Goal: Task Accomplishment & Management: Manage account settings

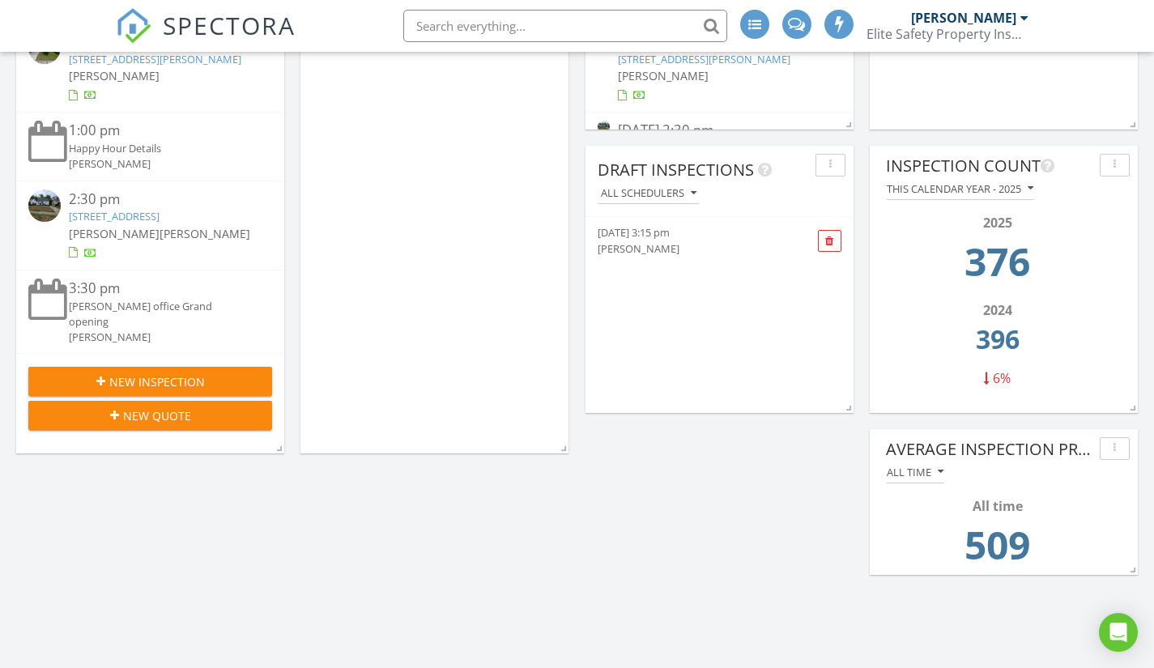
scroll to position [81, 0]
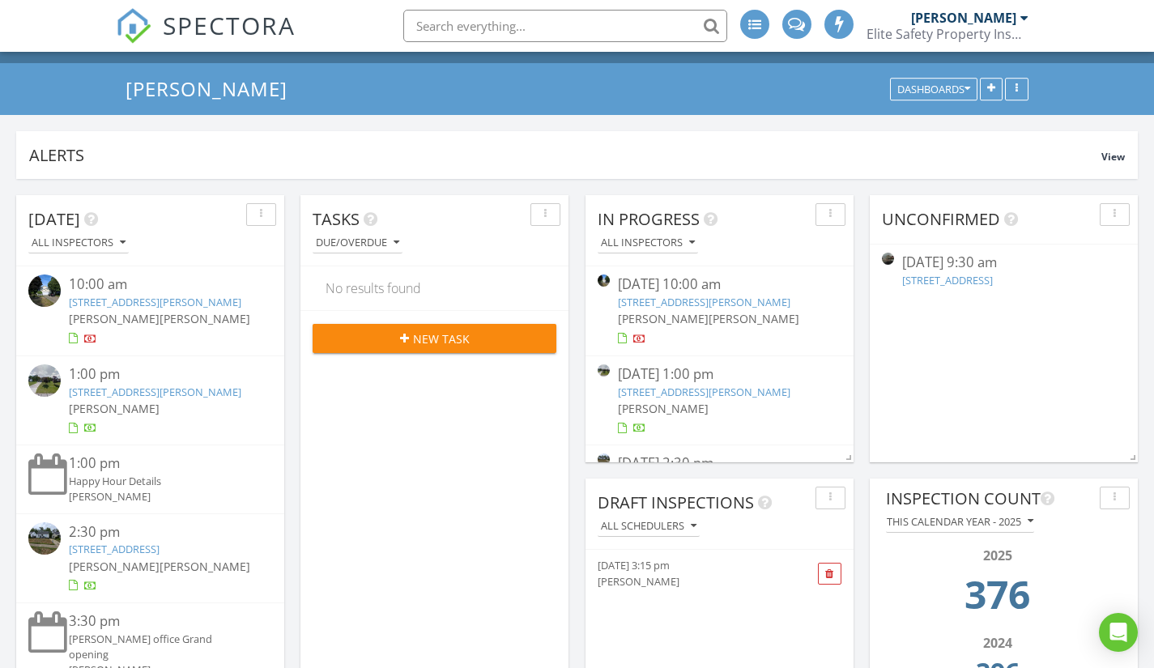
click at [211, 300] on link "5173 Troyer Dr, Kent, OH 44240" at bounding box center [155, 302] width 172 height 15
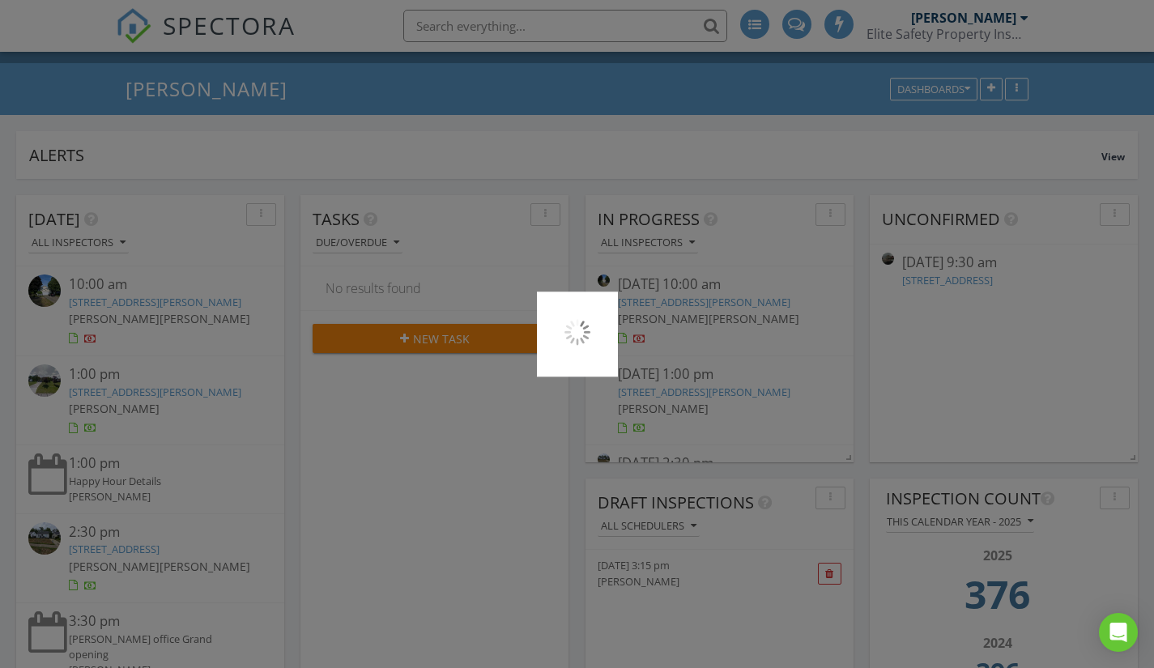
scroll to position [243, 0]
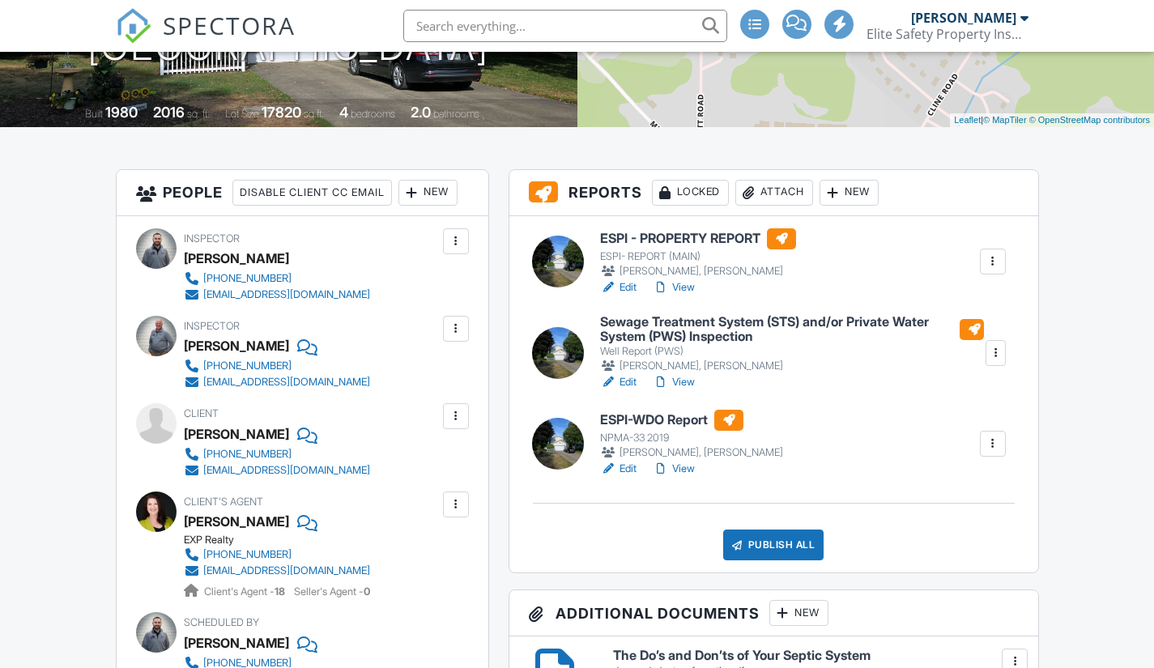
scroll to position [324, 0]
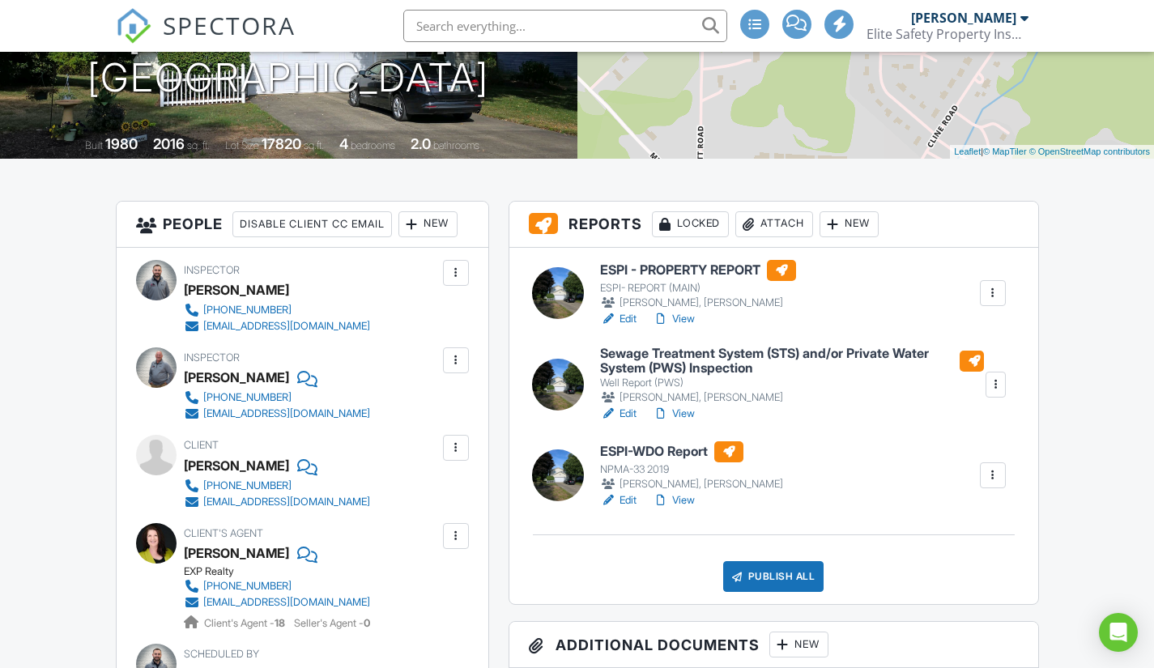
click at [630, 501] on link "Edit" at bounding box center [618, 500] width 36 height 16
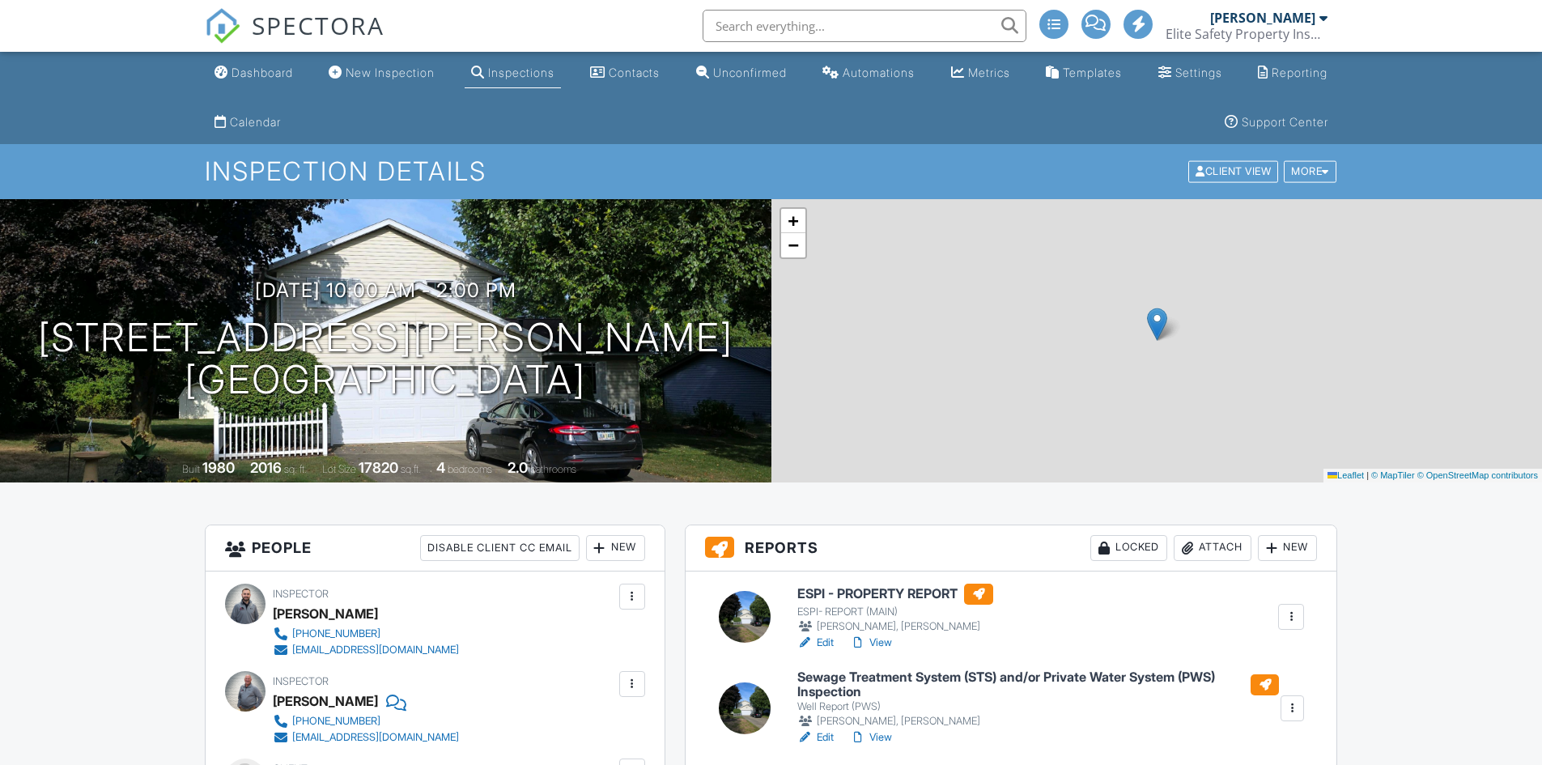
scroll to position [243, 0]
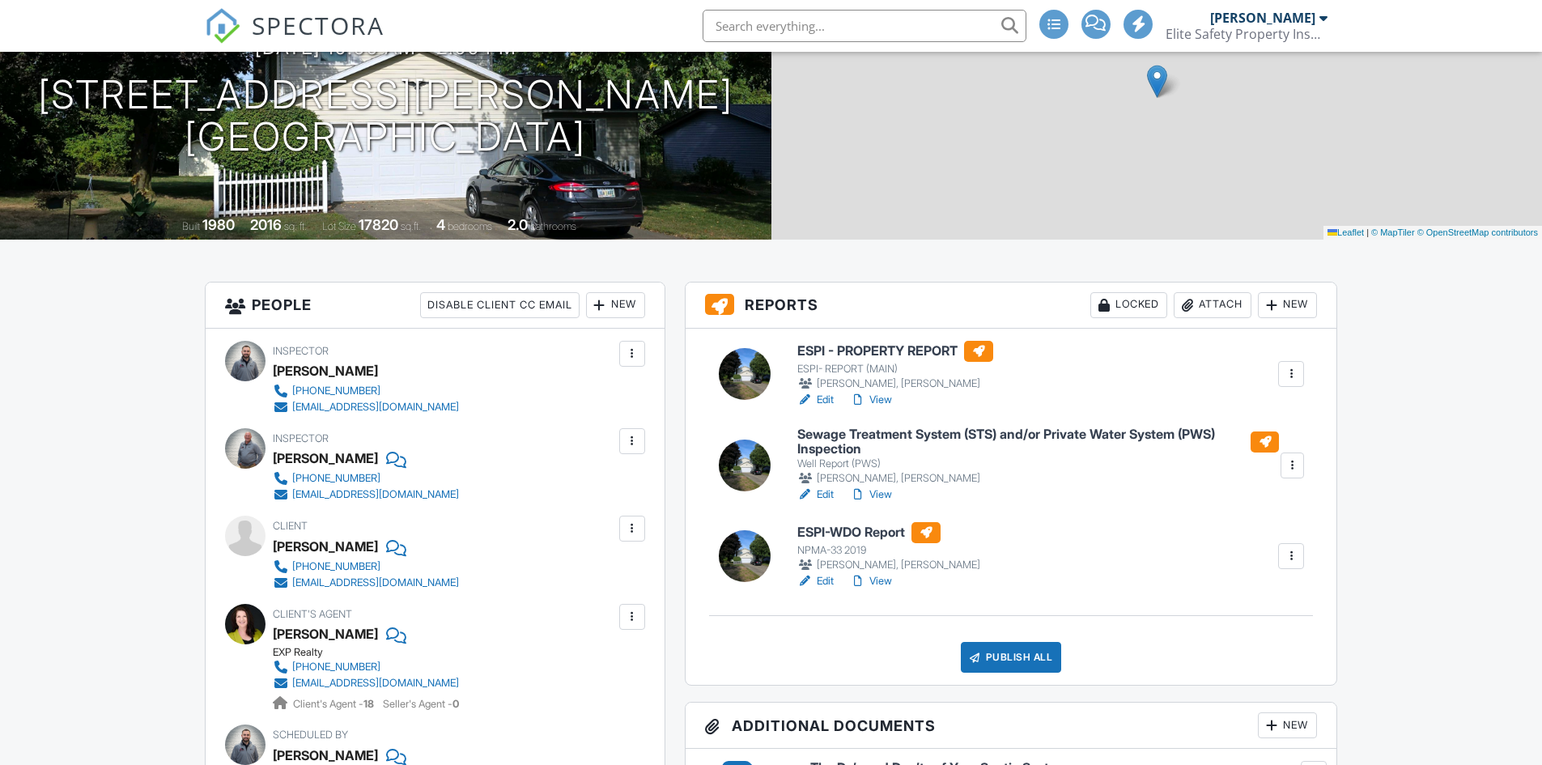
click at [1018, 659] on div "Publish All" at bounding box center [1011, 657] width 101 height 31
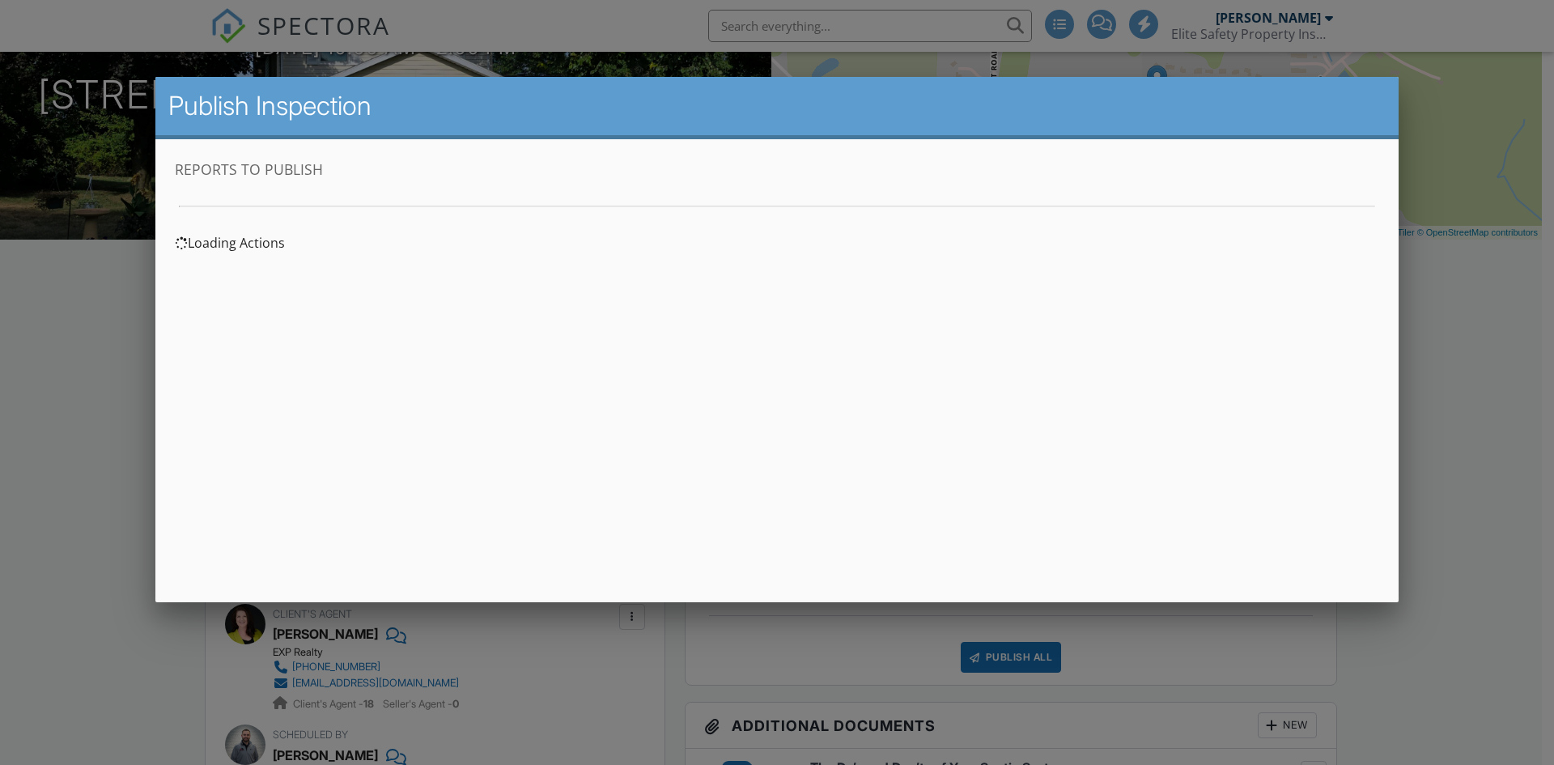
scroll to position [0, 0]
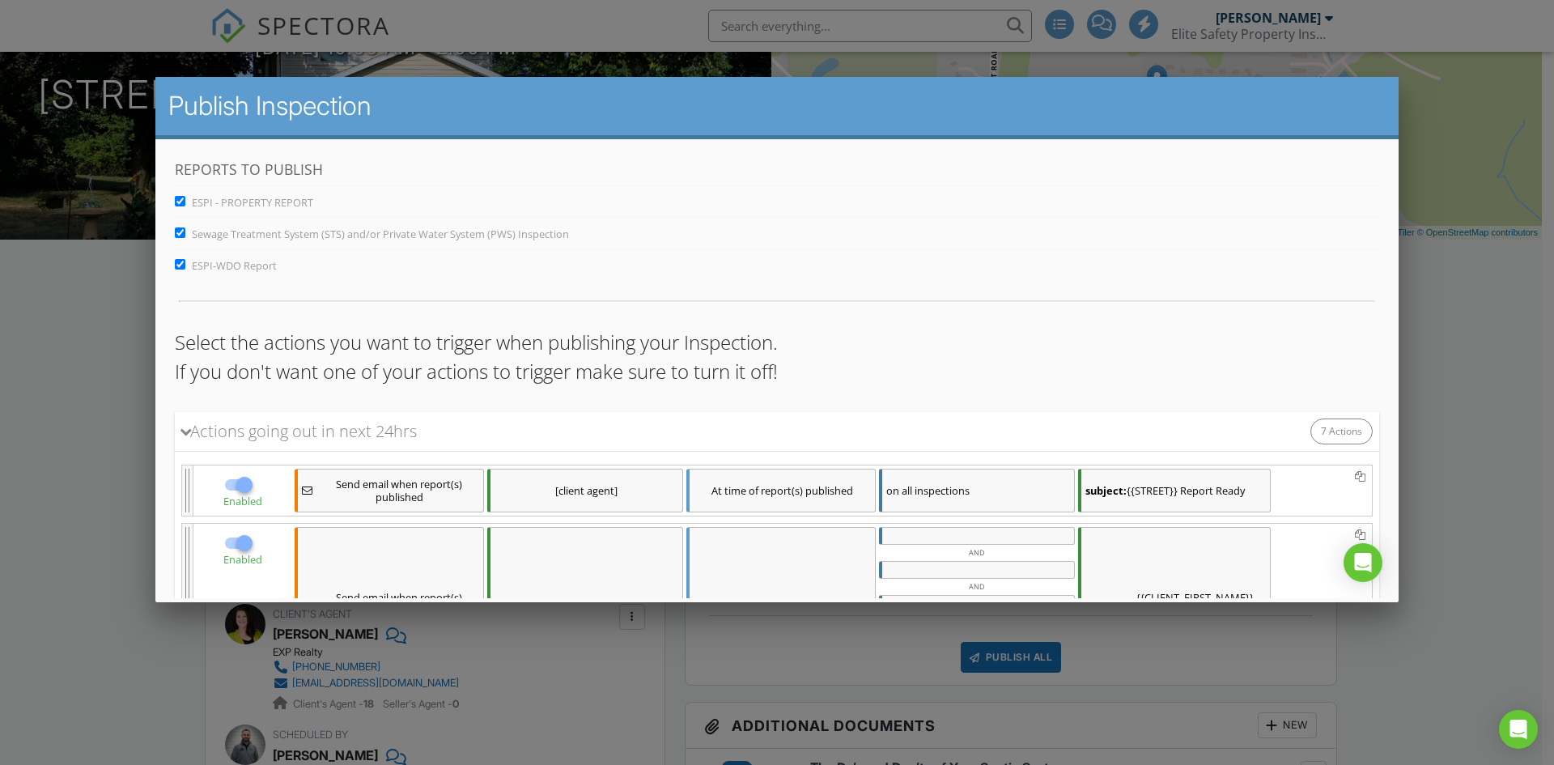
click at [178, 234] on input "Sewage Treatment System (STS) and/or Private Water System (PWS) Inspection" at bounding box center [180, 232] width 11 height 11
checkbox input "false"
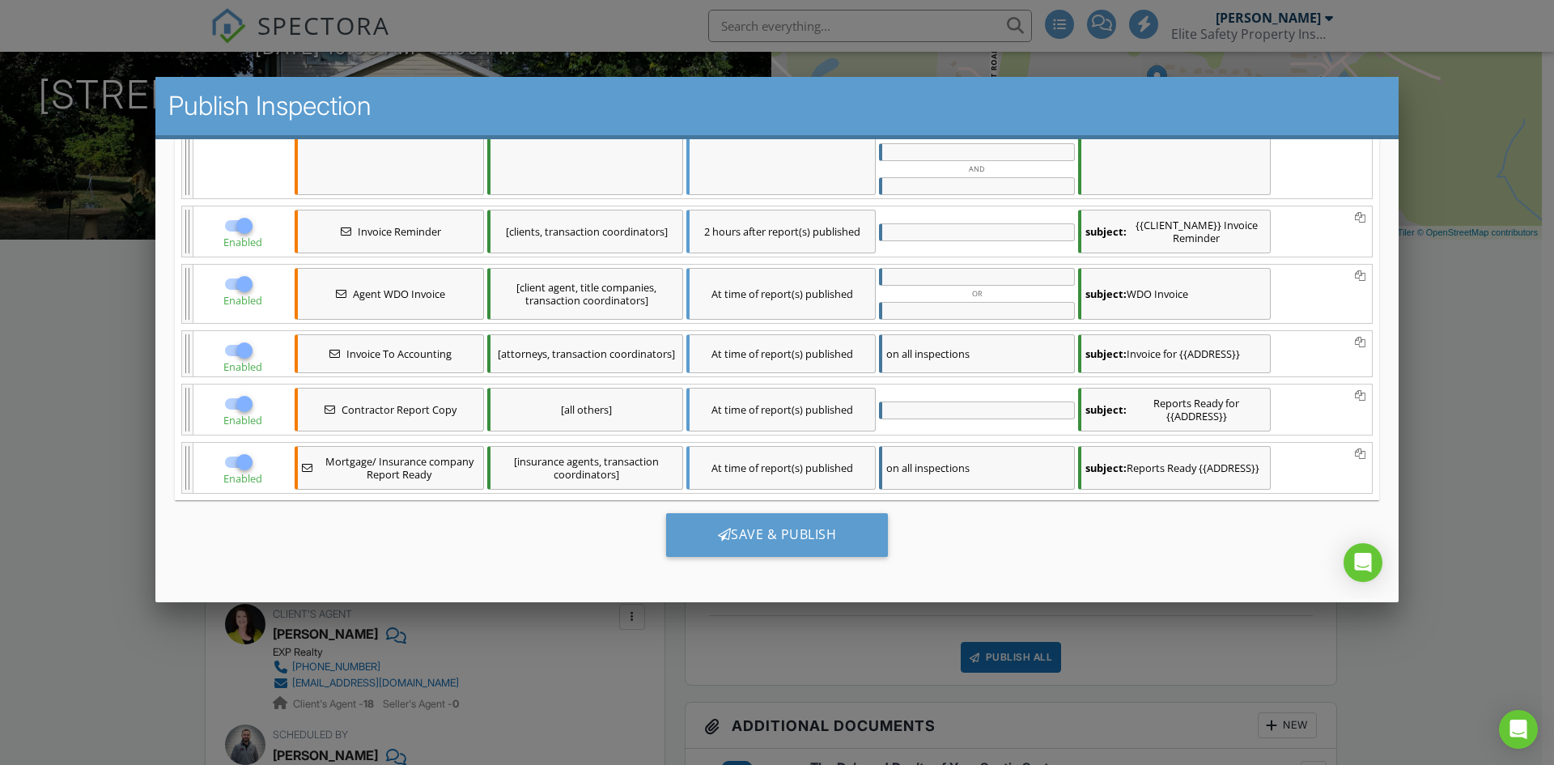
scroll to position [489, 0]
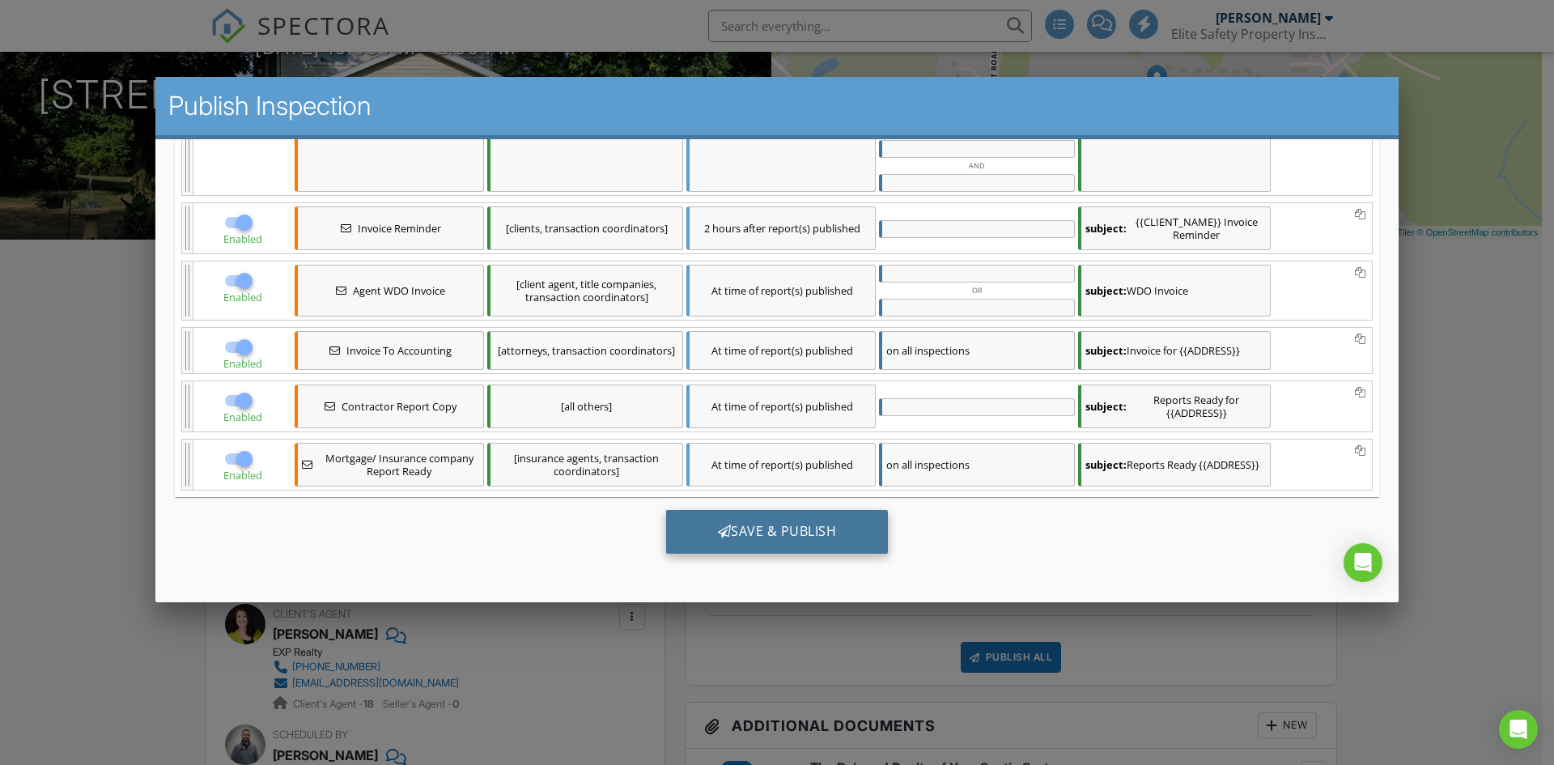
click at [814, 536] on div "Save & Publish" at bounding box center [777, 531] width 223 height 44
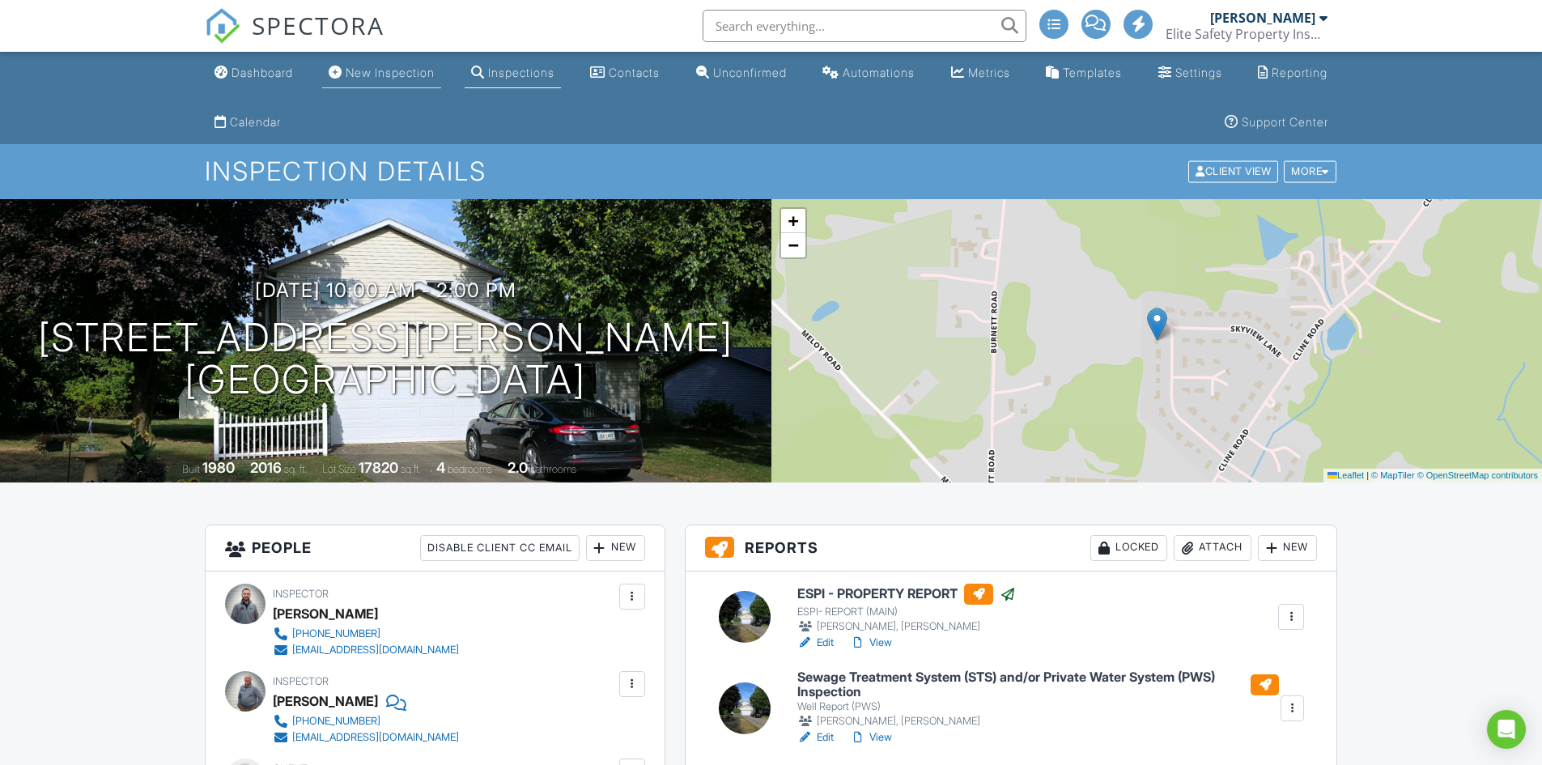
click at [385, 74] on div "New Inspection" at bounding box center [390, 73] width 89 height 14
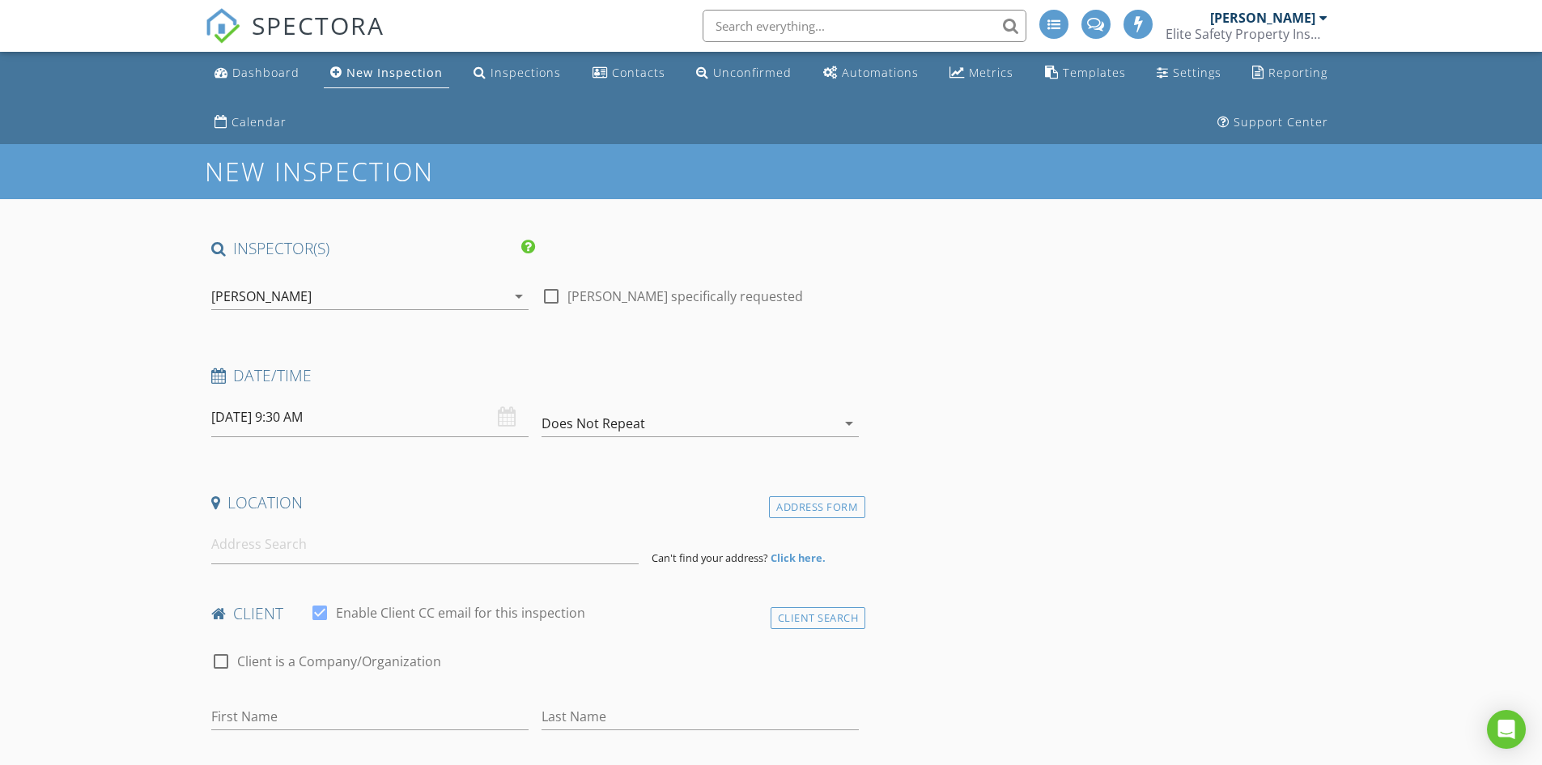
click at [378, 297] on div "[PERSON_NAME]" at bounding box center [358, 296] width 295 height 26
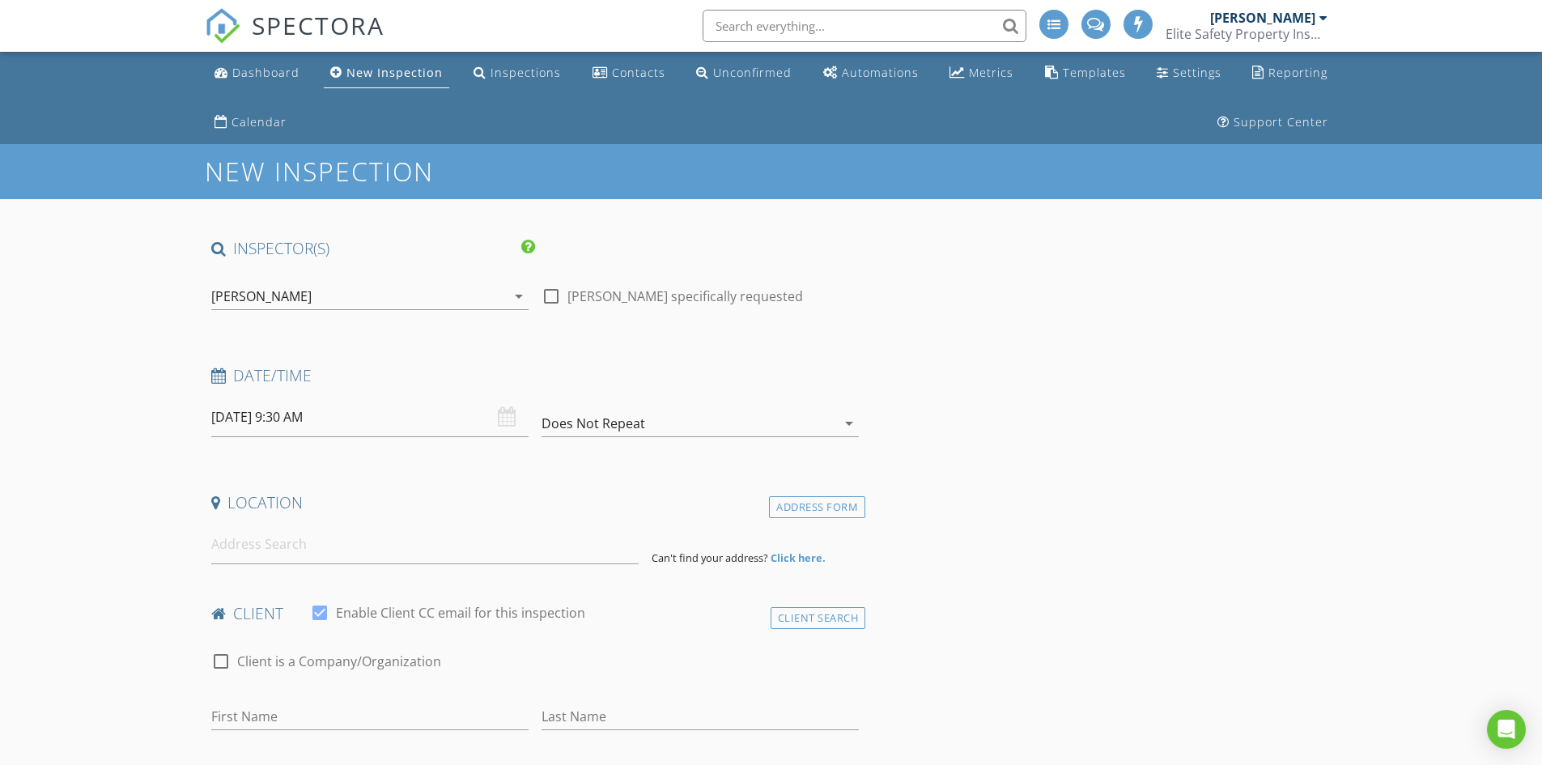
click at [350, 422] on input "[DATE] 9:30 AM" at bounding box center [369, 417] width 317 height 40
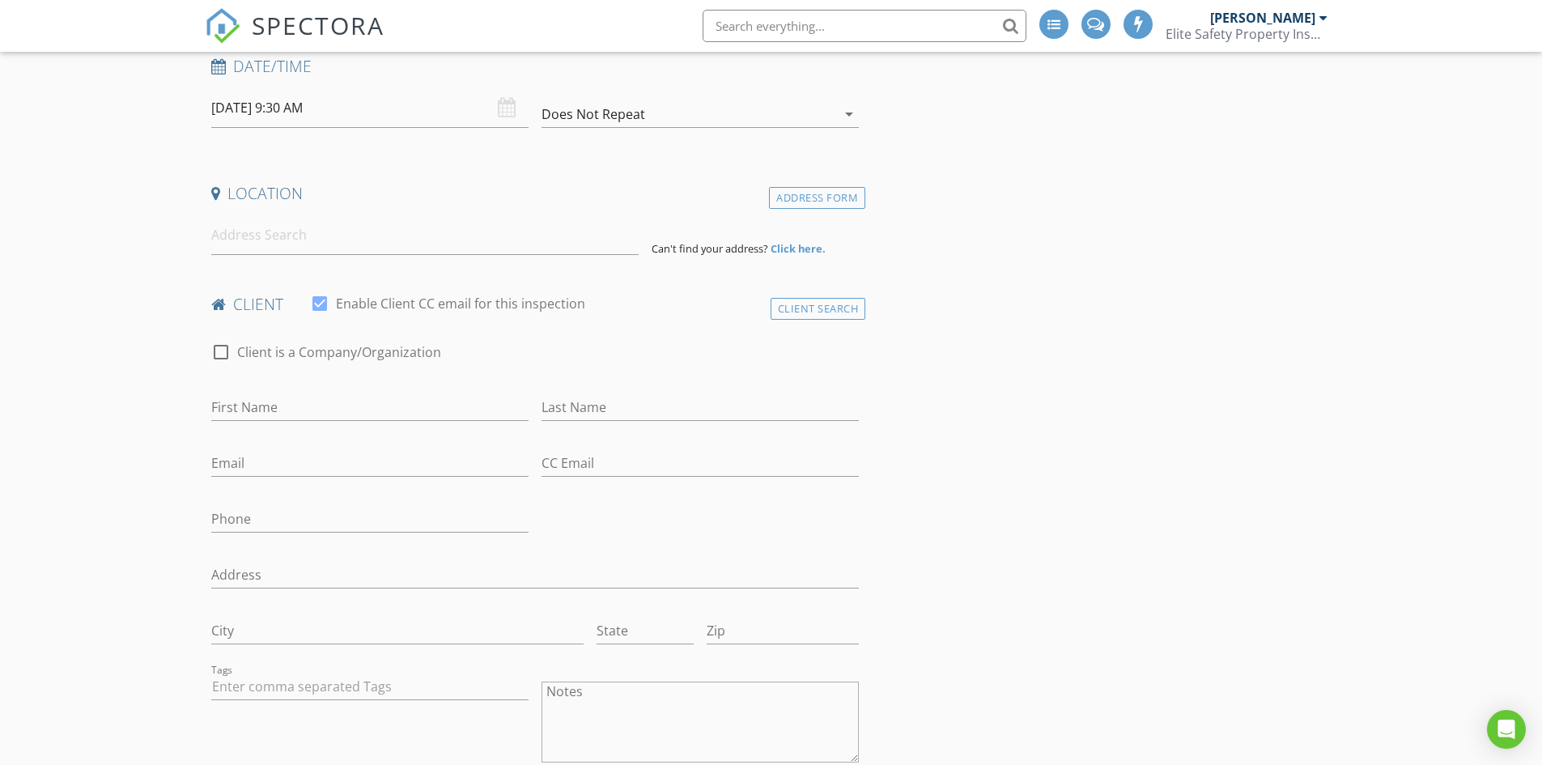
scroll to position [324, 0]
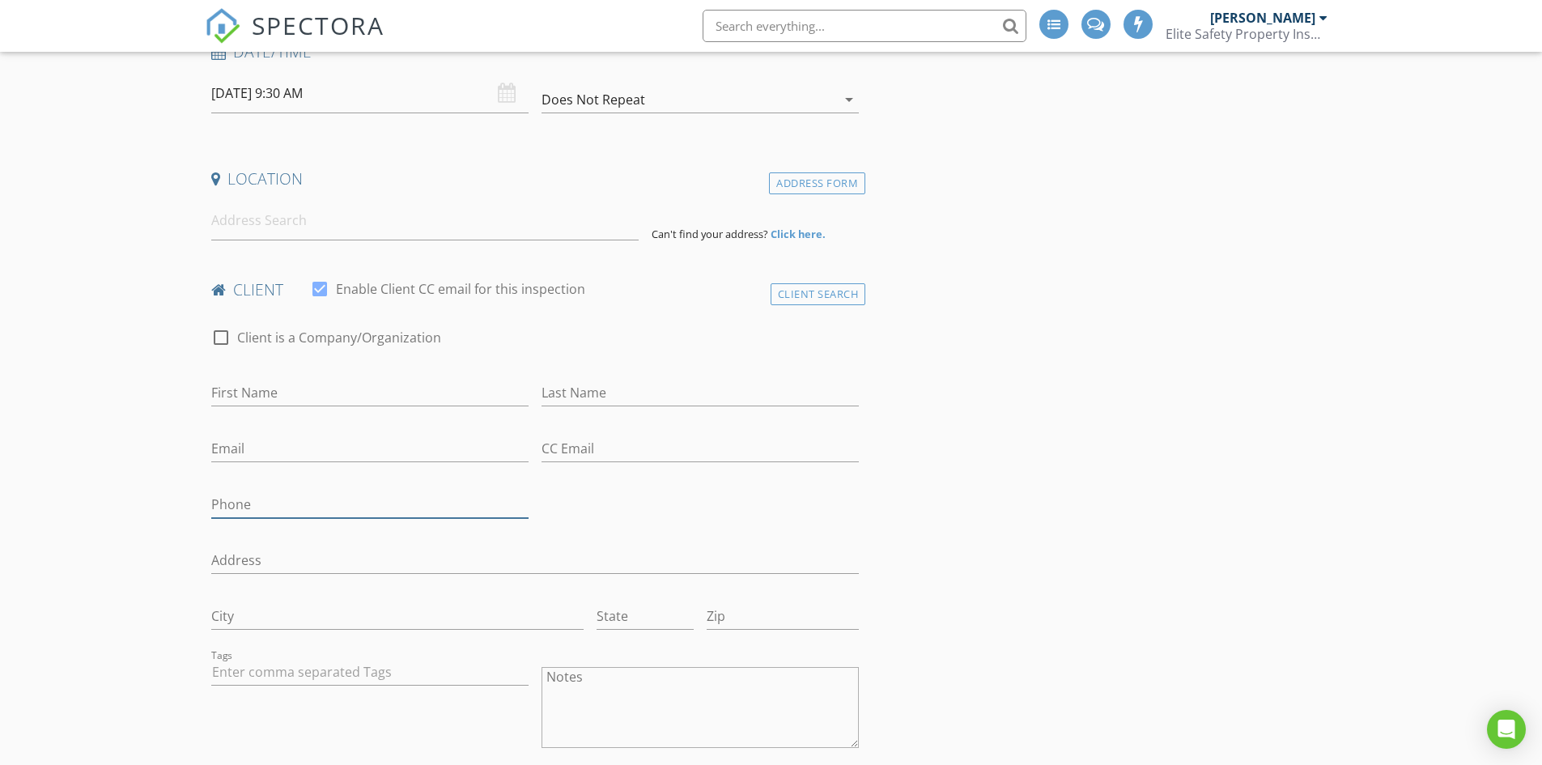
click at [241, 503] on input "Phone" at bounding box center [369, 504] width 317 height 27
type input "440-554-3991"
click at [264, 385] on input "First Name" at bounding box center [369, 393] width 317 height 27
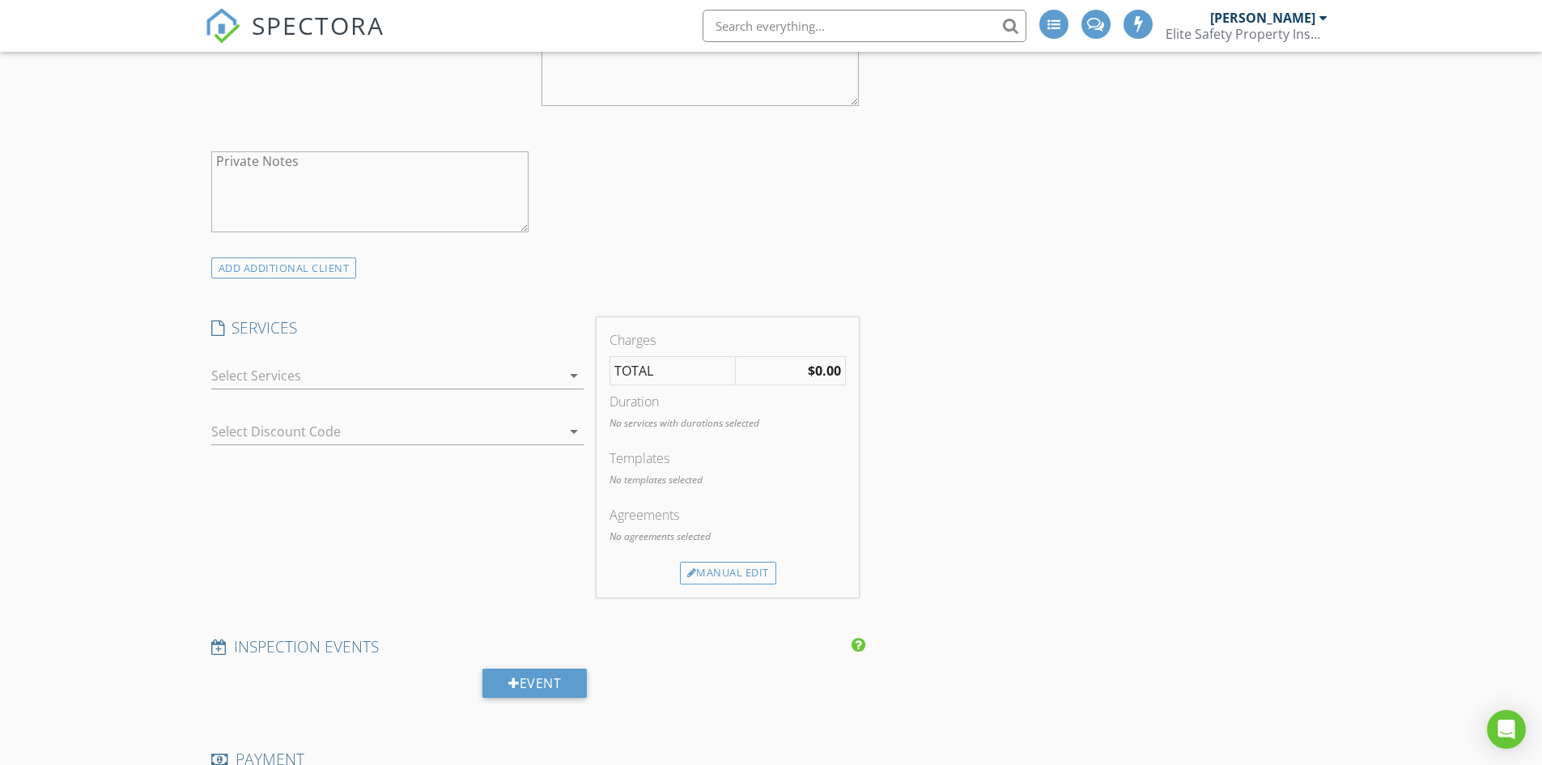
scroll to position [971, 0]
click at [307, 369] on div at bounding box center [386, 370] width 350 height 26
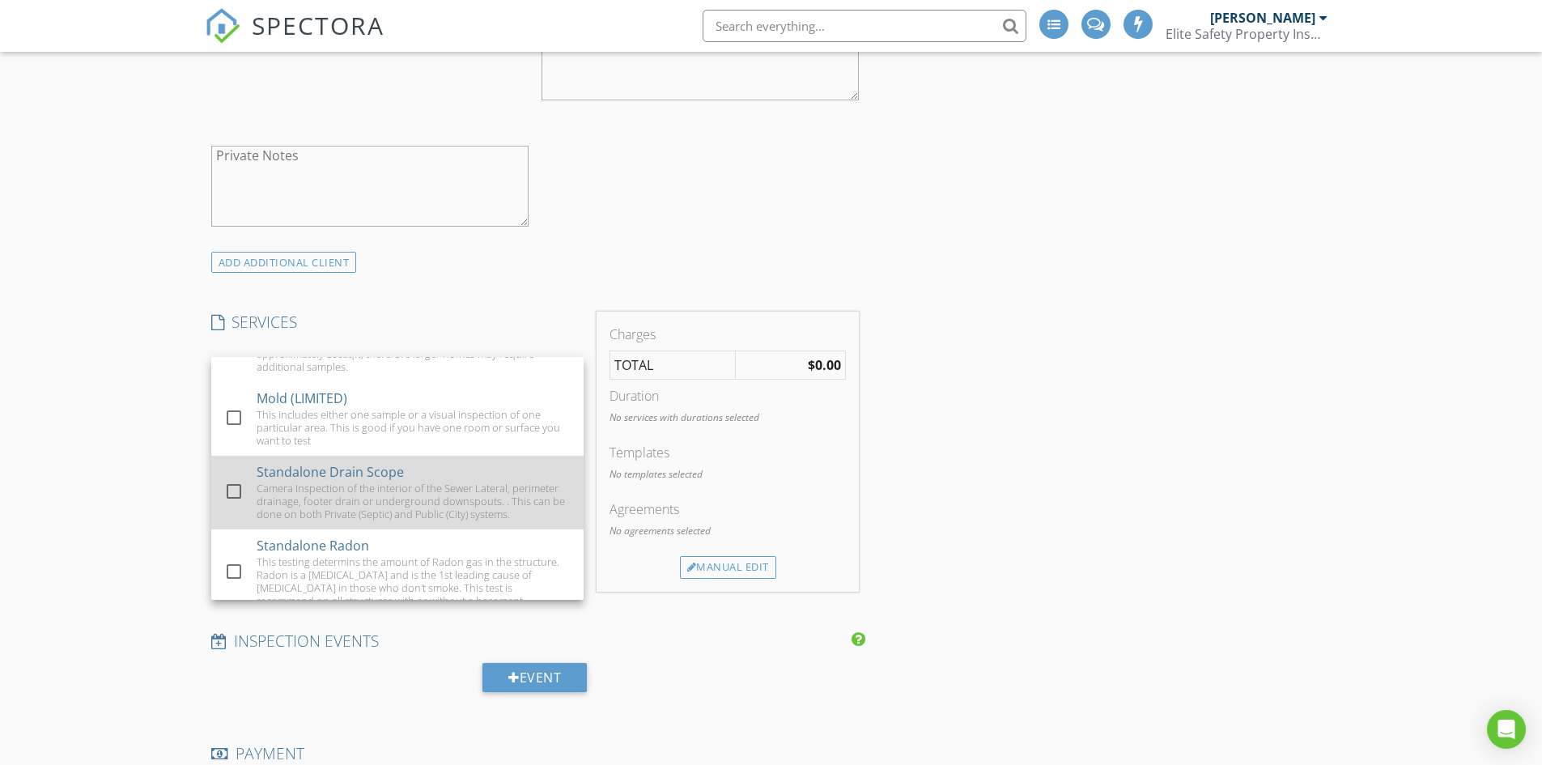
scroll to position [486, 0]
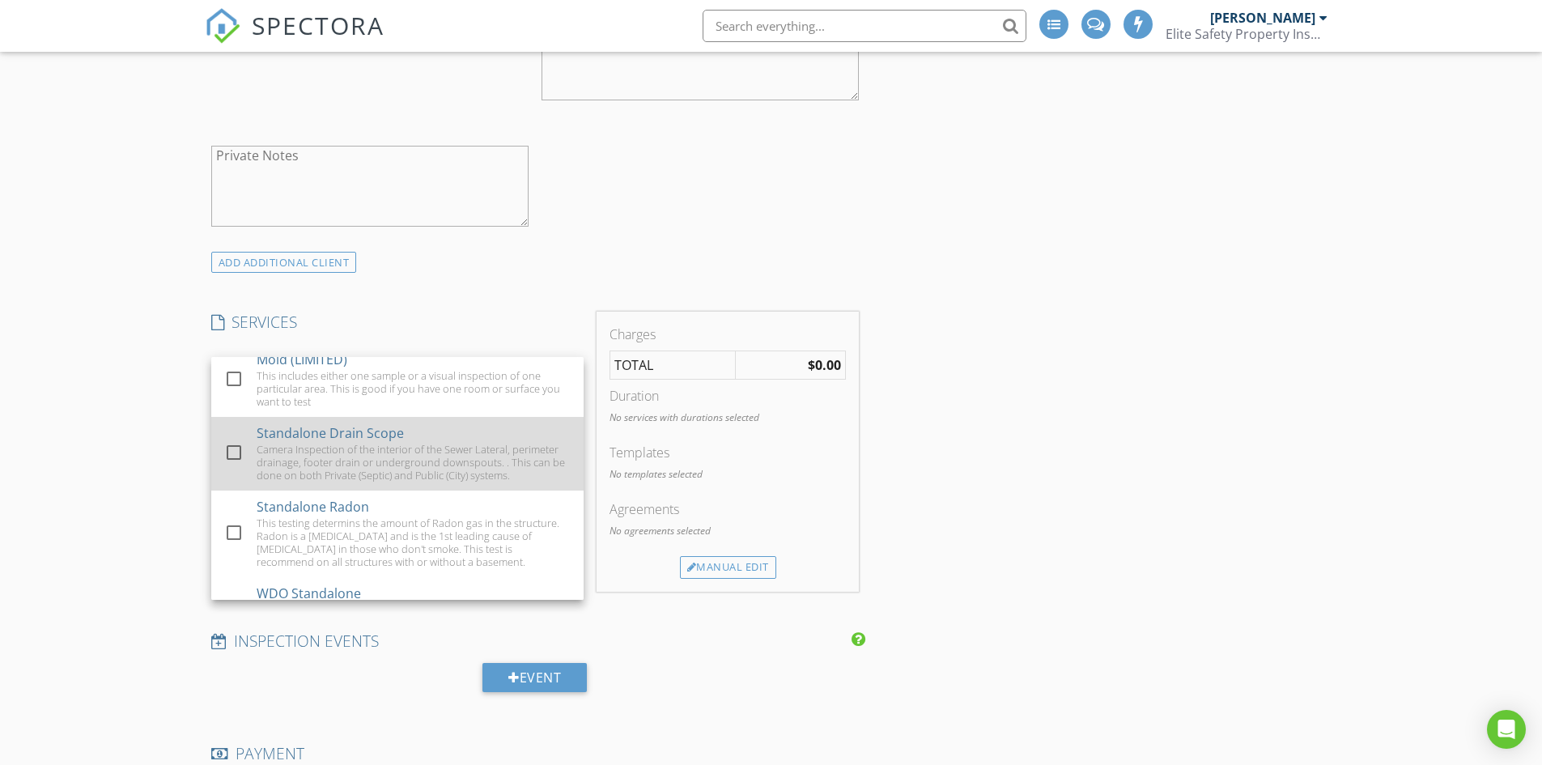
click at [233, 453] on div at bounding box center [234, 453] width 28 height 28
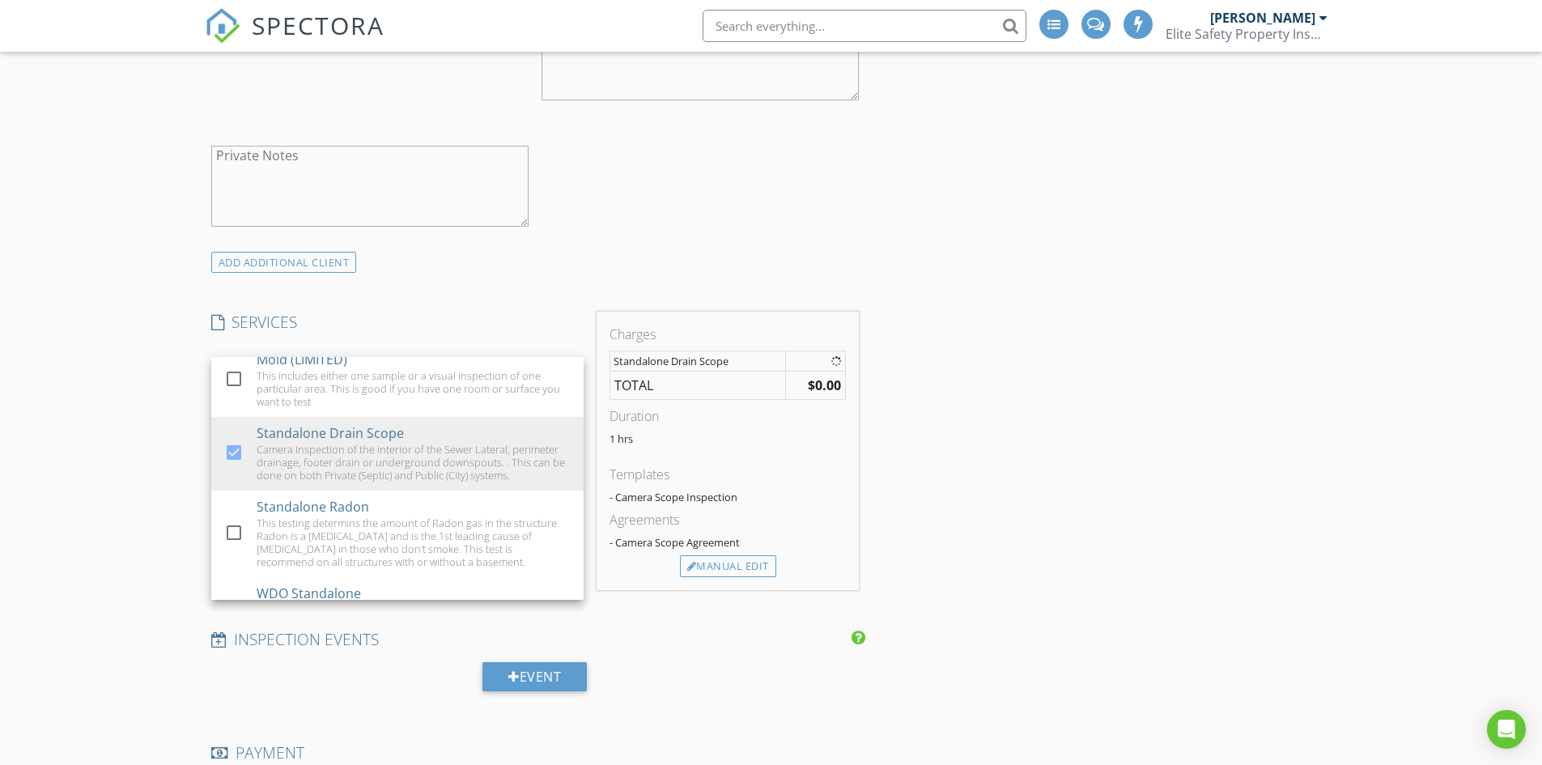
drag, startPoint x: 138, startPoint y: 439, endPoint x: 137, endPoint y: 430, distance: 8.9
click at [137, 431] on div "New Inspection INSPECTOR(S) check_box Zach Lewis PRIMARY check_box_outline_blan…" at bounding box center [771, 722] width 1542 height 3099
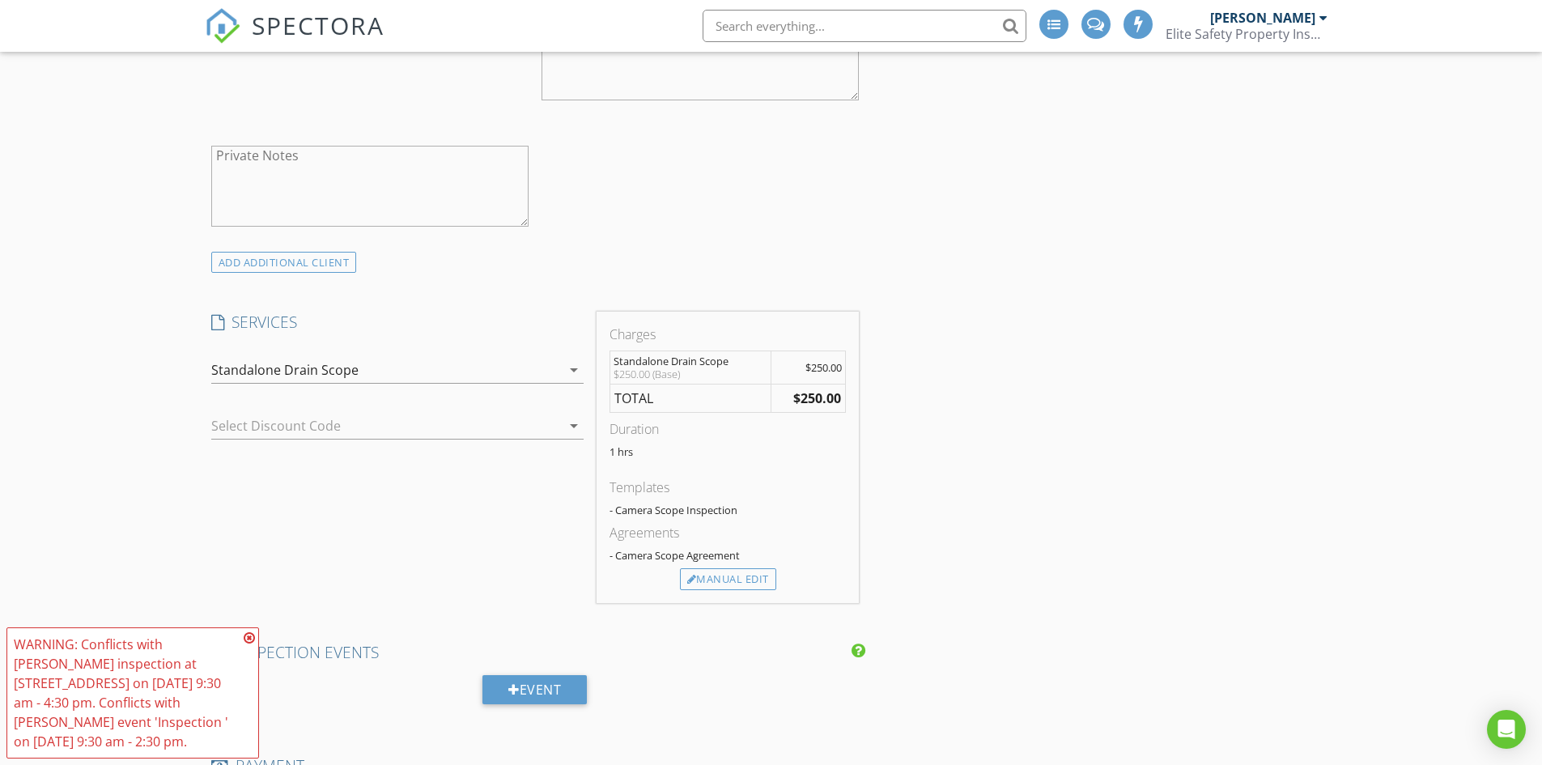
click at [245, 633] on icon at bounding box center [249, 637] width 11 height 13
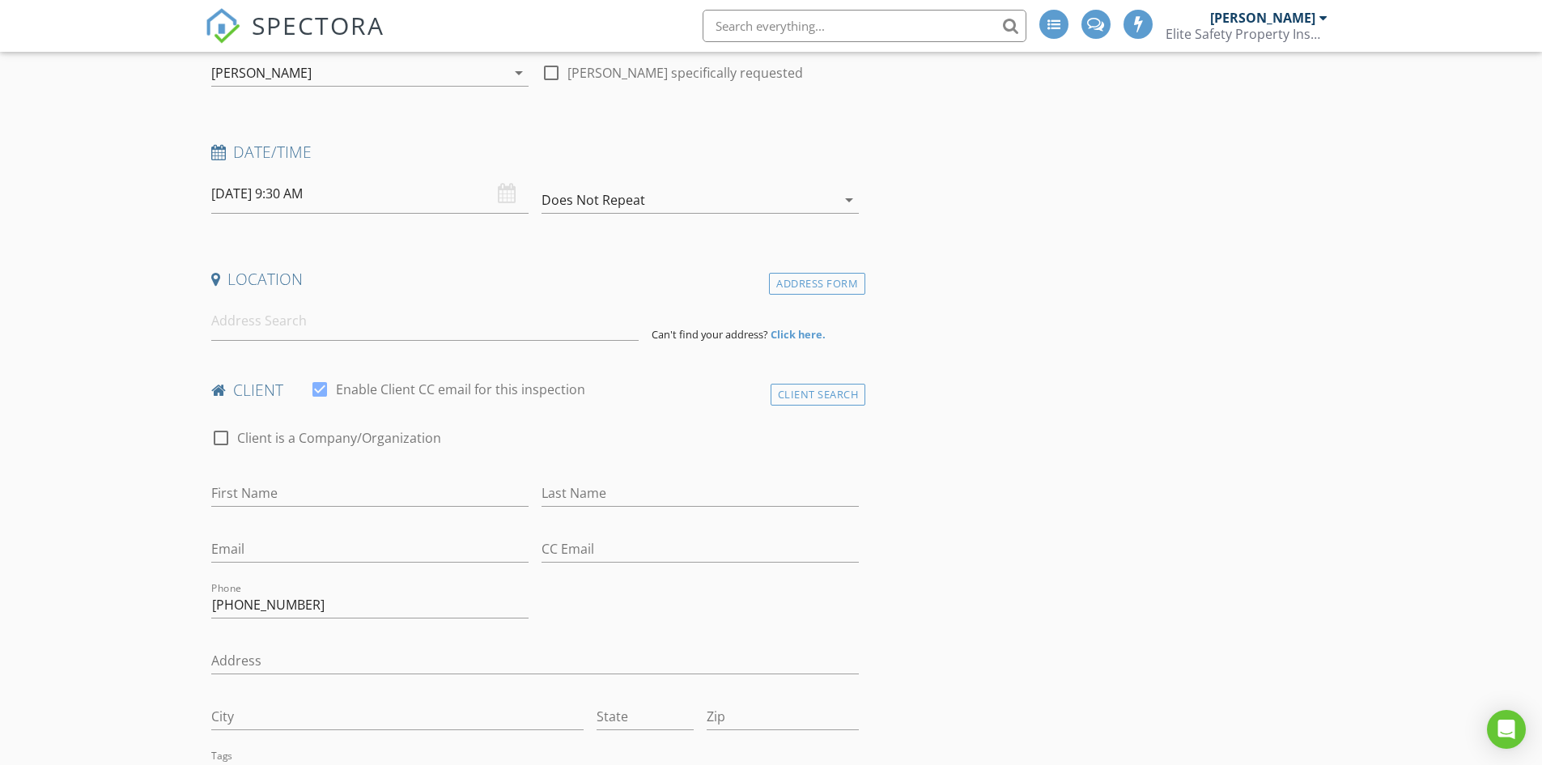
scroll to position [81, 0]
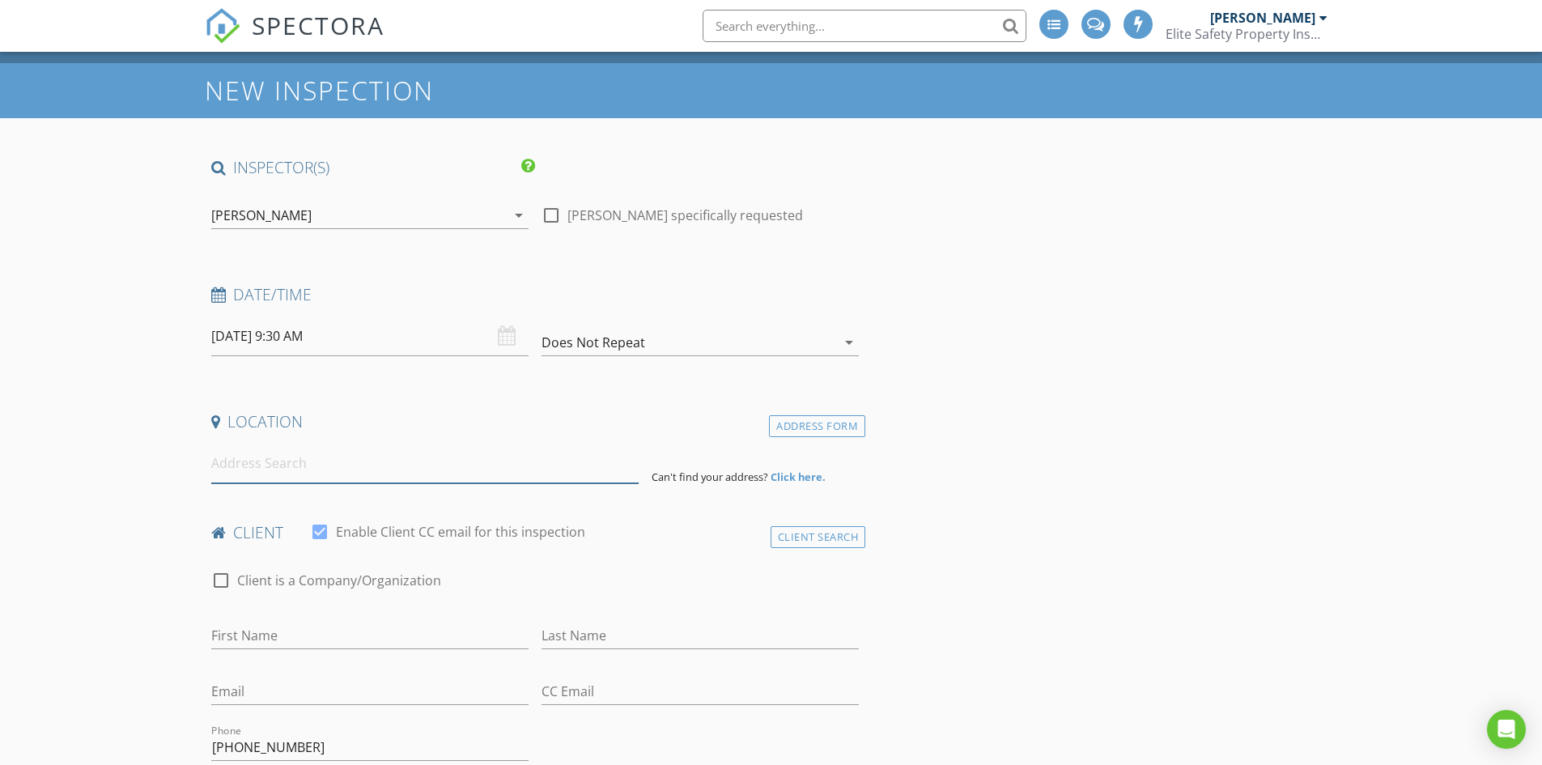
click at [287, 472] on input at bounding box center [424, 464] width 427 height 40
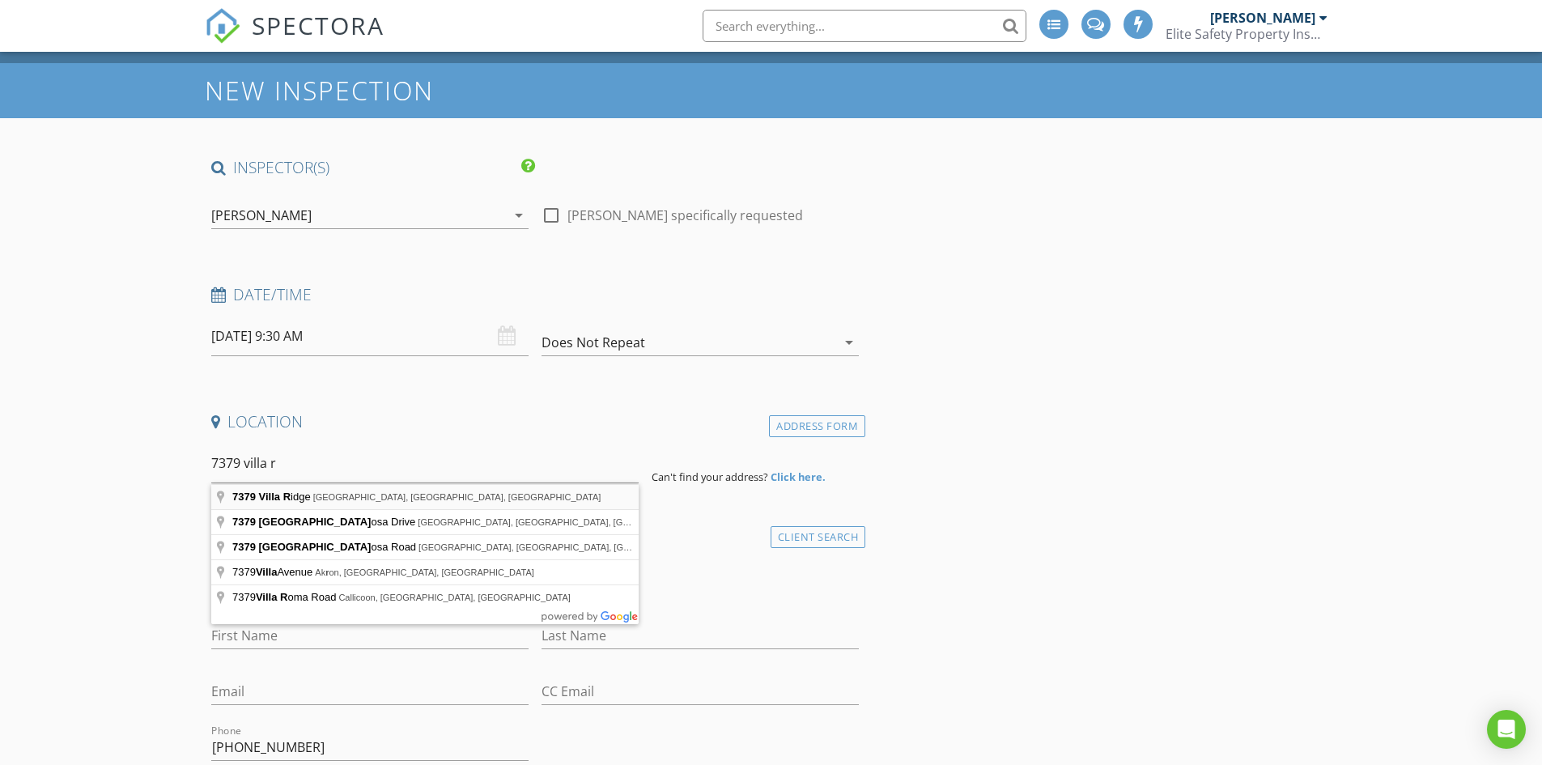
type input "7379 Villa Ridge, Chagrin Falls, OH, USA"
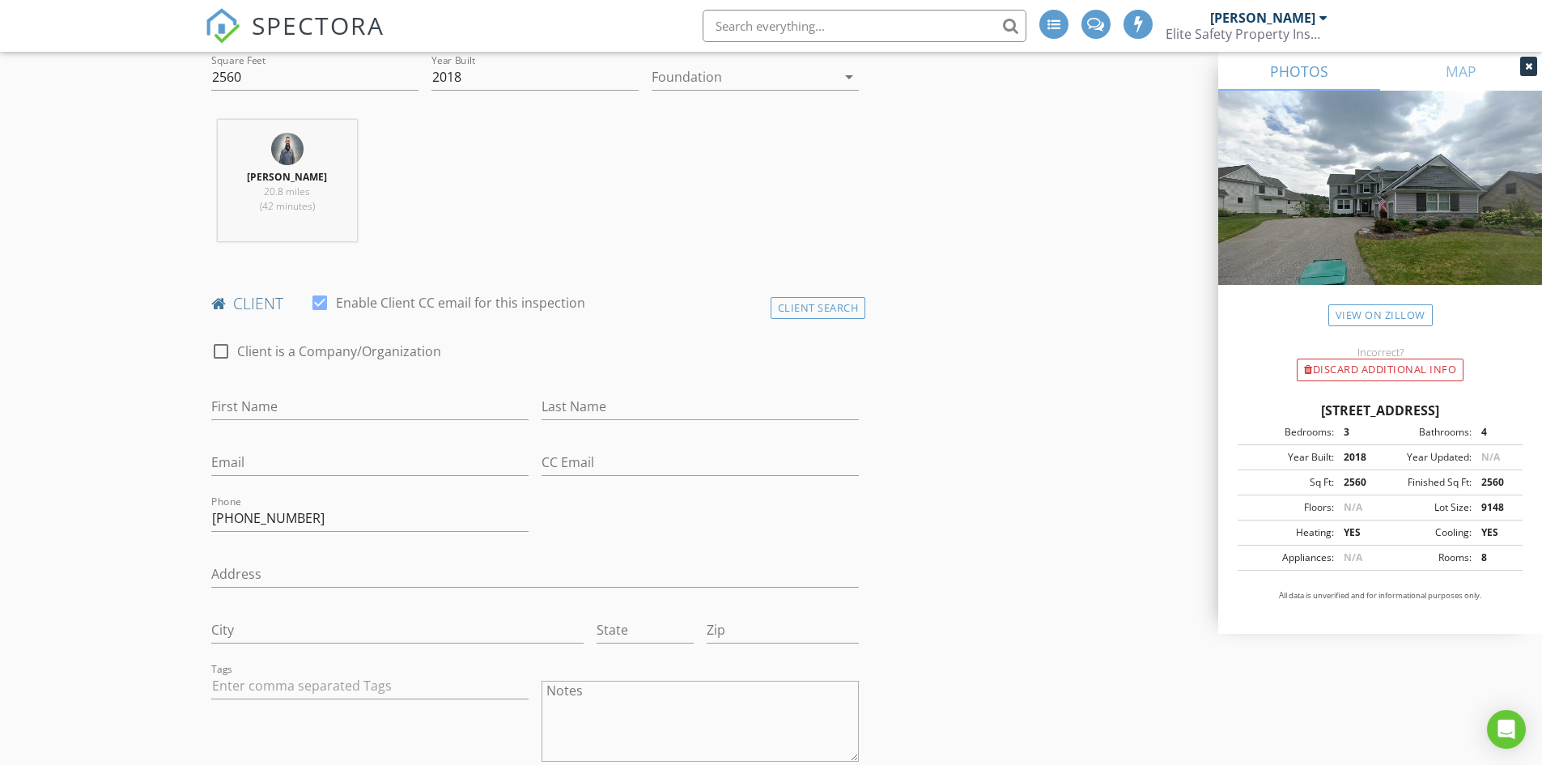
scroll to position [648, 0]
click at [348, 409] on input "First Name" at bounding box center [369, 400] width 317 height 27
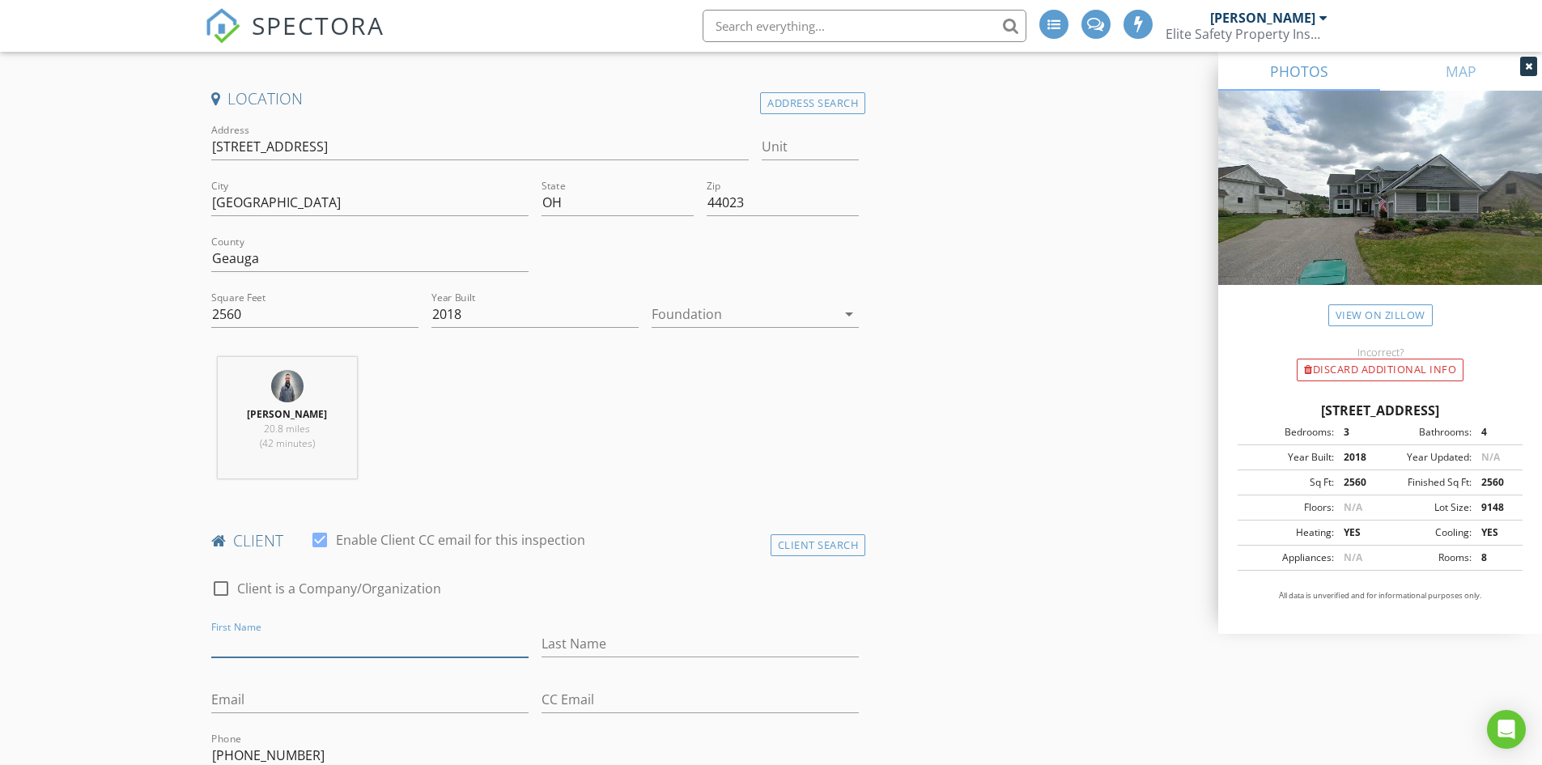
scroll to position [729, 0]
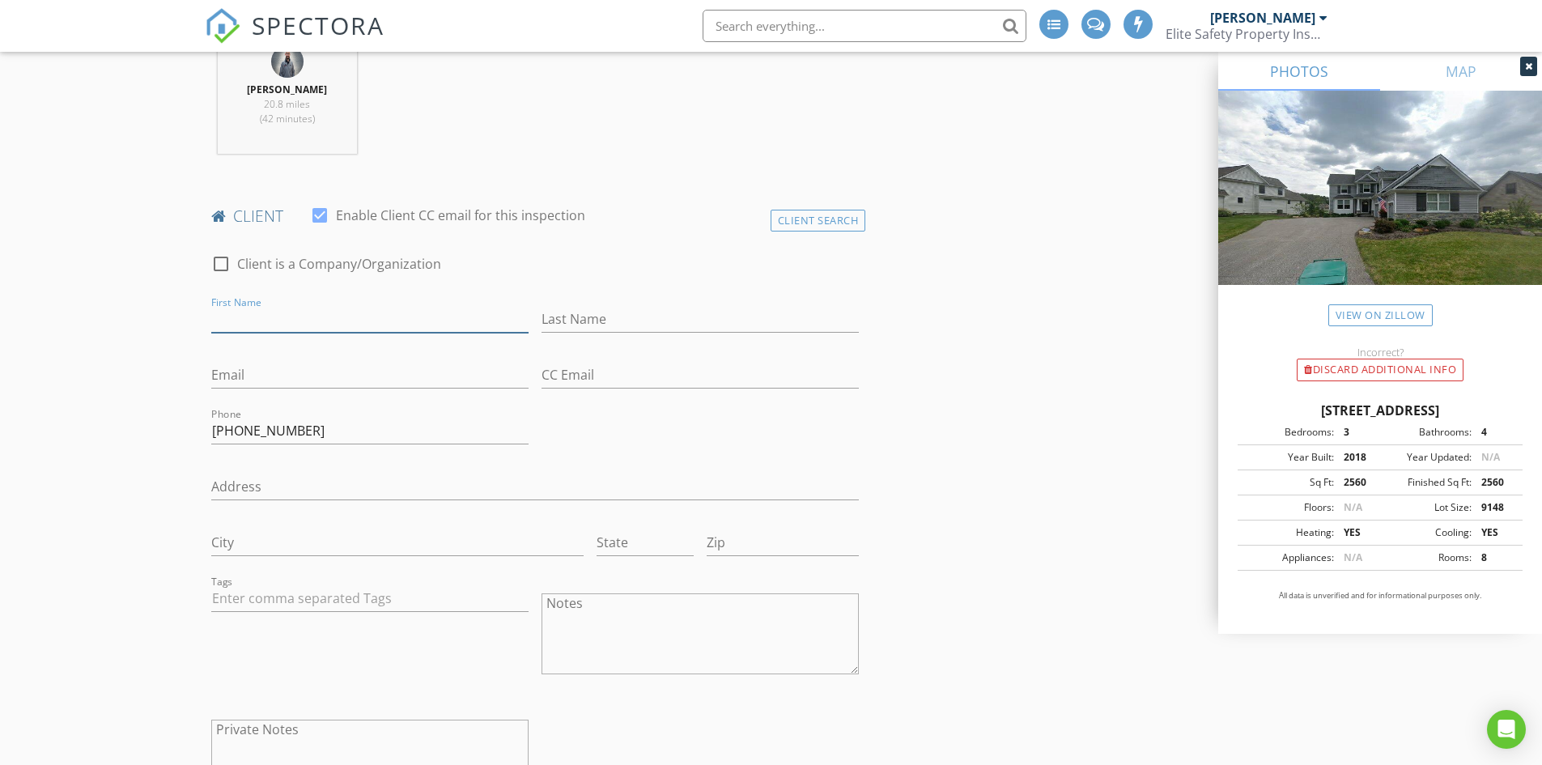
click at [292, 324] on input "First Name" at bounding box center [369, 319] width 317 height 27
type input "Cheryl"
type input "Petersilge"
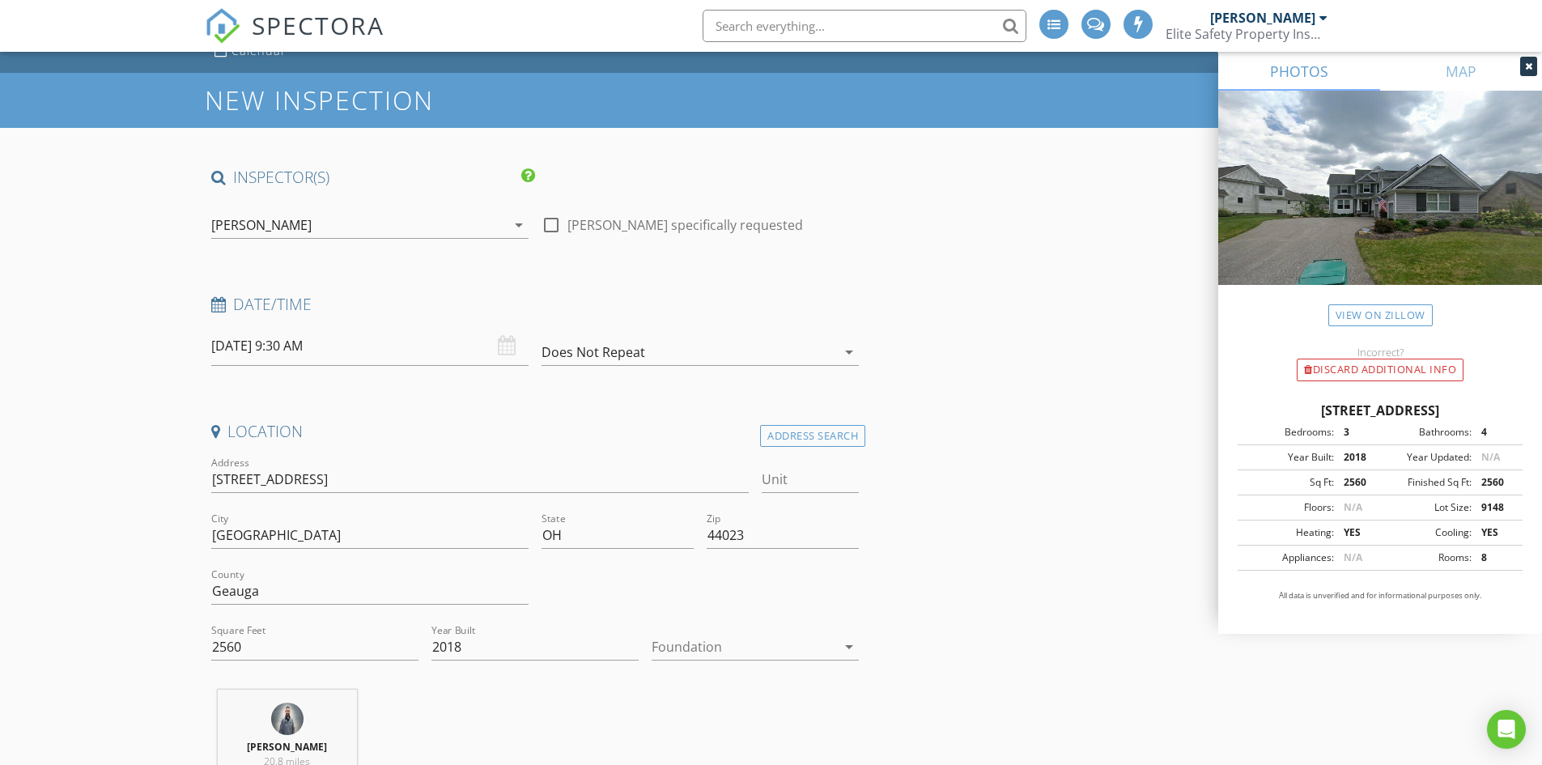
scroll to position [0, 0]
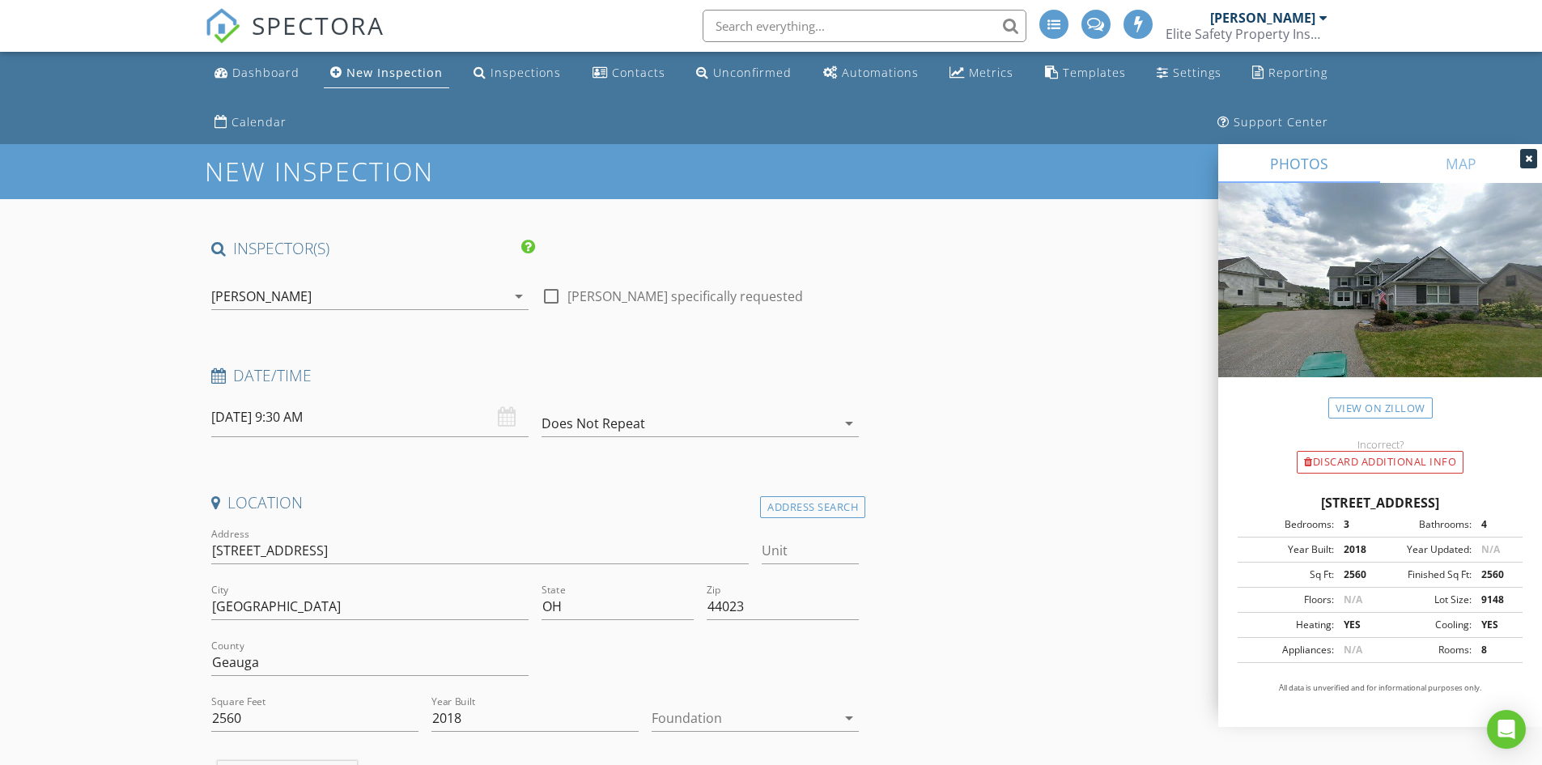
type input "Cherylp815@gmail.com"
click at [391, 419] on input "08/29/2025 9:30 AM" at bounding box center [369, 417] width 317 height 40
click at [372, 418] on input "08/29/2025 9:30 AM" at bounding box center [369, 417] width 317 height 40
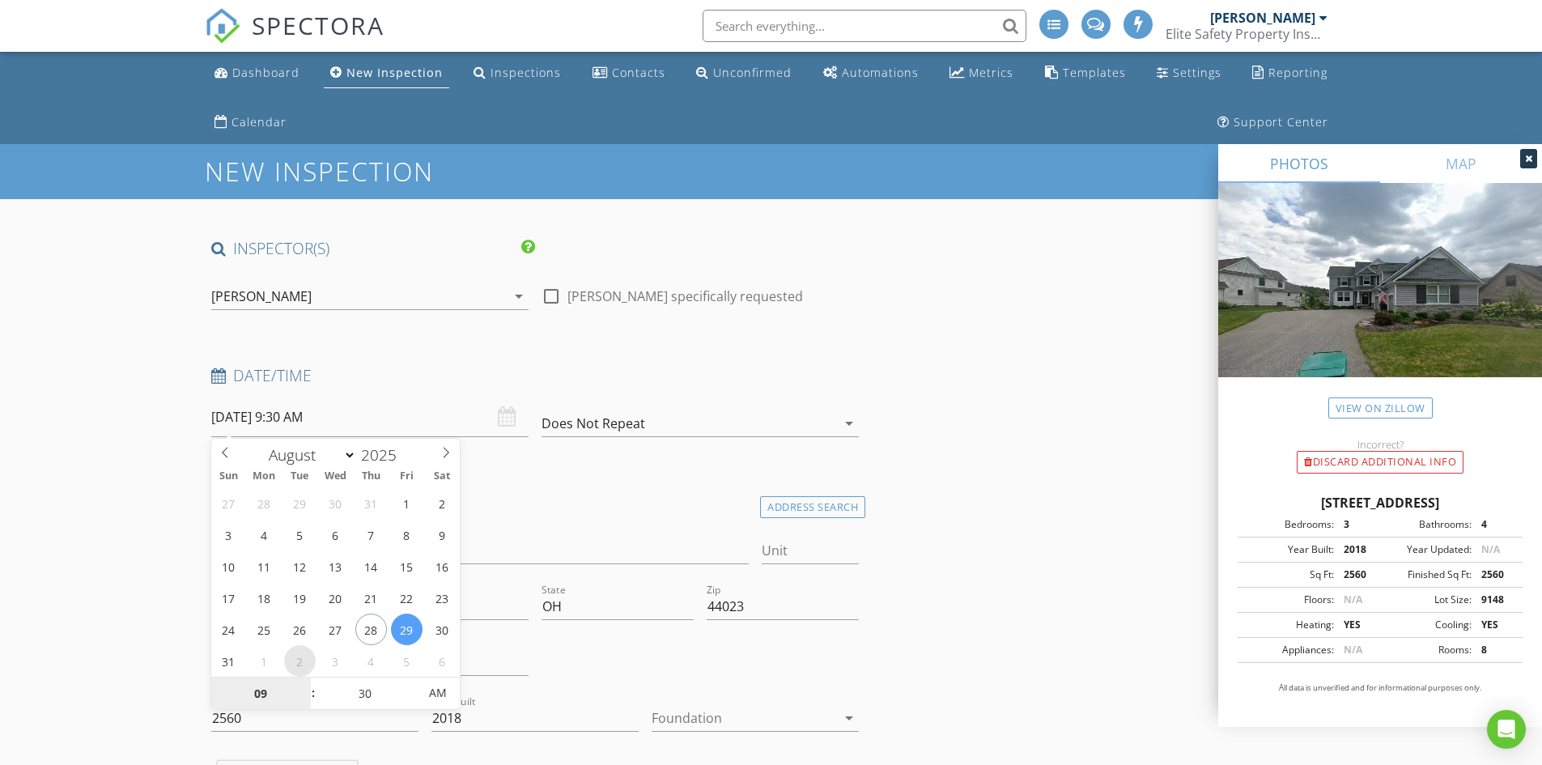
select select "8"
type input "09/02/2025 9:30 AM"
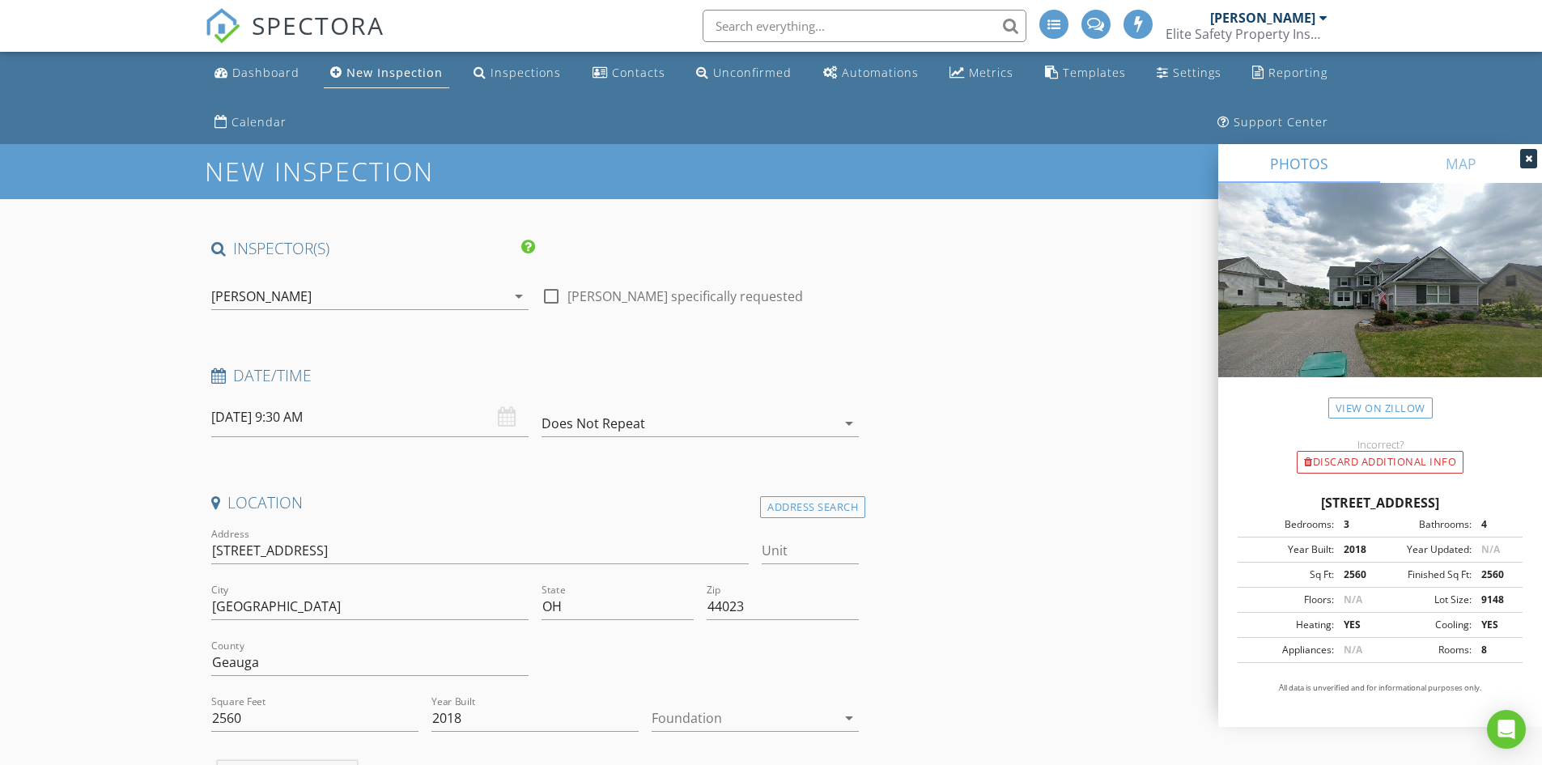
click at [561, 306] on div at bounding box center [551, 297] width 28 height 28
checkbox input "true"
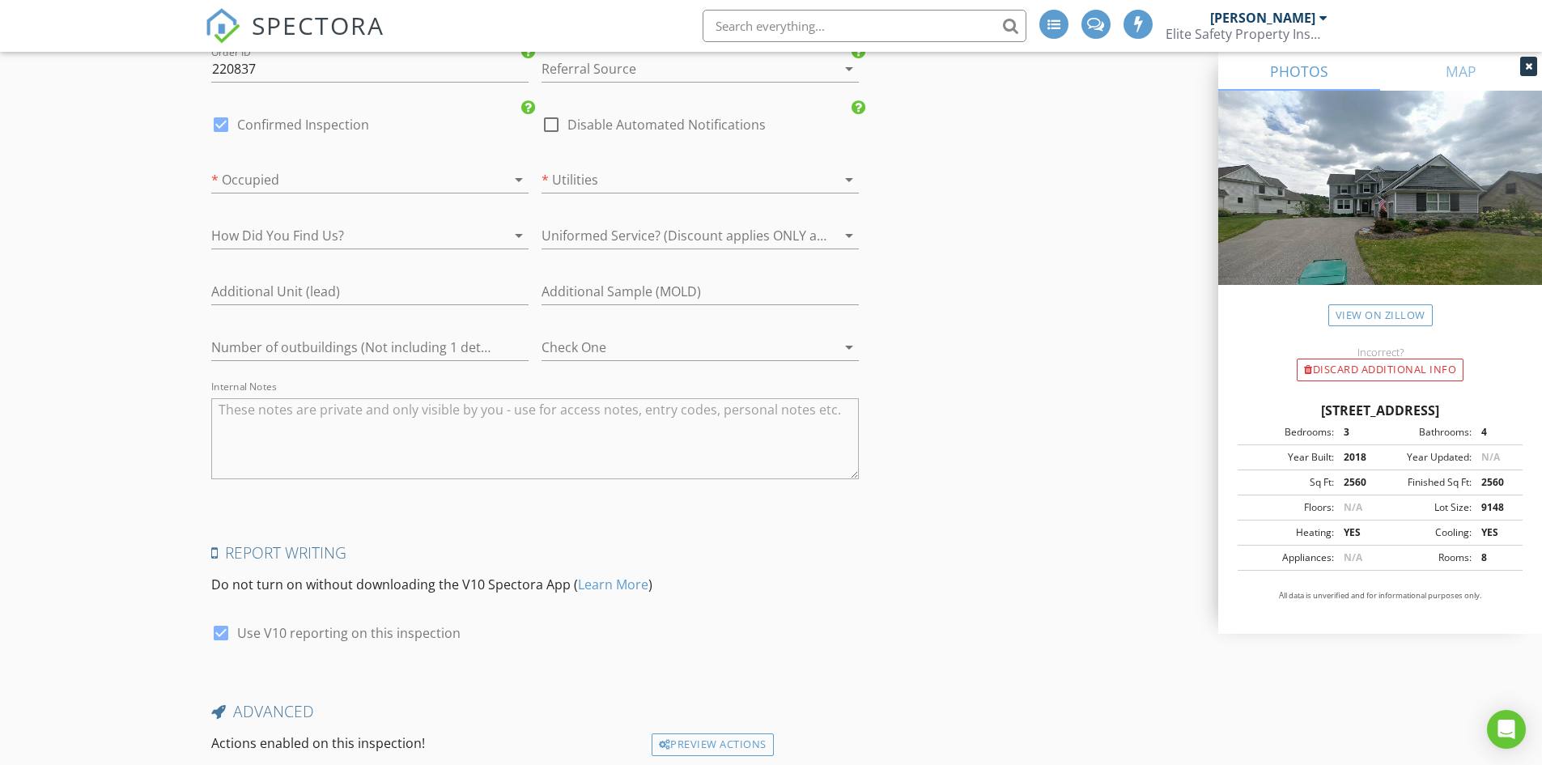
scroll to position [2822, 0]
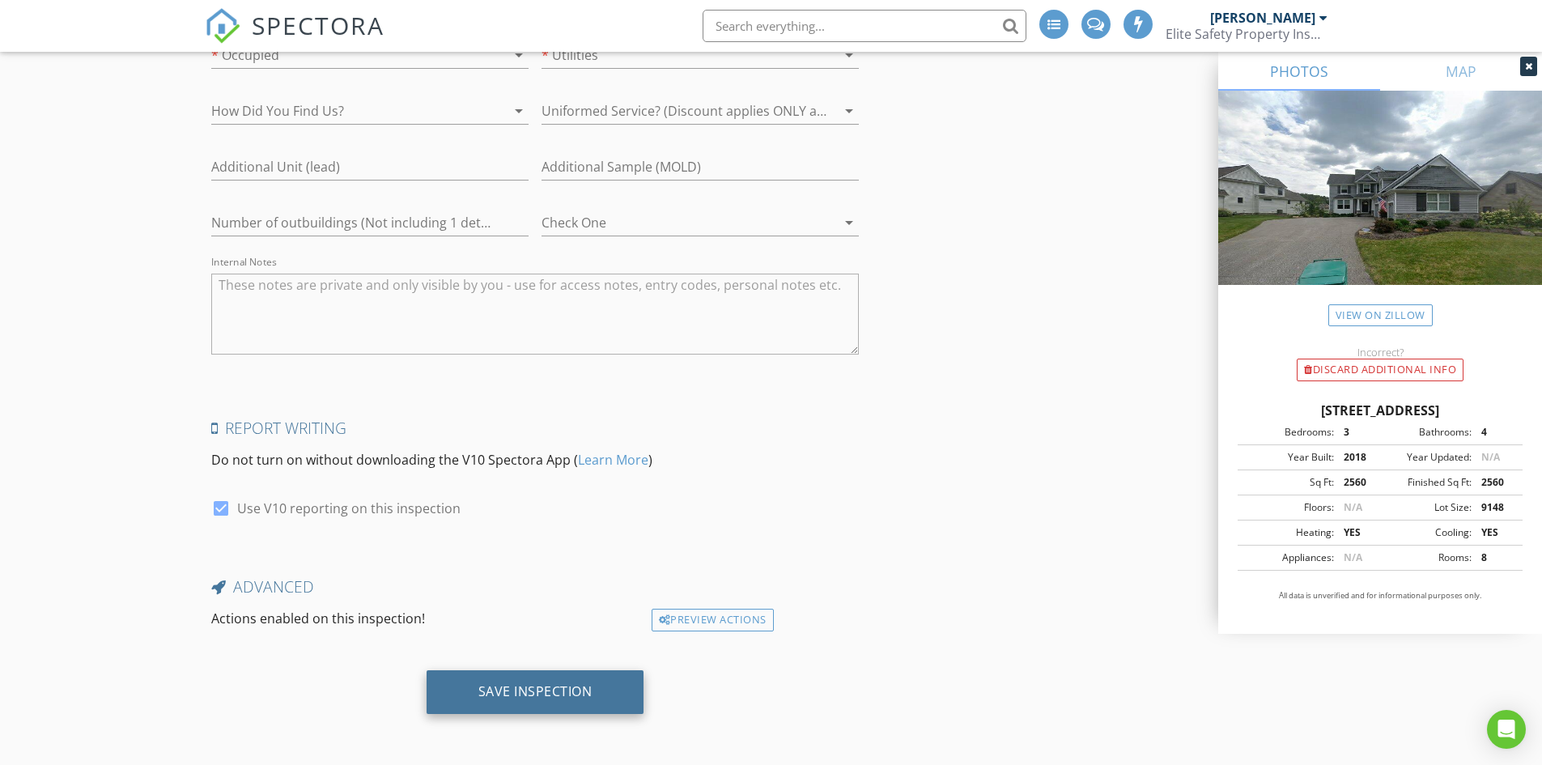
click at [559, 678] on div "Save Inspection" at bounding box center [536, 692] width 218 height 44
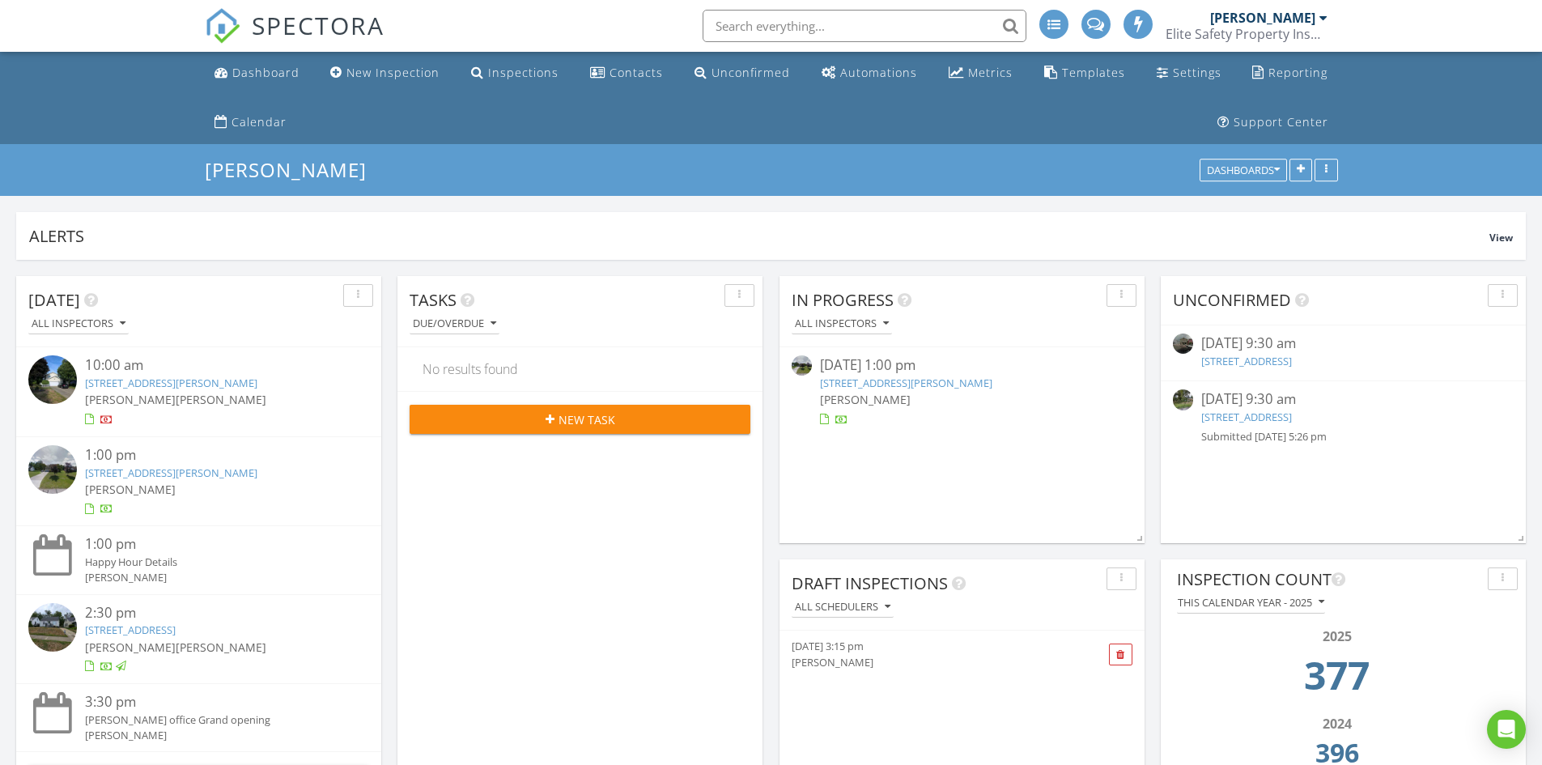
click at [1292, 419] on link "[STREET_ADDRESS]" at bounding box center [1246, 417] width 91 height 15
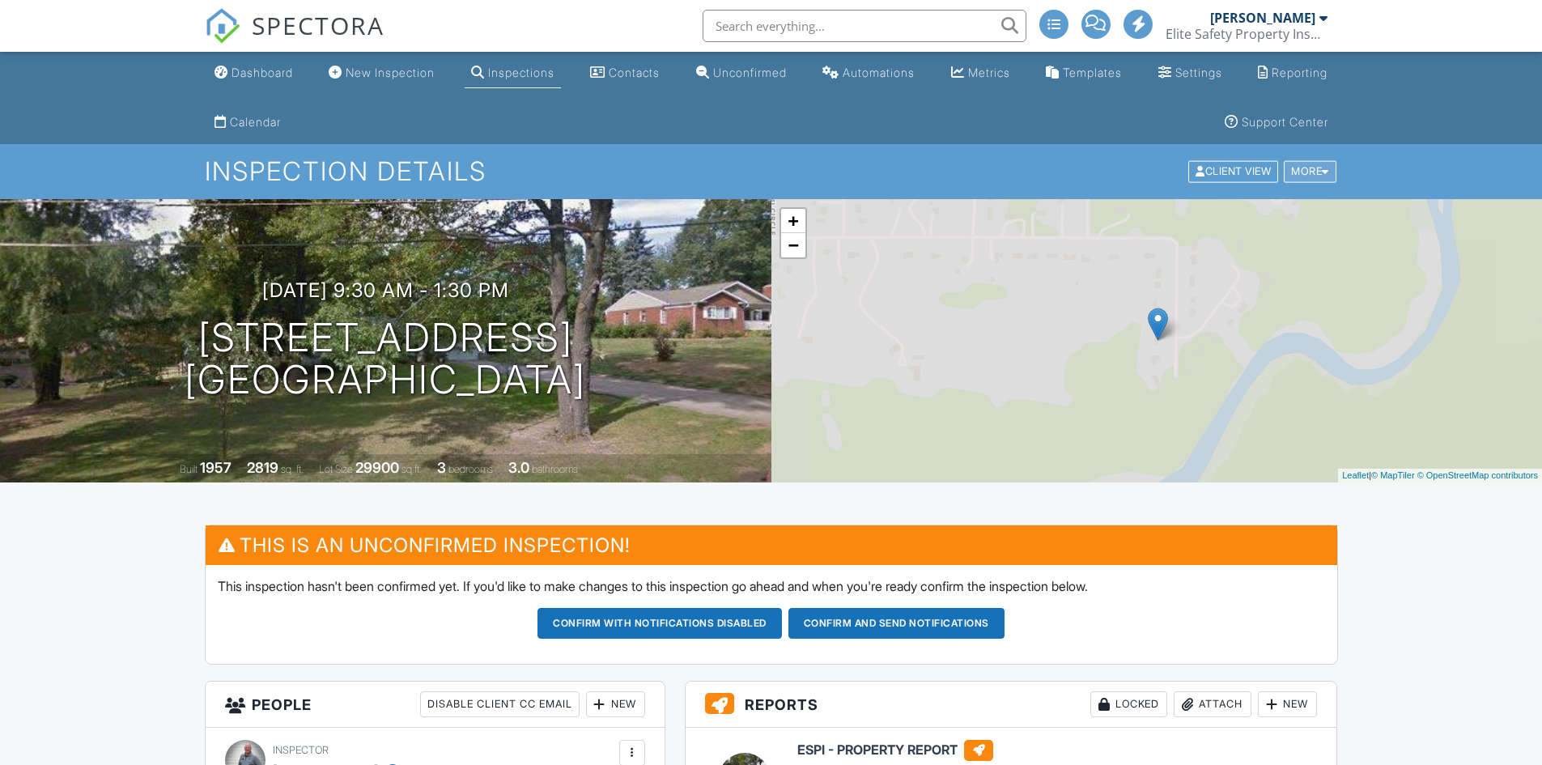
click at [1319, 173] on div "More" at bounding box center [1310, 172] width 53 height 22
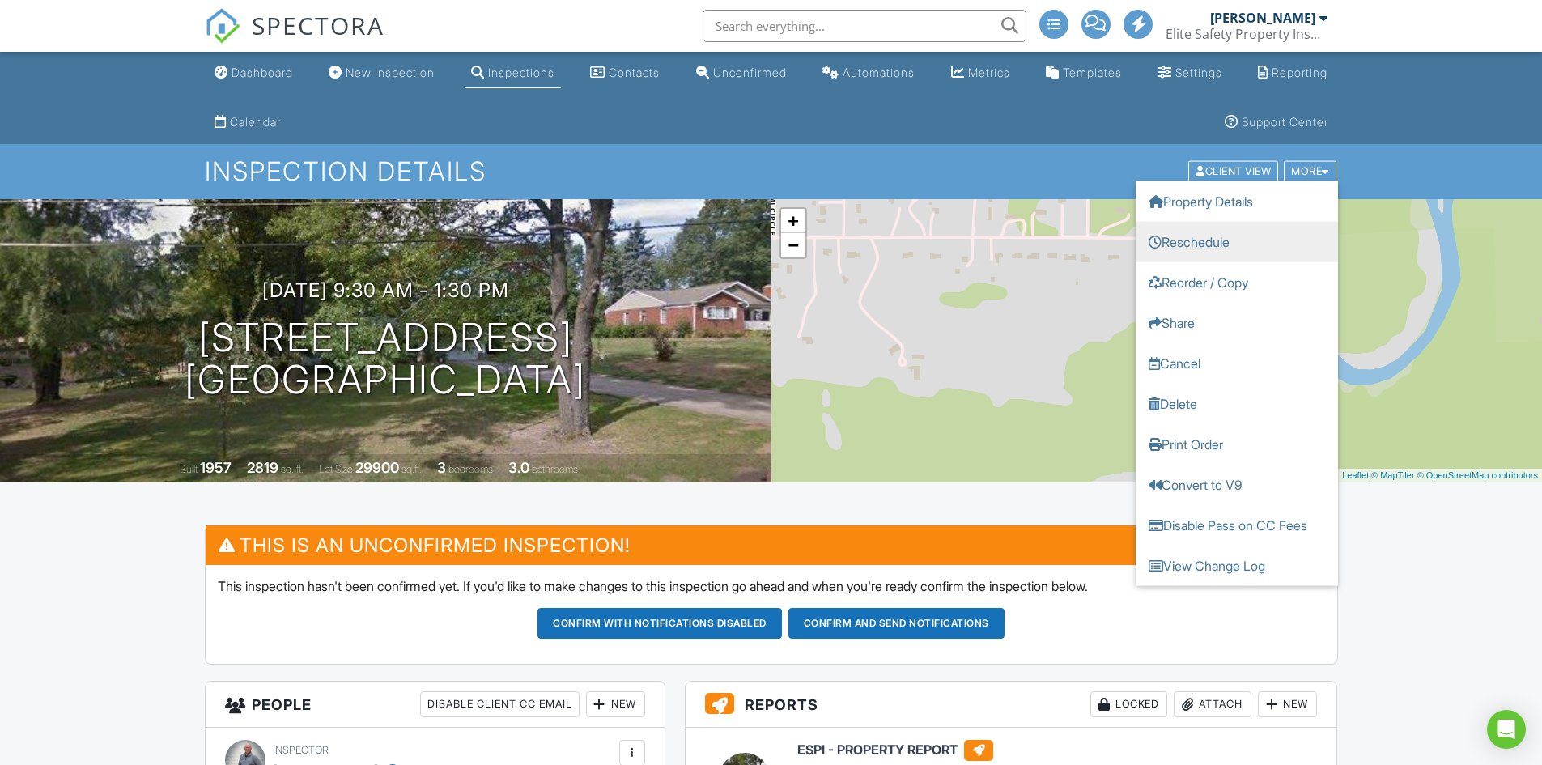
click at [1243, 244] on link "Reschedule" at bounding box center [1237, 242] width 202 height 40
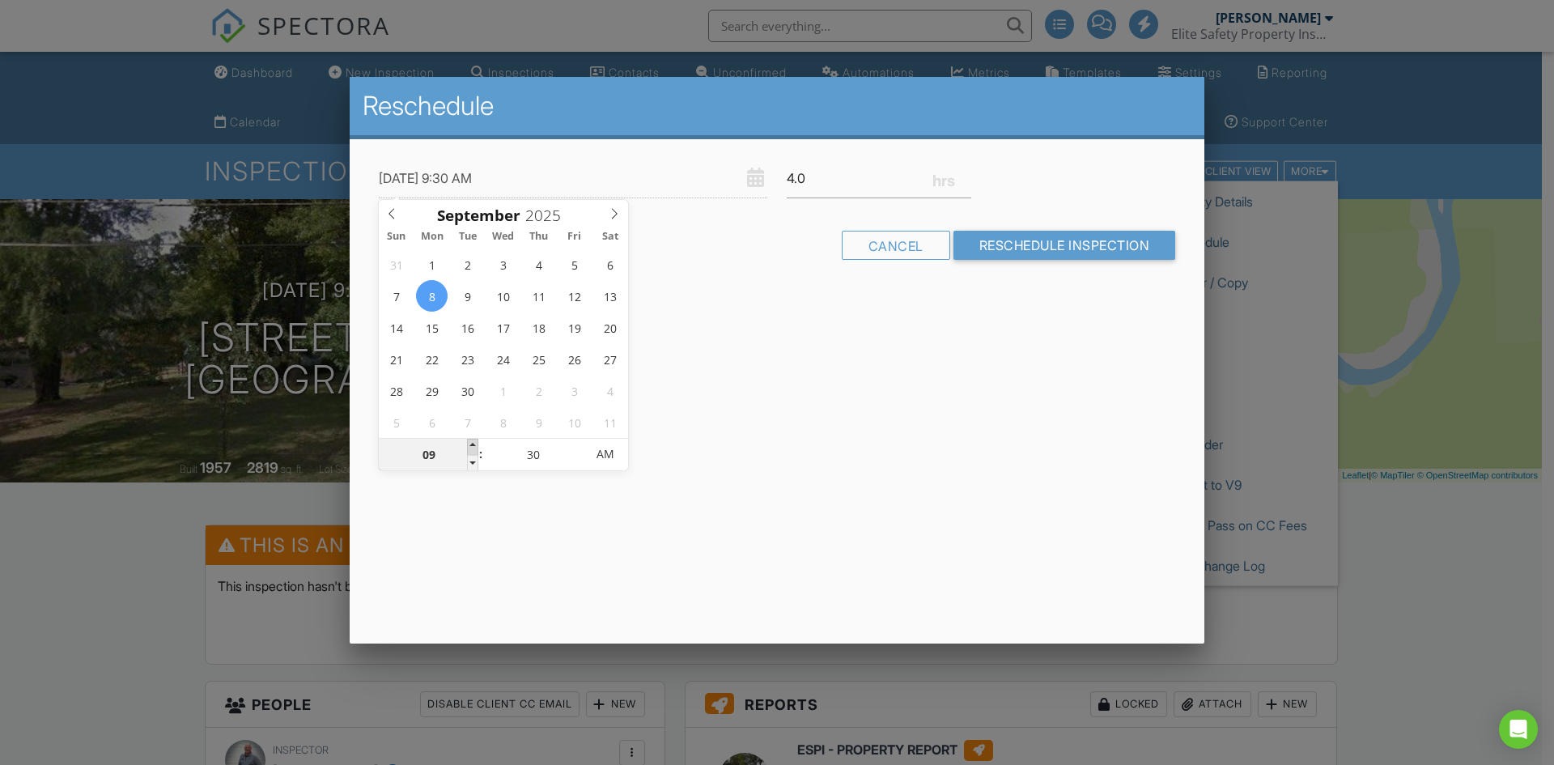
type input "09/08/2025 10:30 AM"
type input "10"
click at [471, 443] on span at bounding box center [472, 447] width 11 height 16
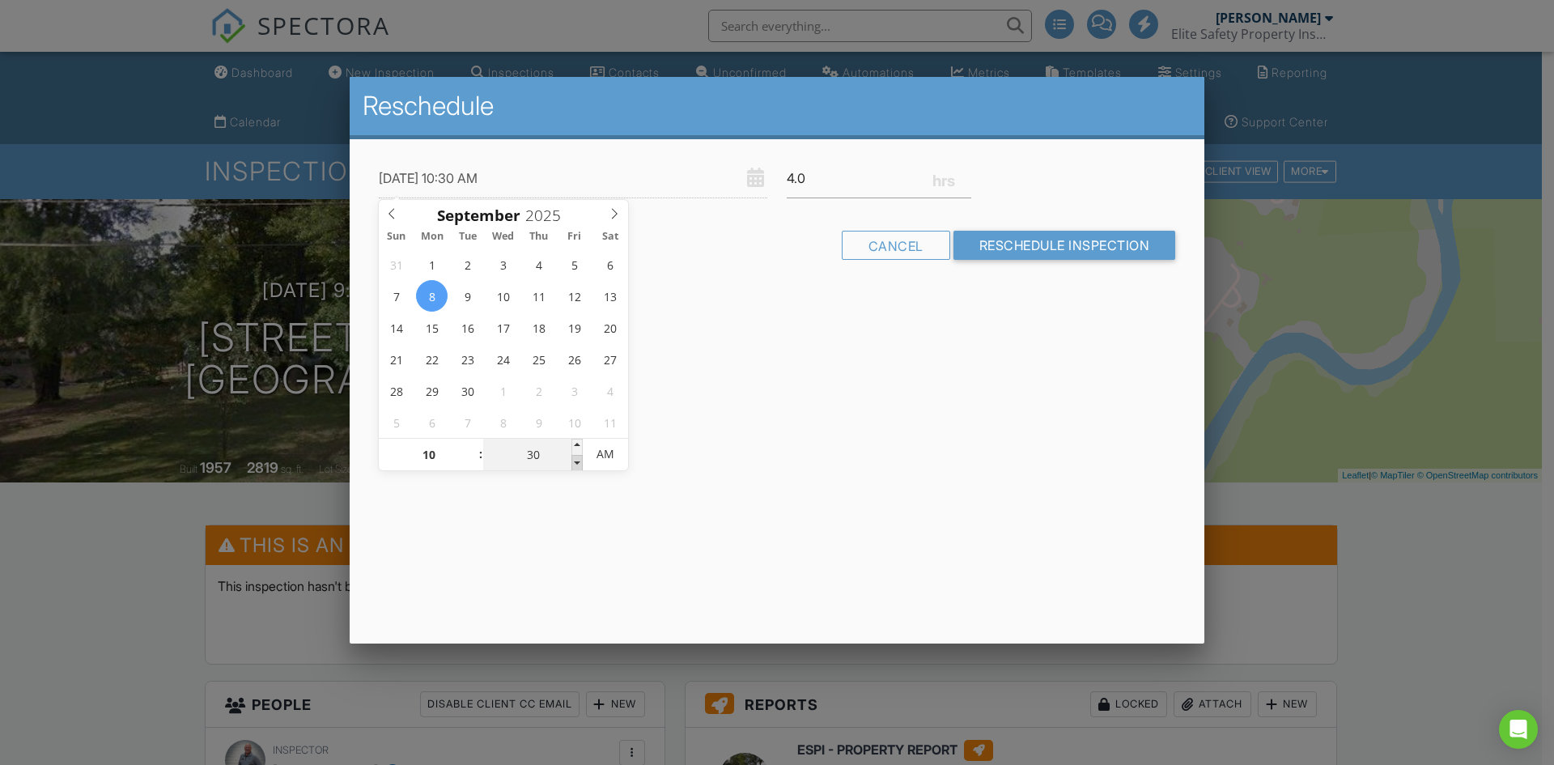
type input "09/08/2025 10:25 AM"
type input "25"
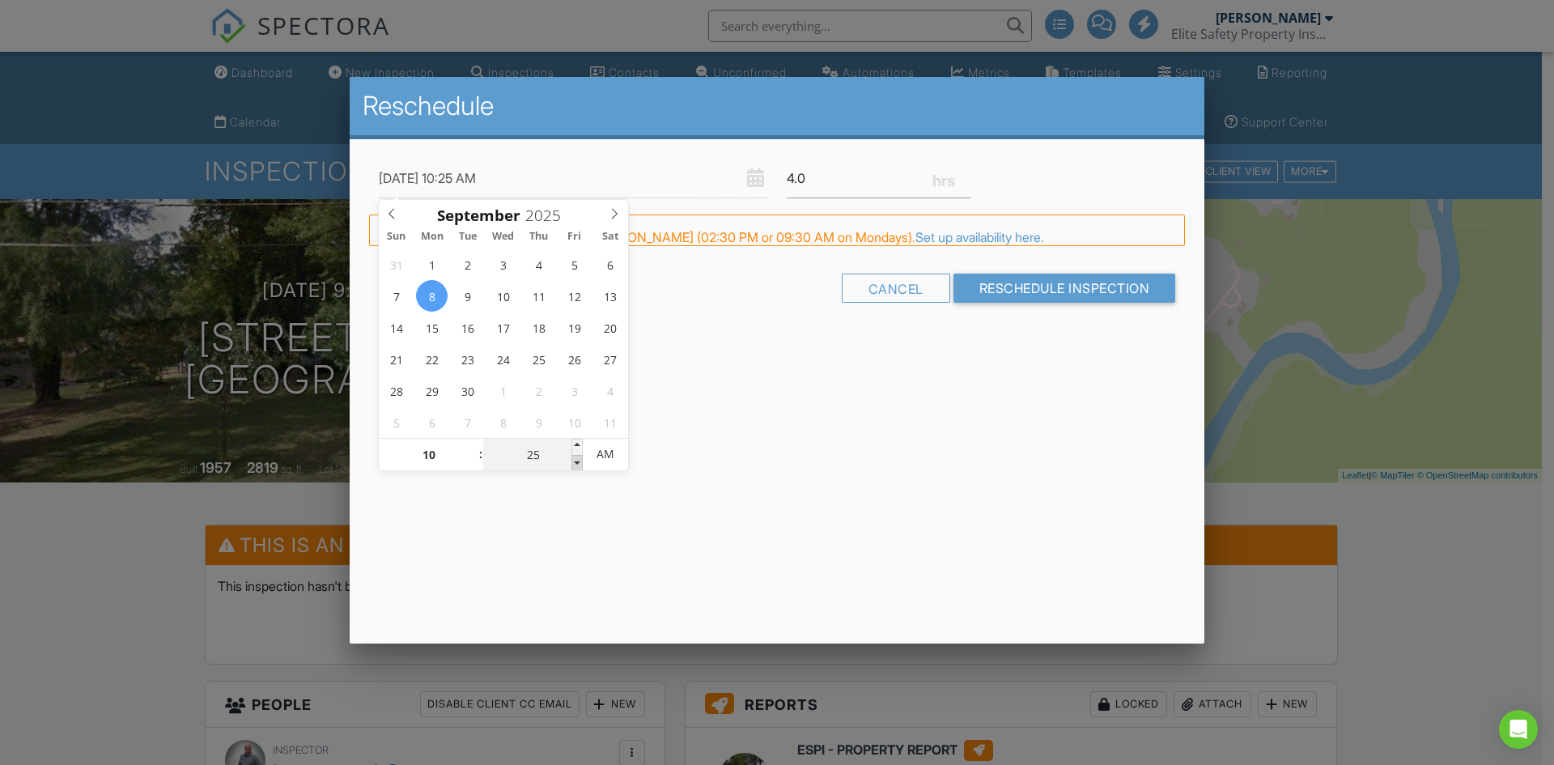
click at [583, 461] on span at bounding box center [576, 463] width 11 height 16
type input "09/08/2025 10:20 AM"
type input "20"
click at [583, 461] on span at bounding box center [576, 463] width 11 height 16
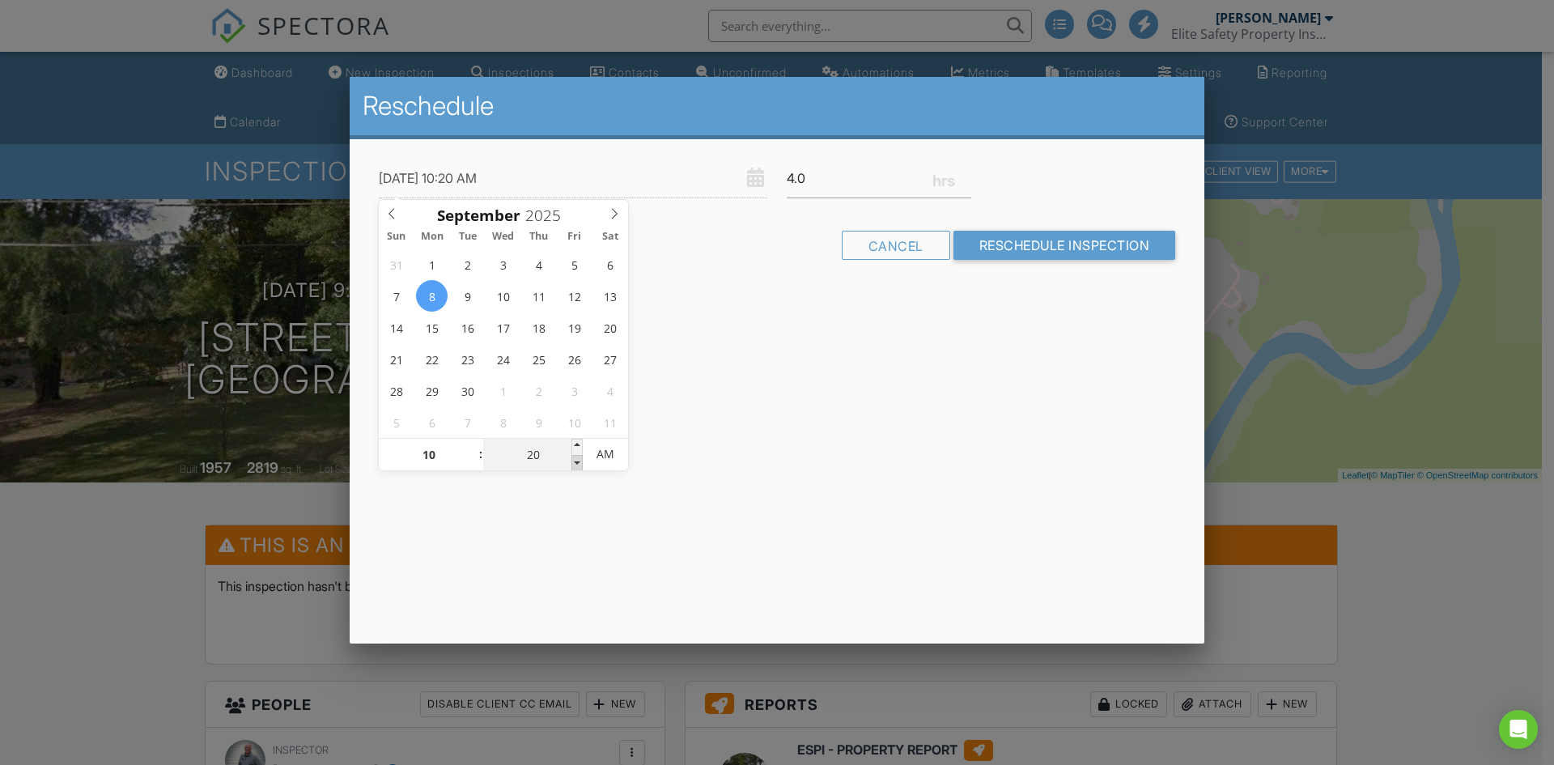
type input "09/08/2025 10:15 AM"
type input "15"
click at [583, 461] on span at bounding box center [576, 463] width 11 height 16
type input "09/08/2025 10:10 AM"
type input "10"
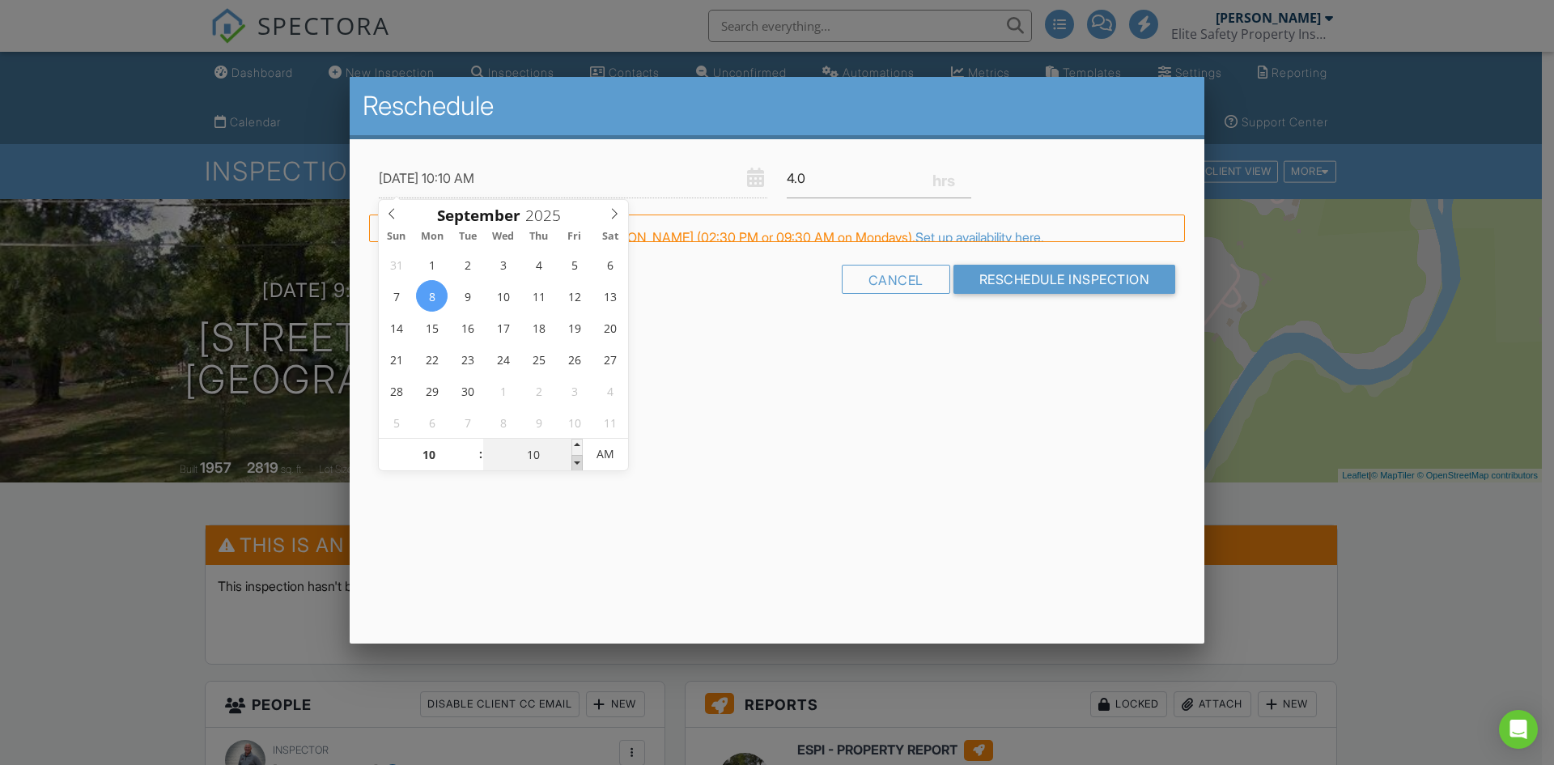
click at [583, 461] on span at bounding box center [576, 463] width 11 height 16
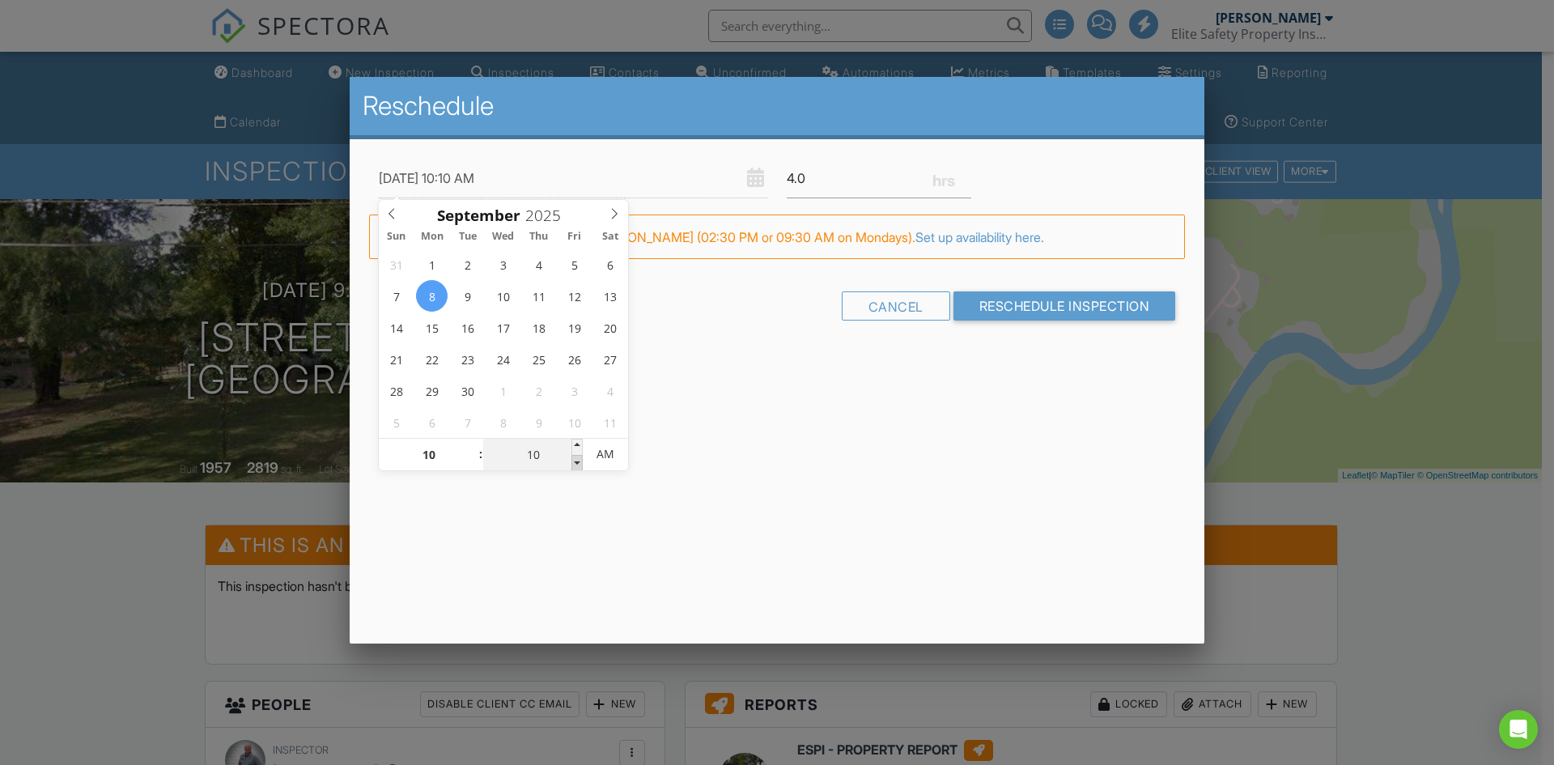
type input "09/08/2025 10:05 AM"
type input "05"
click at [583, 461] on span at bounding box center [576, 463] width 11 height 16
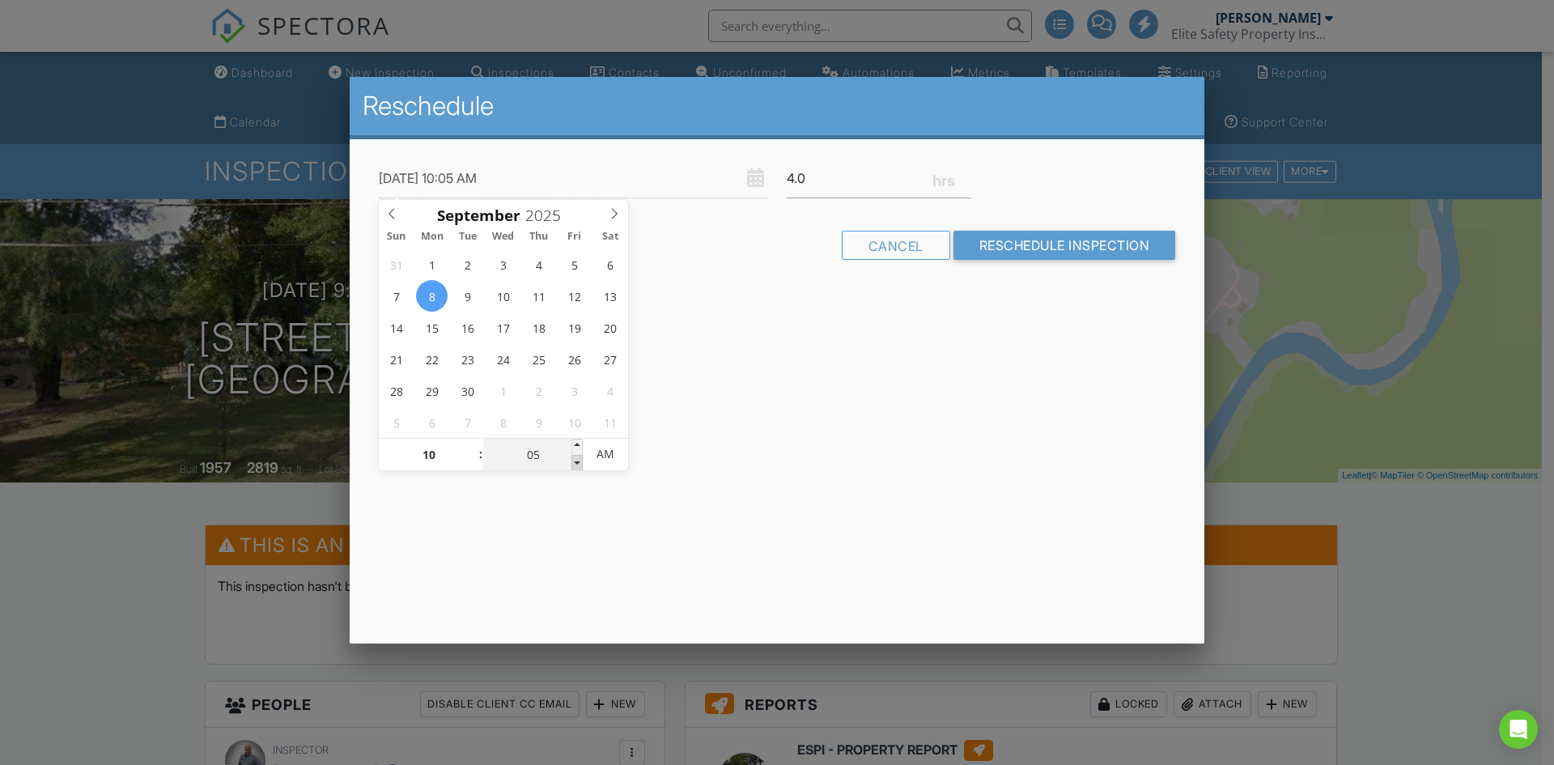
type input "09/08/2025 10:00 AM"
type input "00"
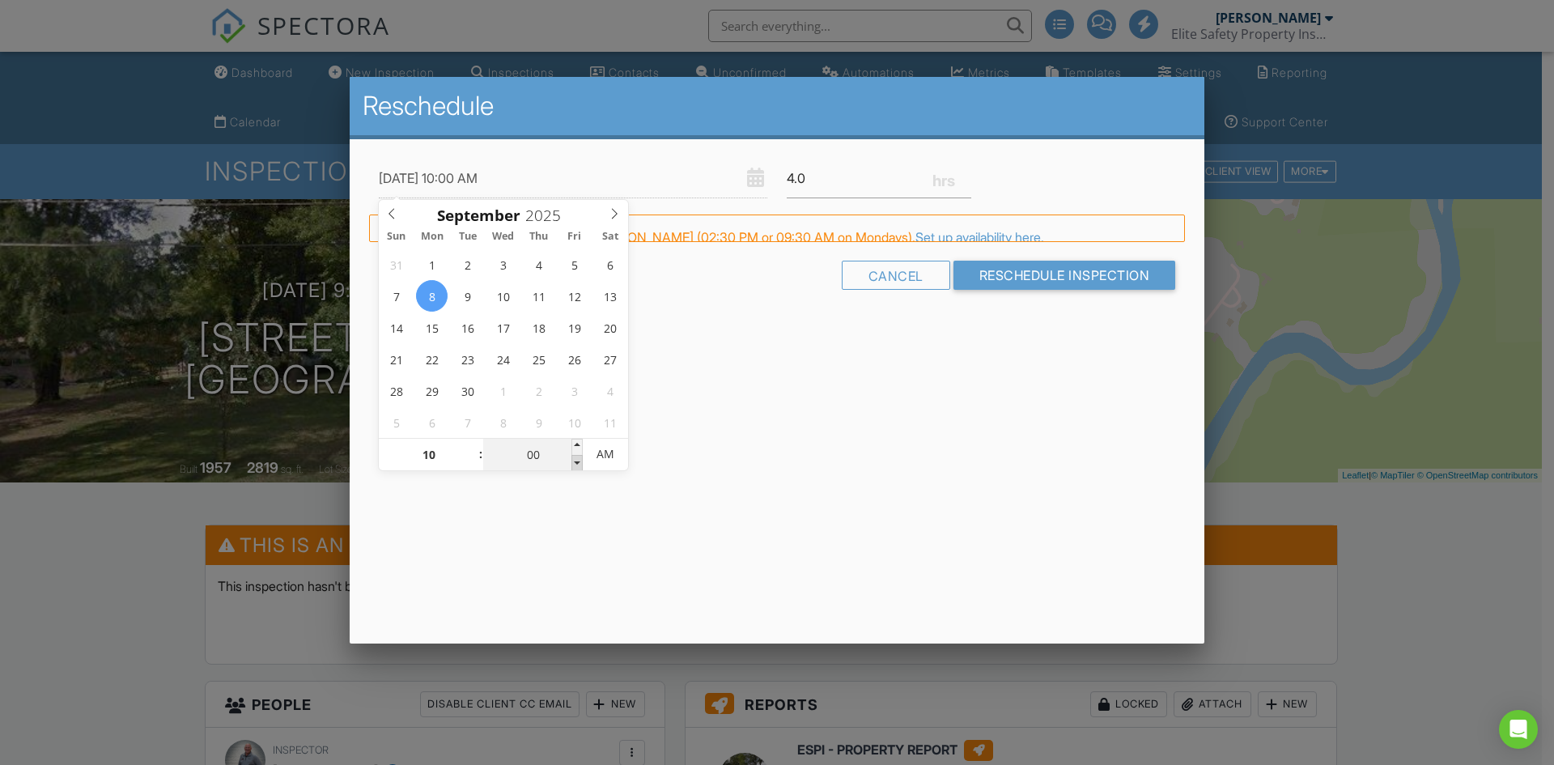
click at [583, 461] on span at bounding box center [576, 463] width 11 height 16
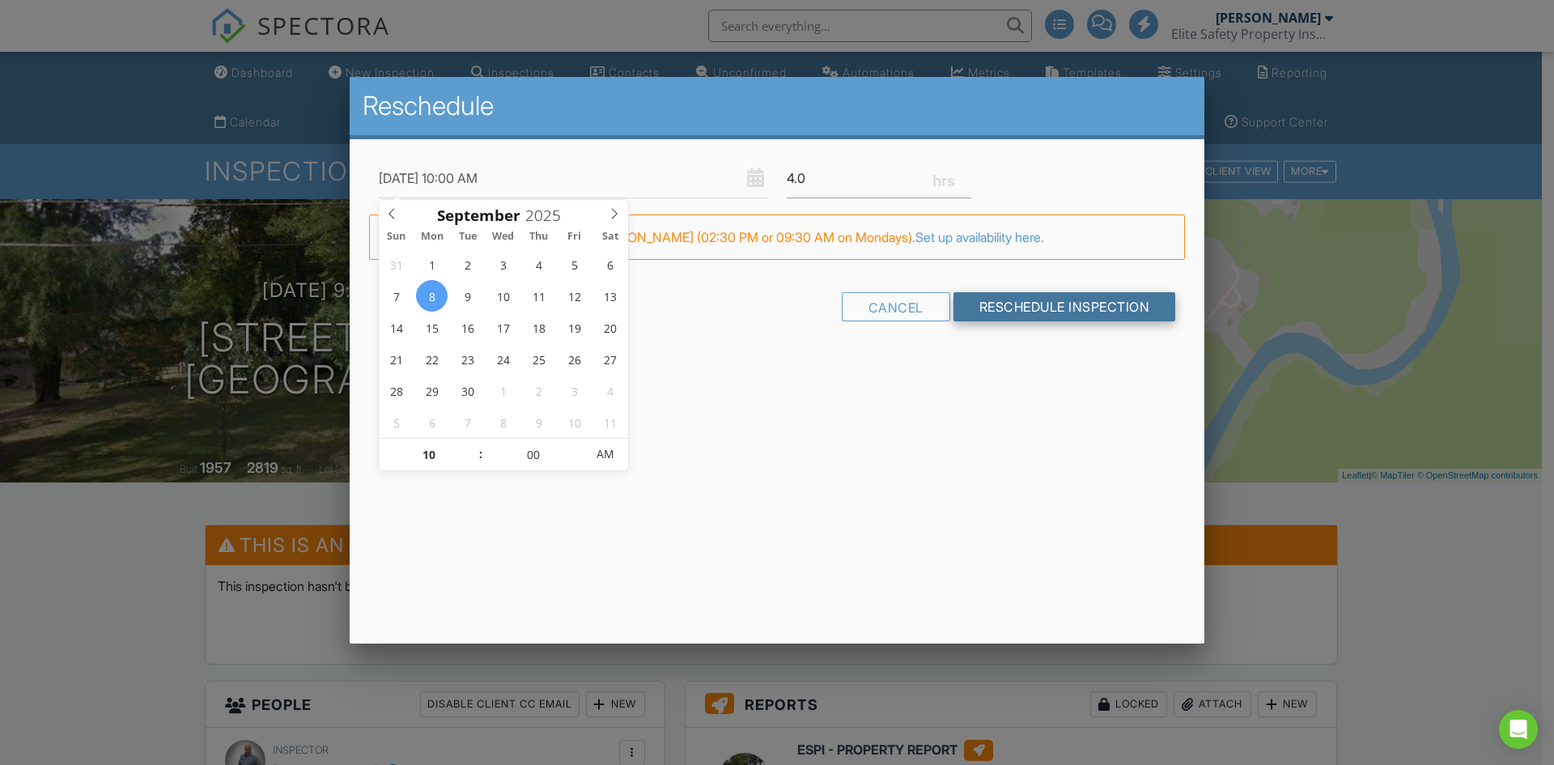
click at [1094, 312] on input "Reschedule Inspection" at bounding box center [1065, 306] width 223 height 29
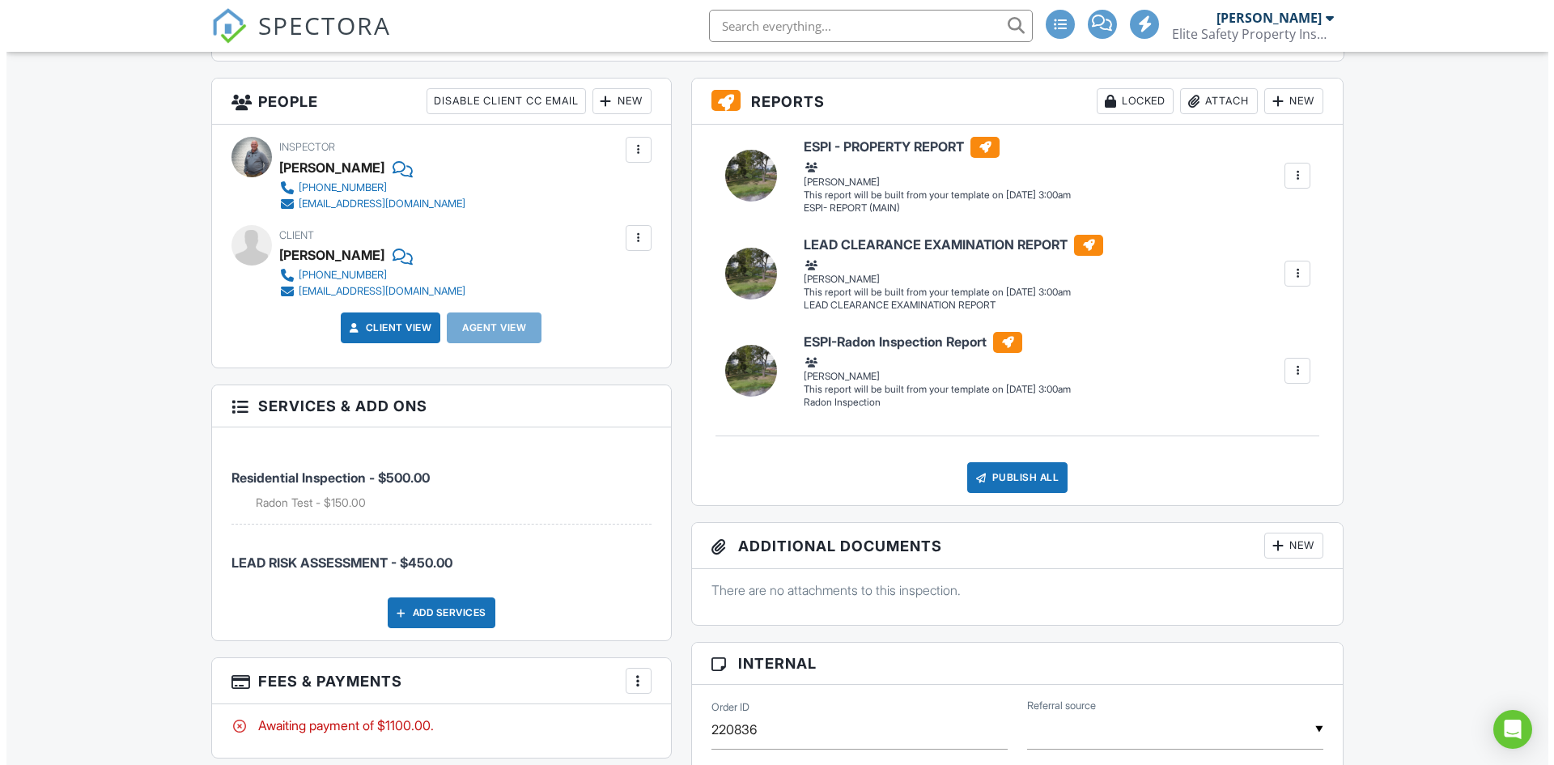
scroll to position [648, 0]
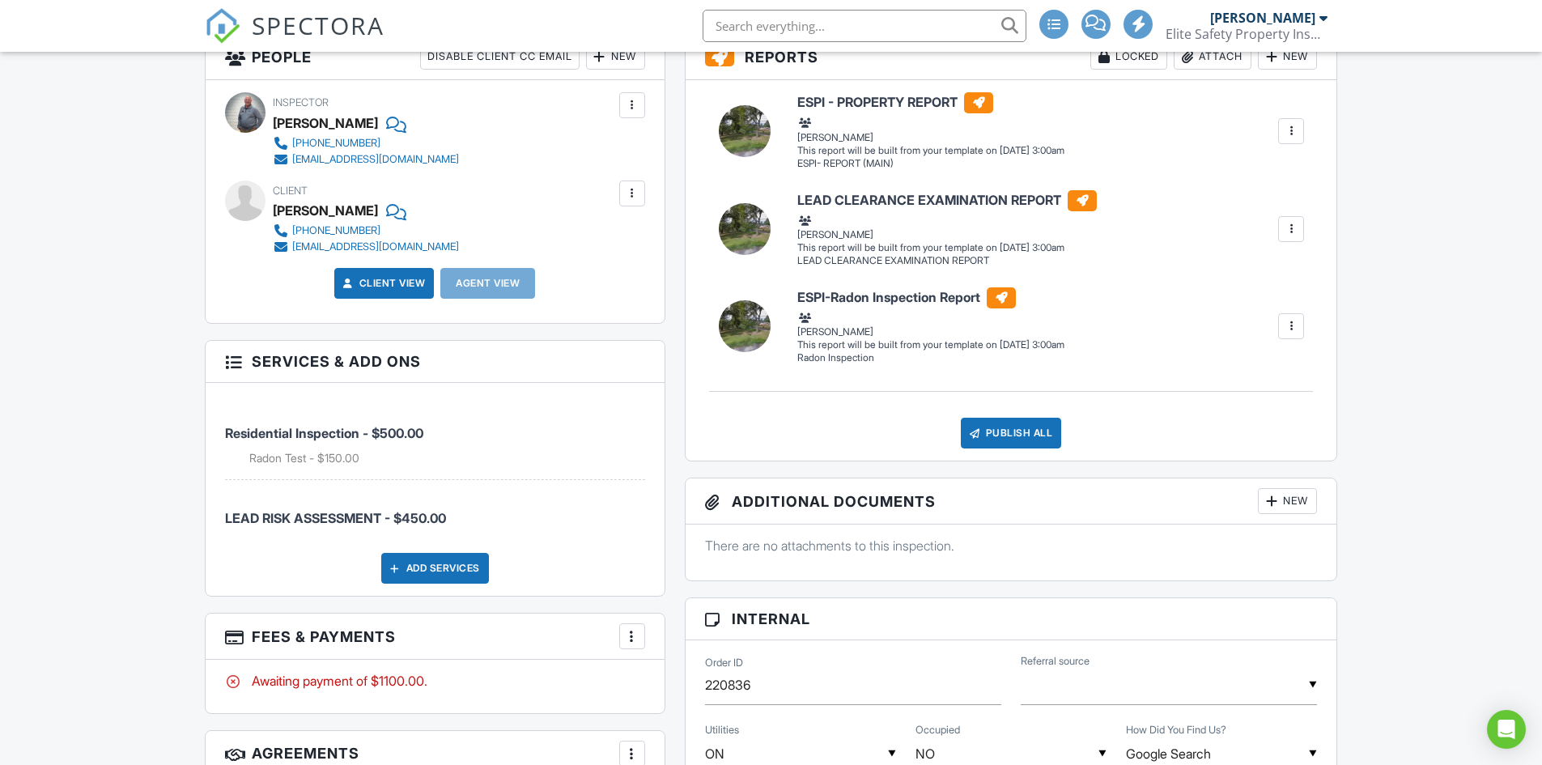
click at [247, 370] on h3 "Services & Add ons" at bounding box center [435, 362] width 459 height 42
click at [636, 635] on div at bounding box center [632, 636] width 16 height 16
click at [695, 524] on li "Edit Fees & Payments" at bounding box center [713, 528] width 169 height 40
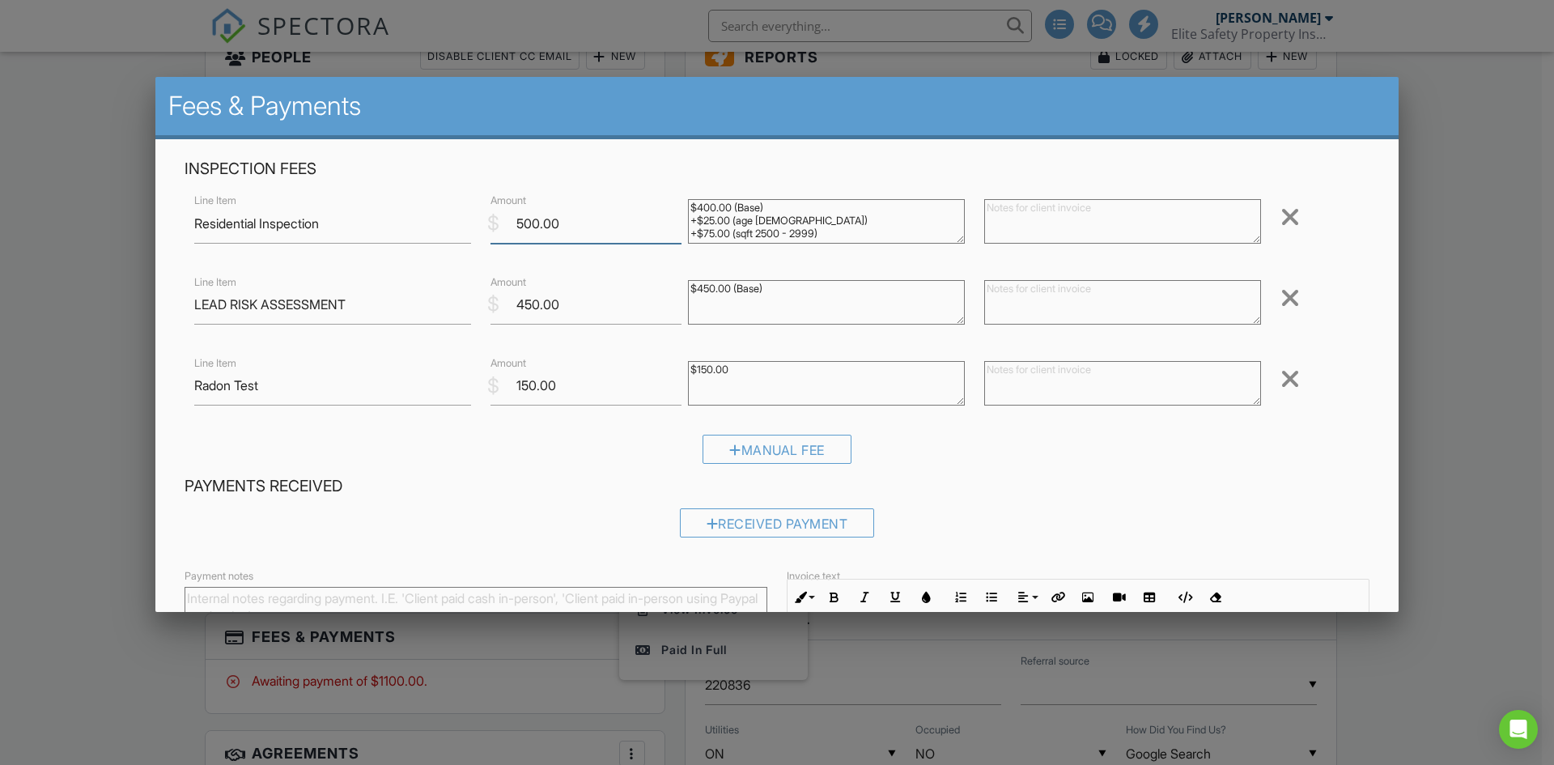
click at [529, 226] on input "500.00" at bounding box center [586, 224] width 191 height 40
type input "450.00"
click at [530, 301] on input "450.00" at bounding box center [586, 305] width 191 height 40
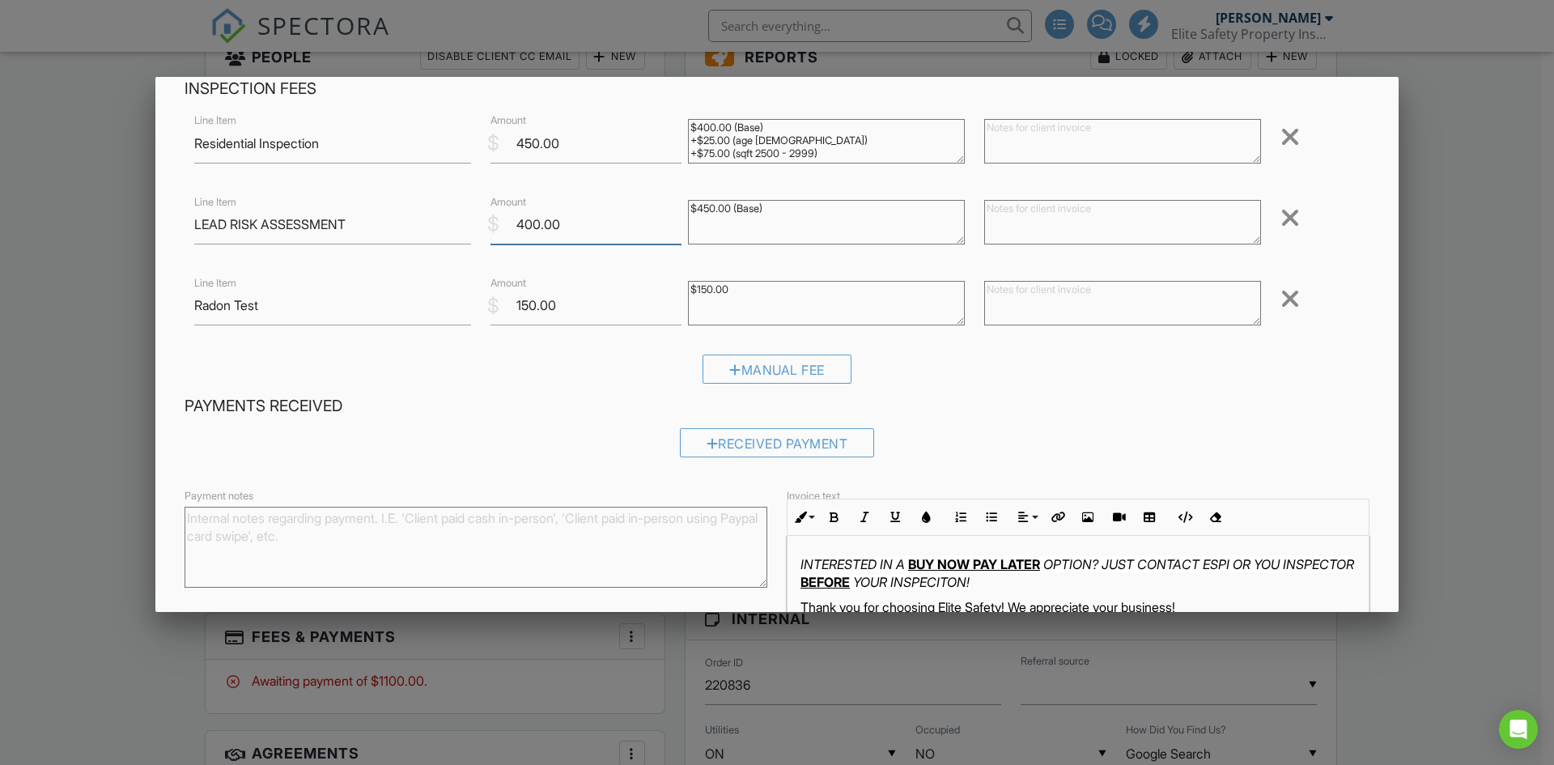
scroll to position [202, 0]
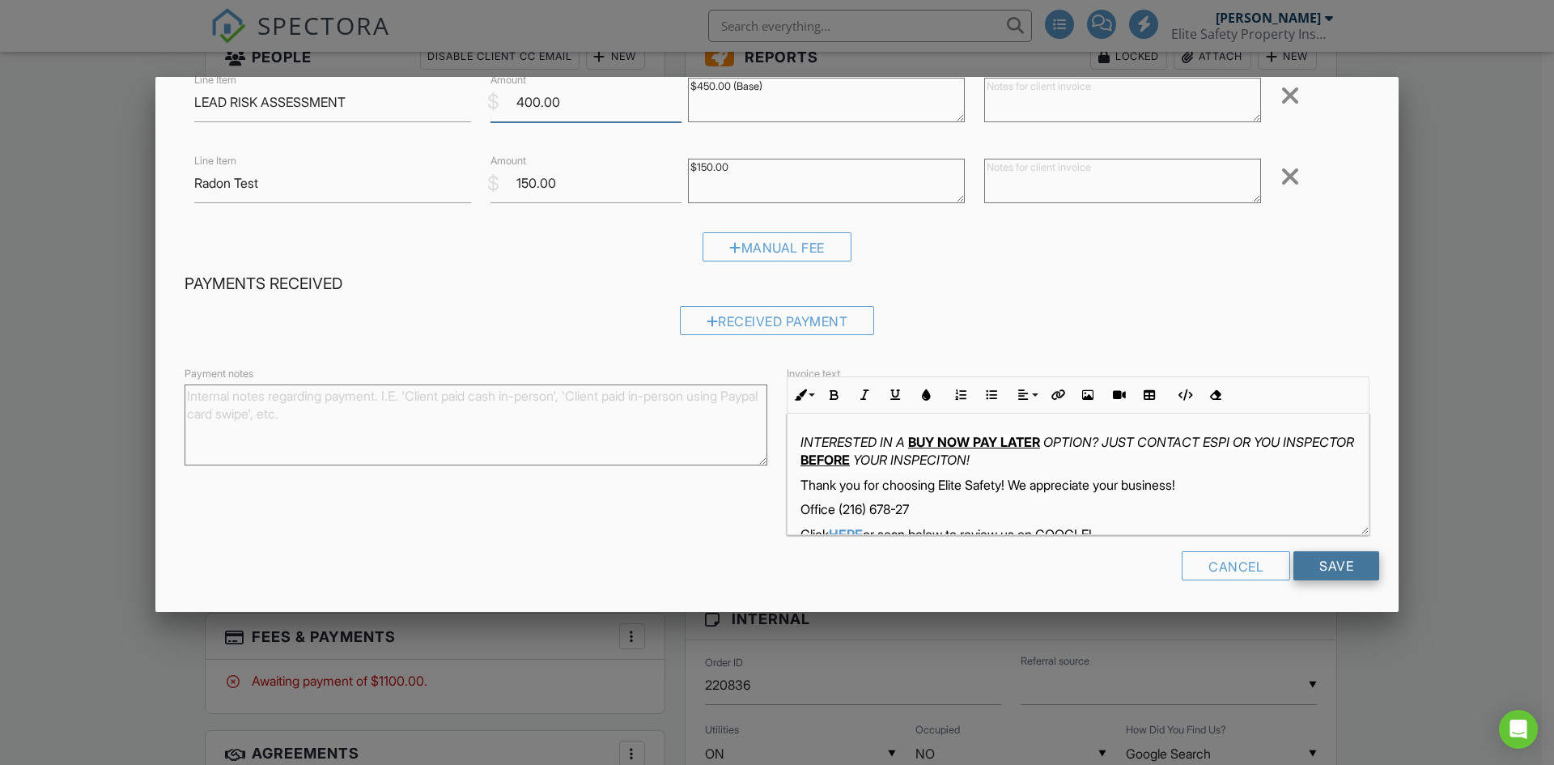
type input "400.00"
click at [1349, 562] on input "Save" at bounding box center [1337, 565] width 86 height 29
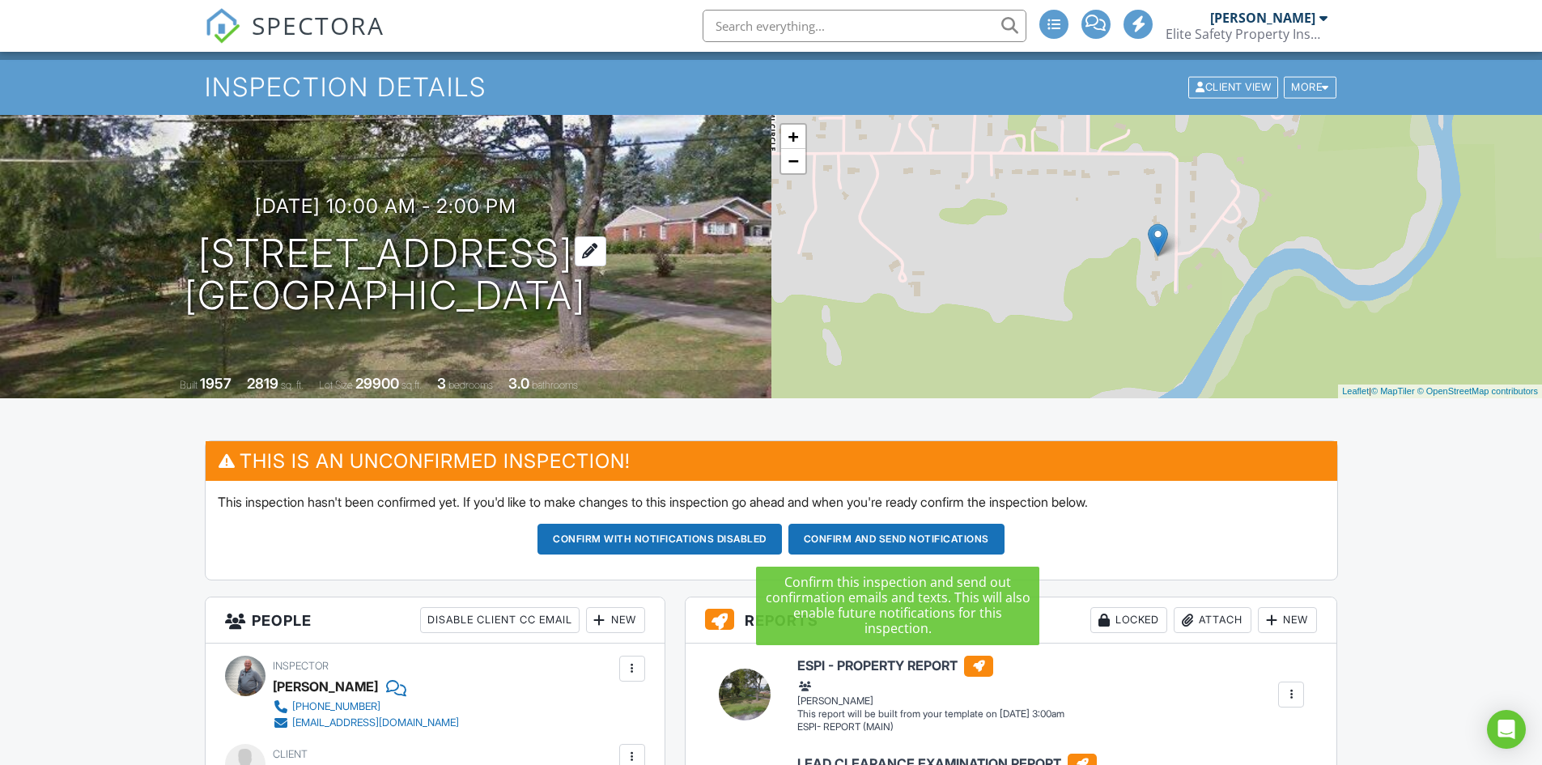
scroll to position [81, 0]
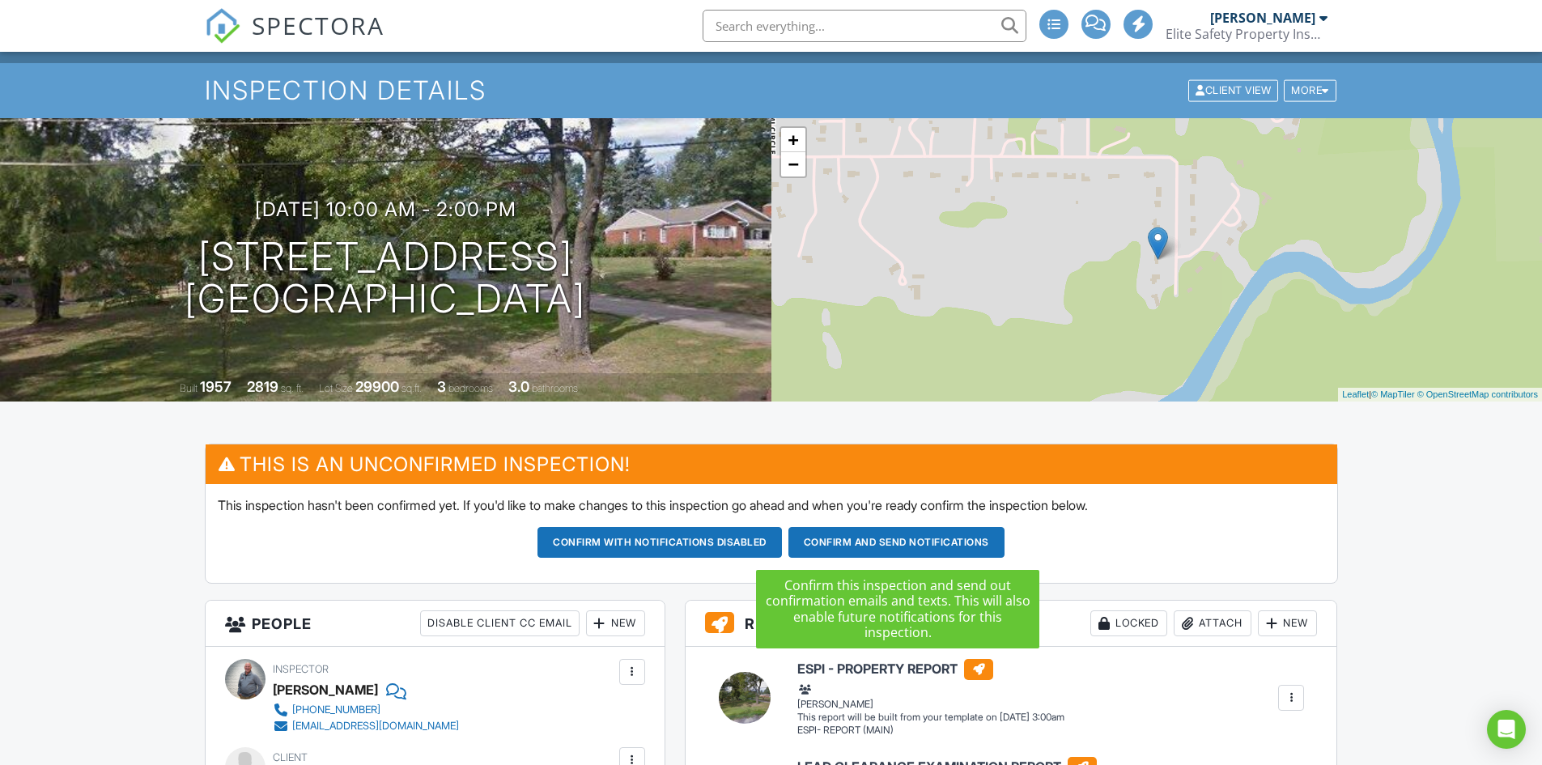
click at [782, 546] on button "Confirm and send notifications" at bounding box center [659, 542] width 244 height 31
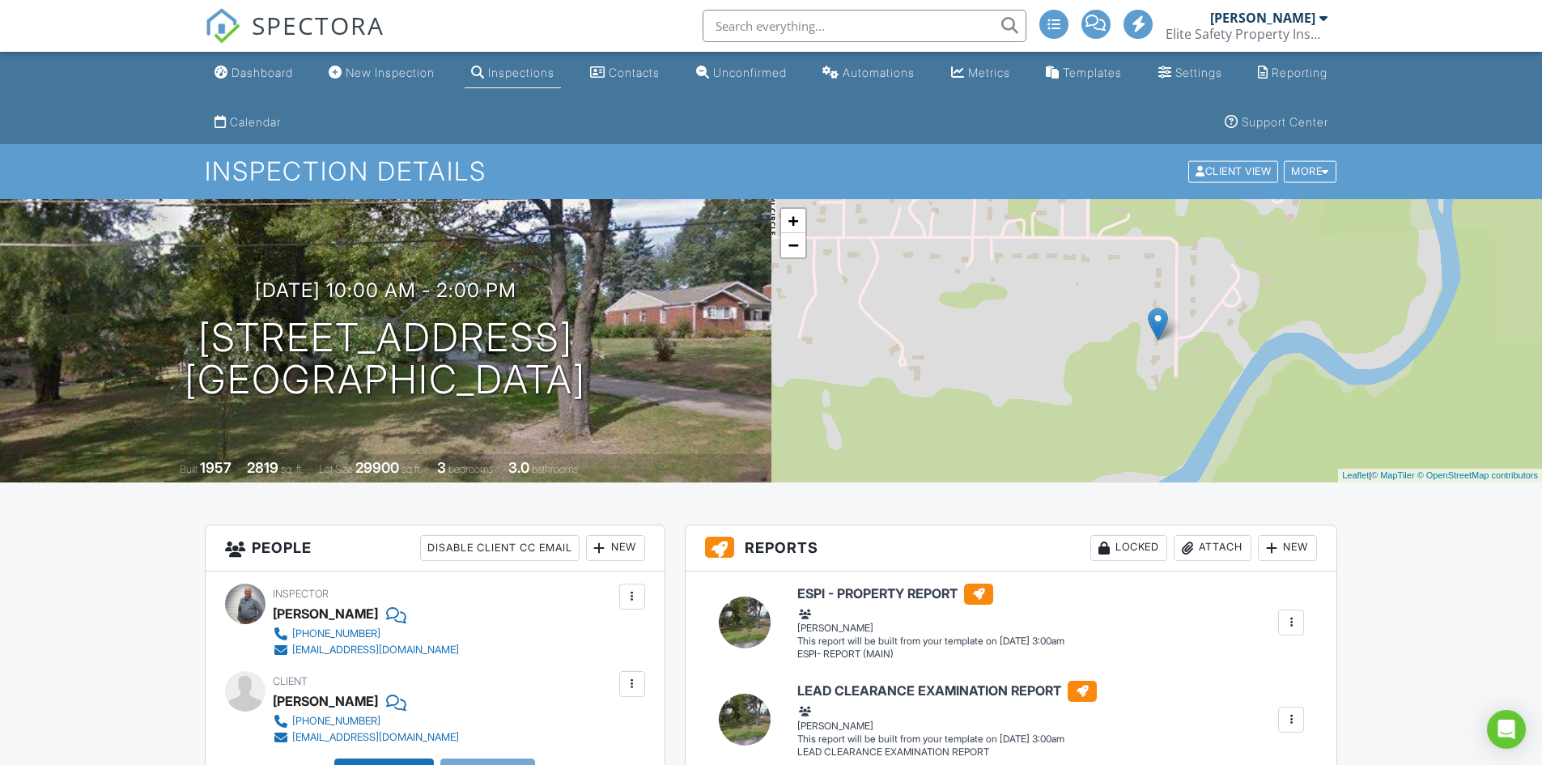
click at [526, 87] on link "Inspections" at bounding box center [513, 73] width 96 height 30
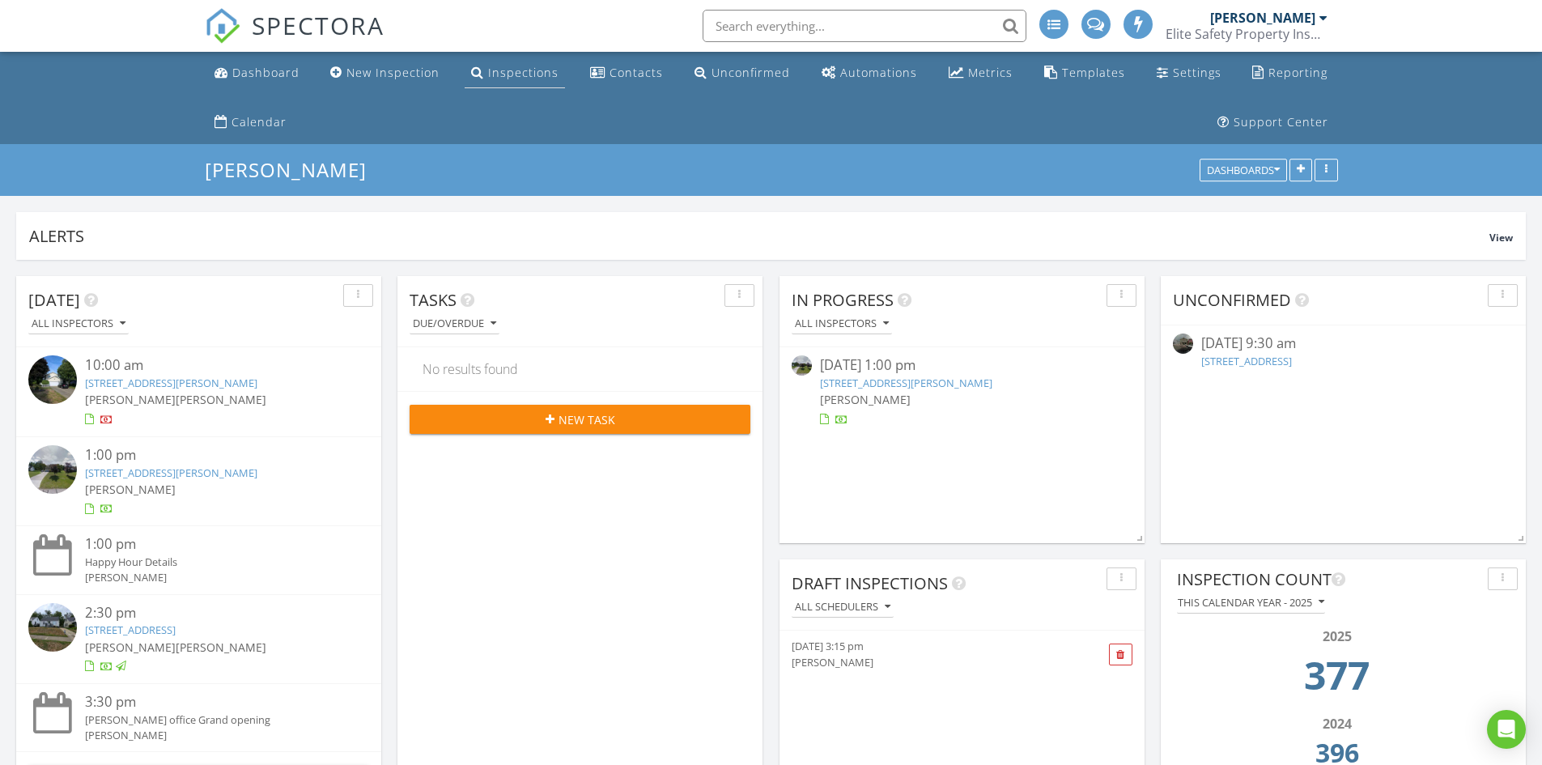
click at [505, 67] on div "Inspections" at bounding box center [523, 72] width 70 height 15
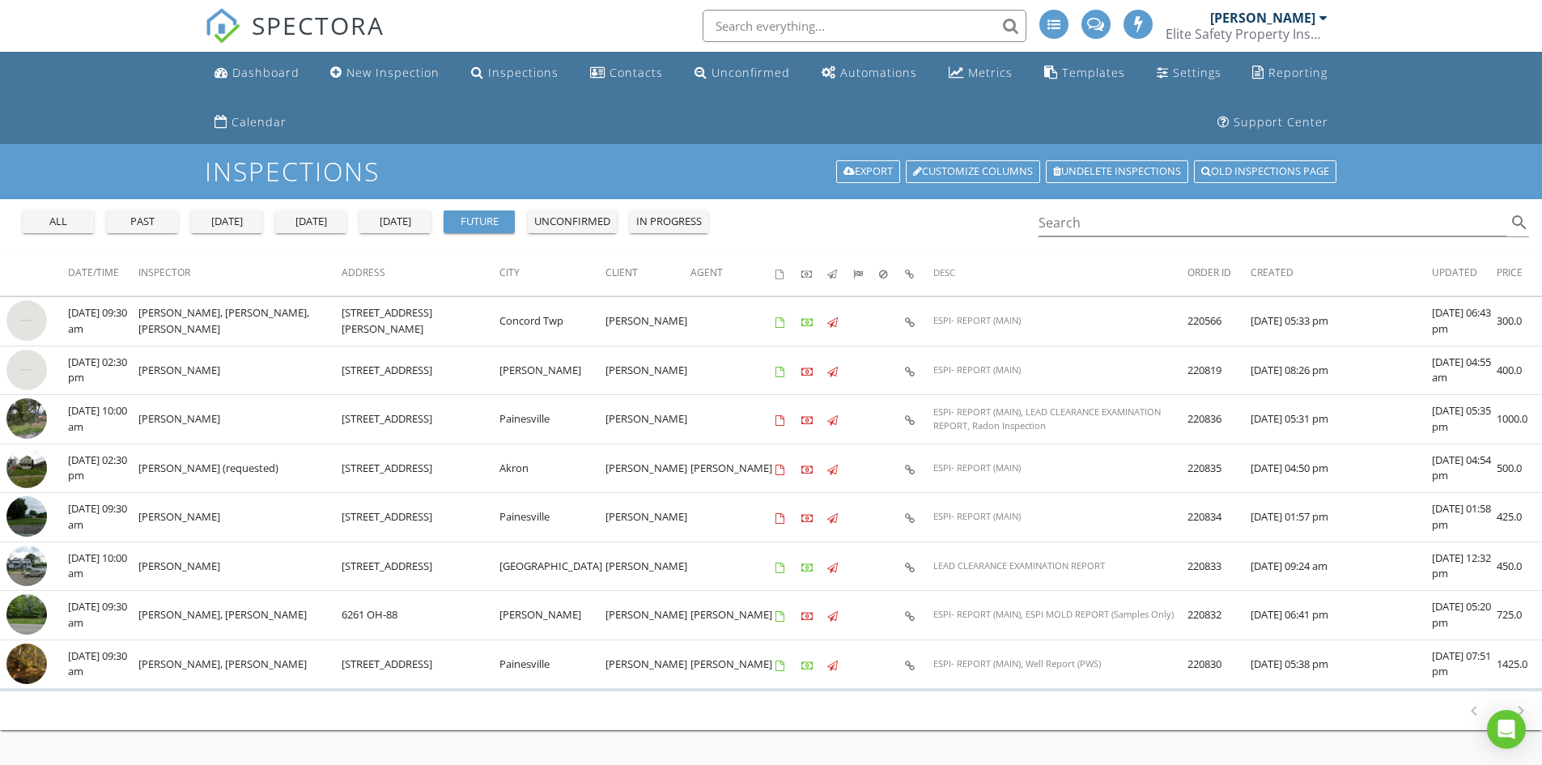
click at [308, 223] on div "[DATE]" at bounding box center [311, 222] width 58 height 16
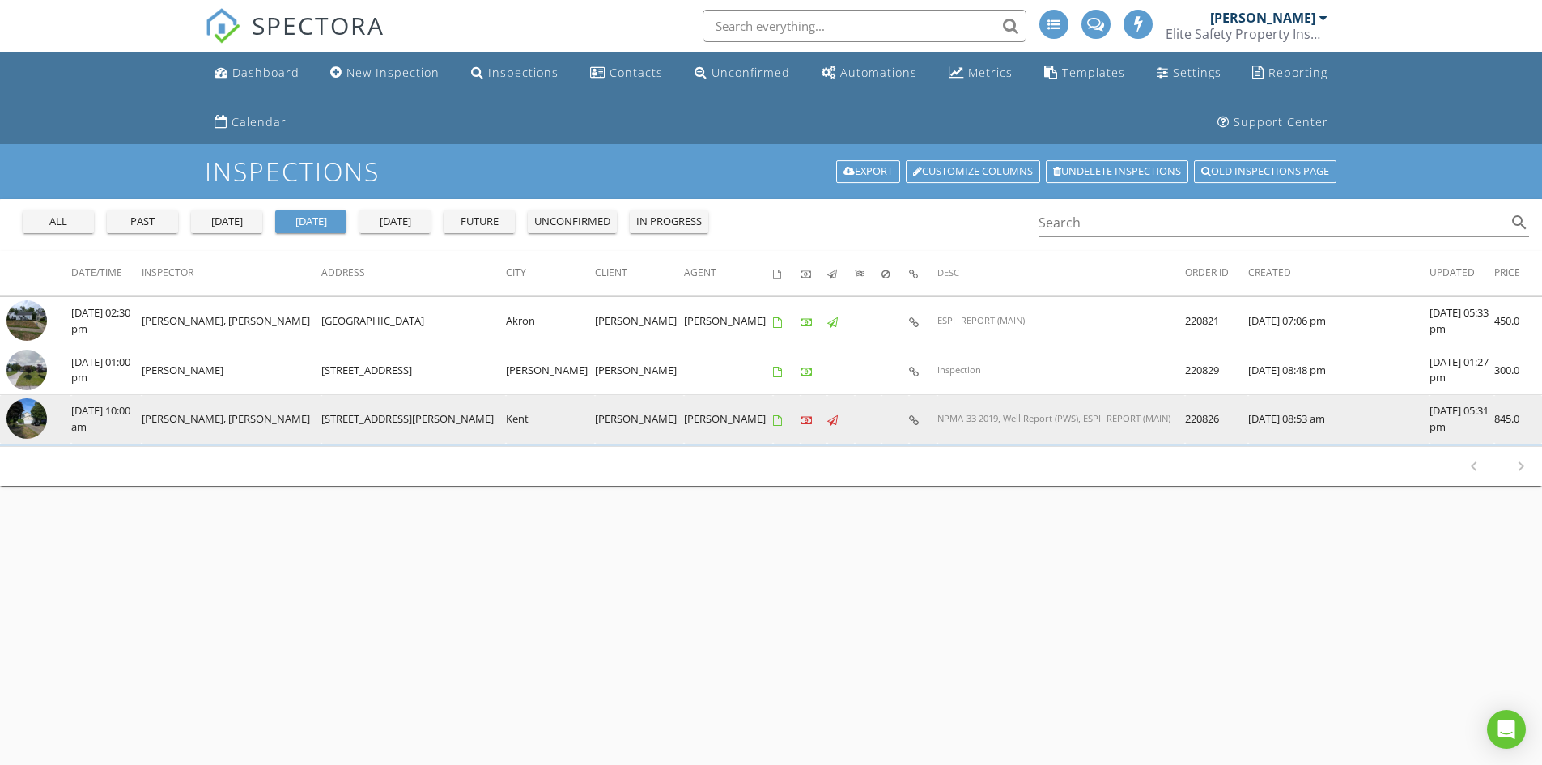
click at [32, 422] on img at bounding box center [26, 418] width 40 height 40
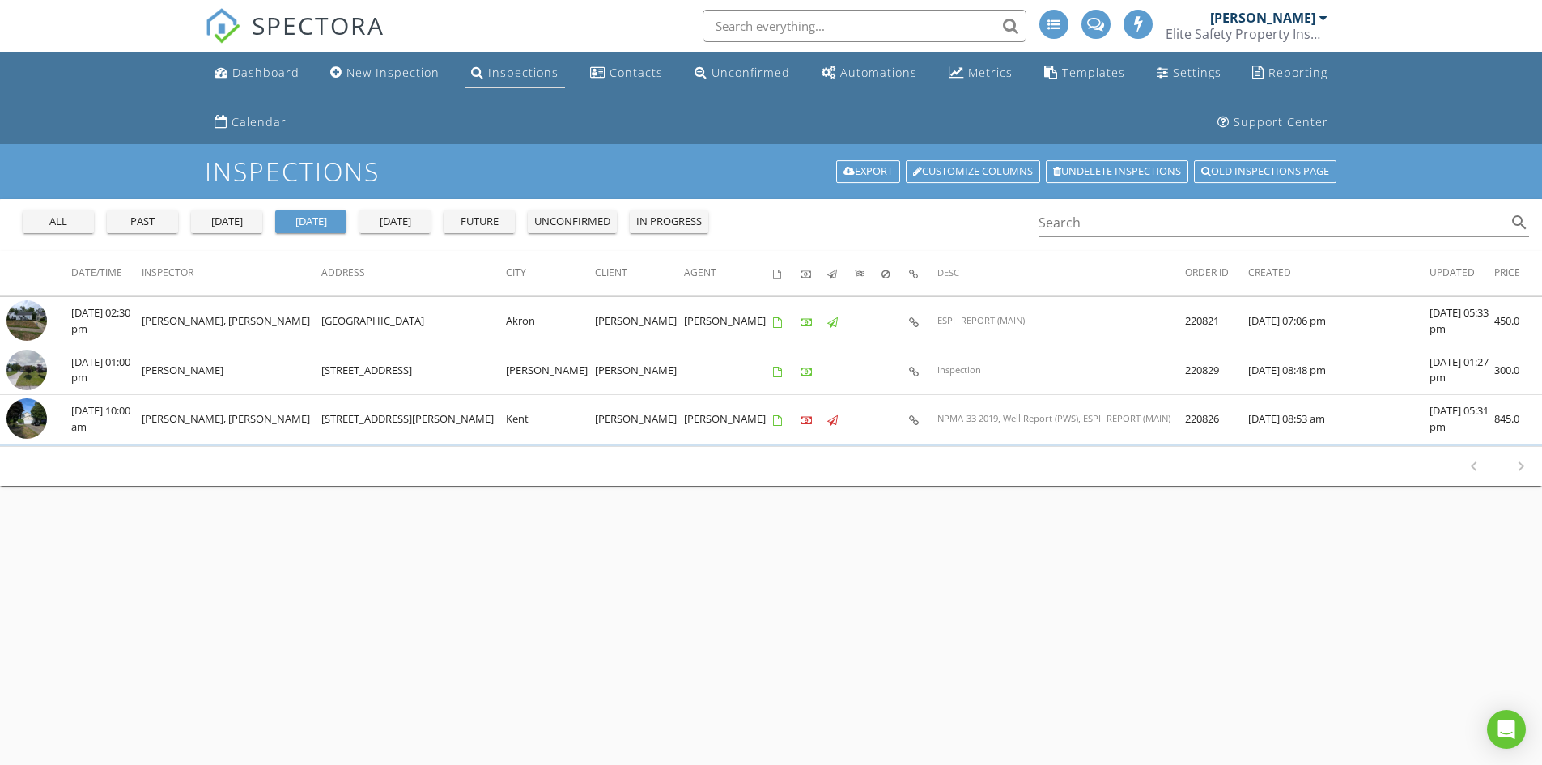
click at [508, 79] on div "Inspections" at bounding box center [523, 72] width 70 height 15
click at [518, 78] on div "Inspections" at bounding box center [523, 72] width 70 height 15
click at [529, 71] on div "Inspections" at bounding box center [523, 72] width 70 height 15
click at [542, 97] on div "Dashboard New Inspection Inspections Contacts Unconfirmed Automations Metrics T…" at bounding box center [771, 98] width 1133 height 92
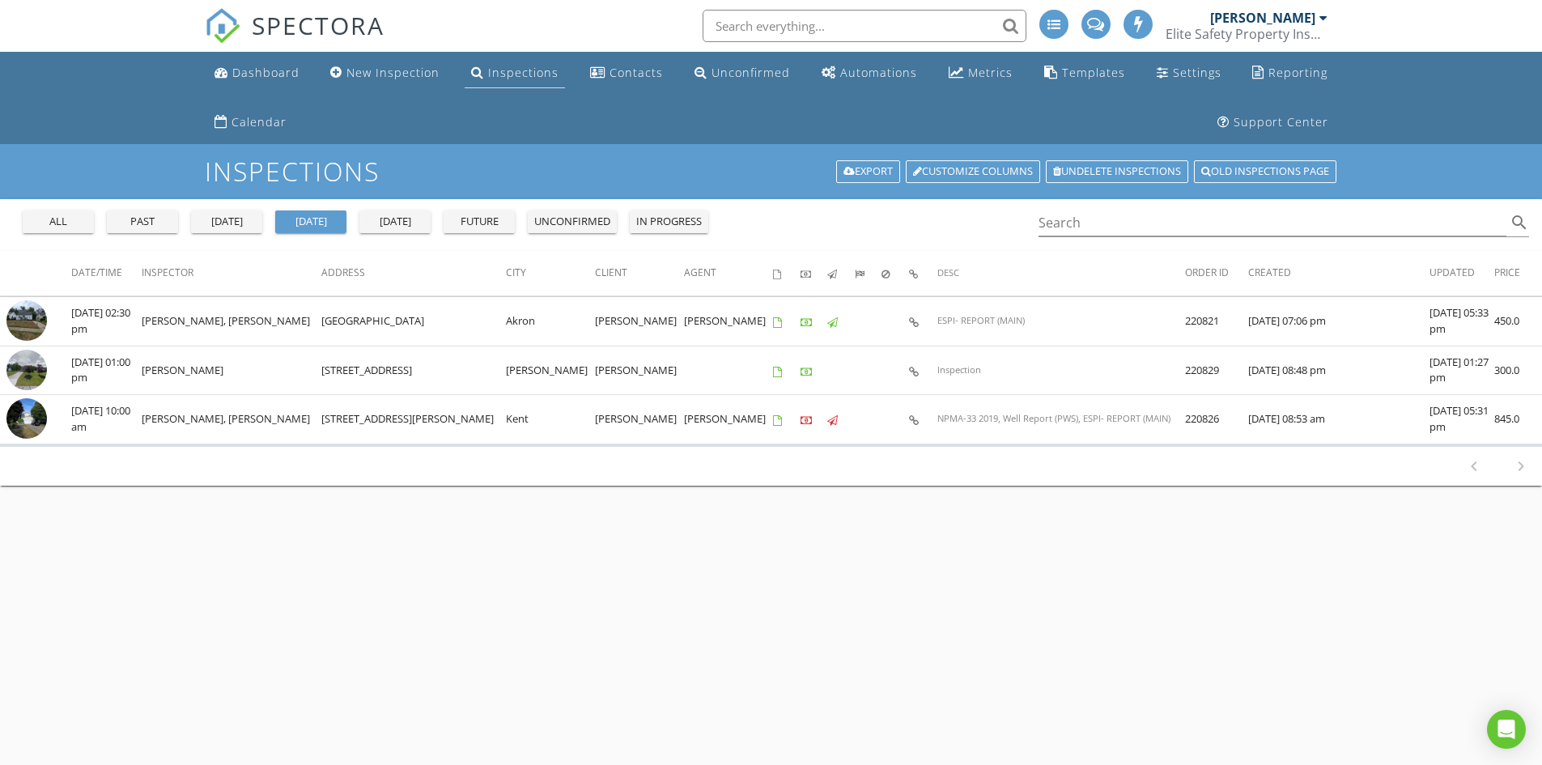
click at [531, 76] on div "Inspections" at bounding box center [523, 72] width 70 height 15
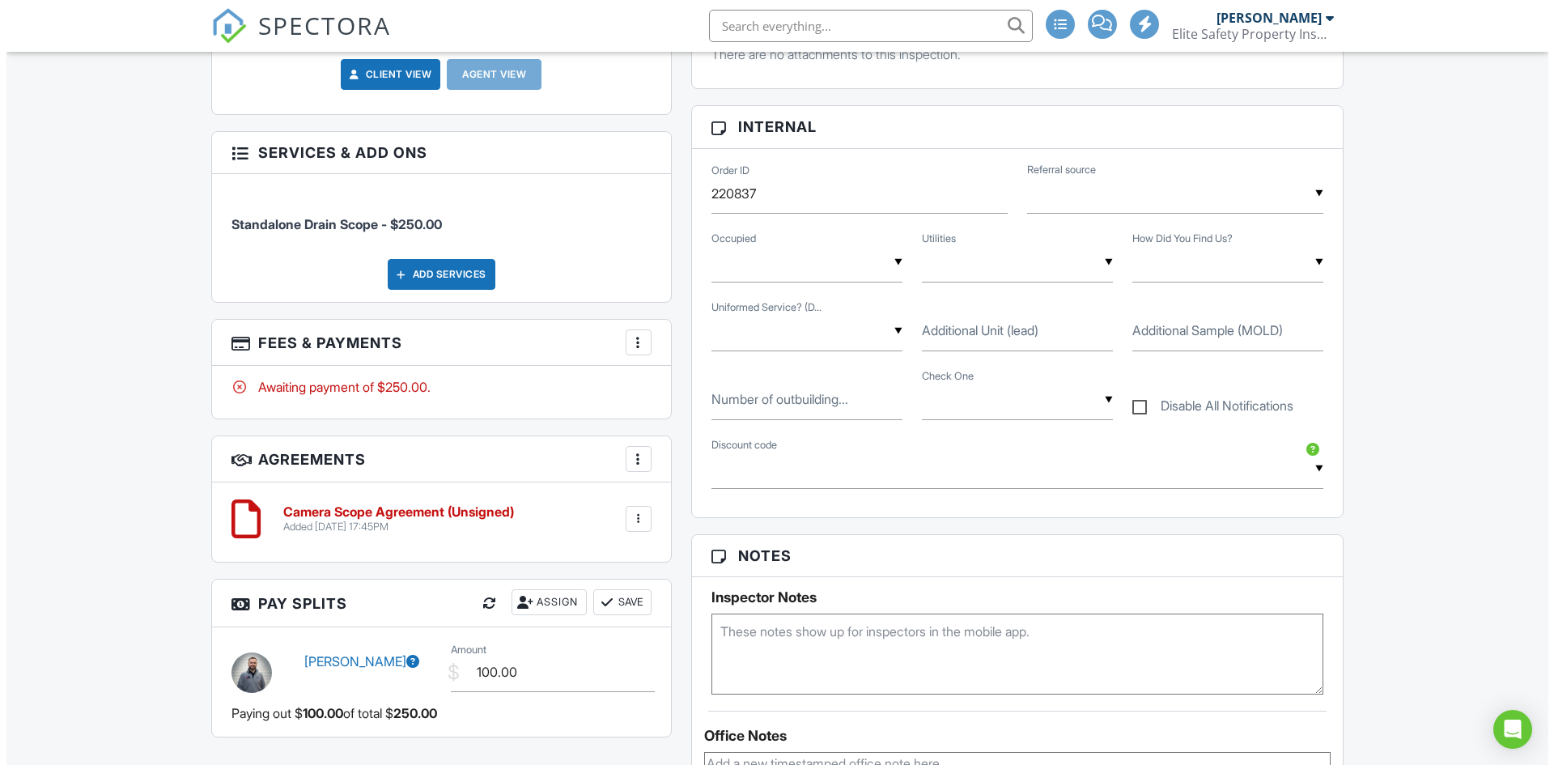
scroll to position [559, 0]
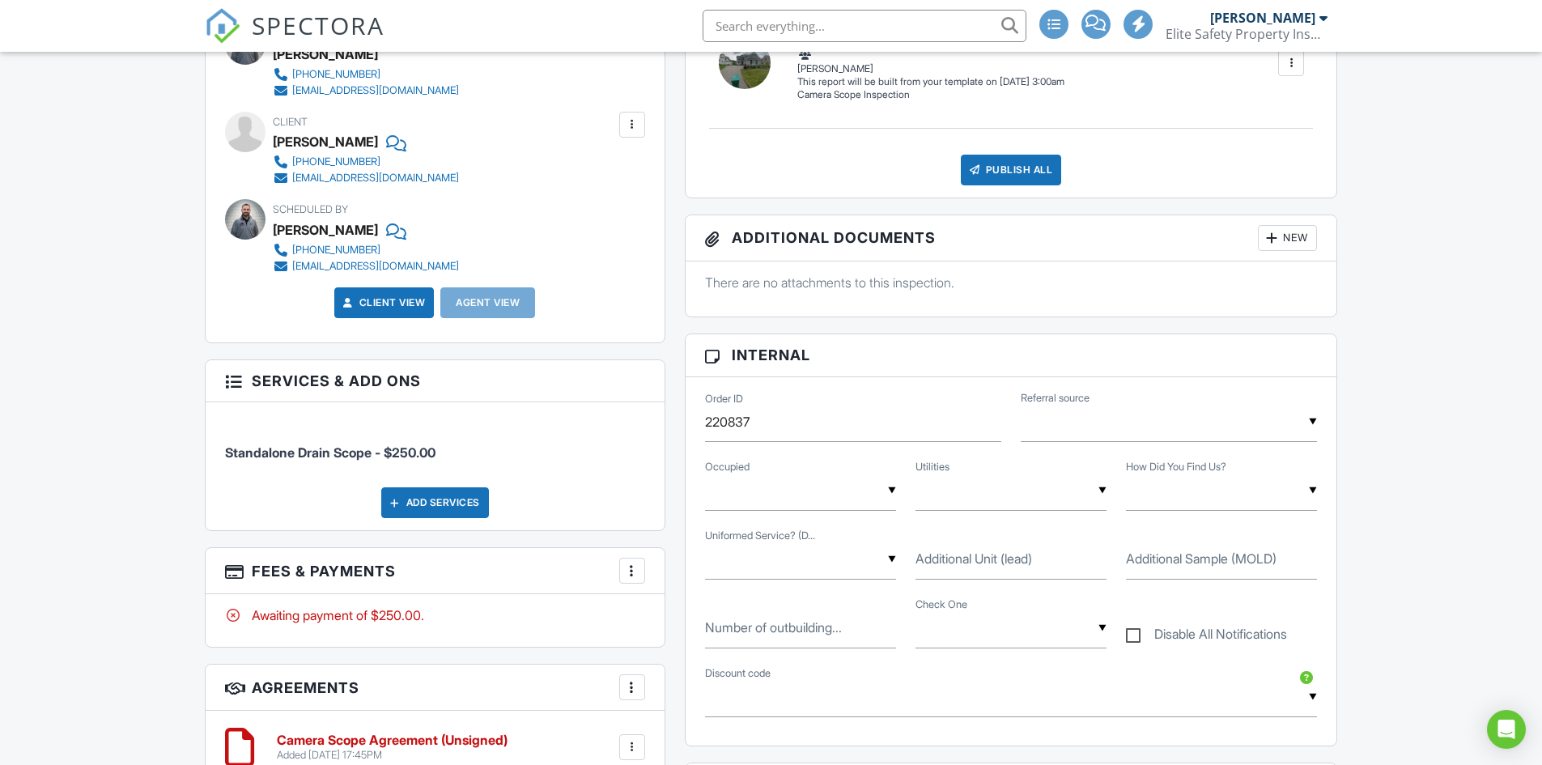
click at [648, 572] on h3 "Fees & Payments More Edit Fees & Payments Add Services View Invoice Paid In Full" at bounding box center [435, 571] width 459 height 46
click at [637, 573] on div at bounding box center [632, 571] width 16 height 16
click at [665, 610] on li "Edit Fees & Payments" at bounding box center [713, 620] width 169 height 40
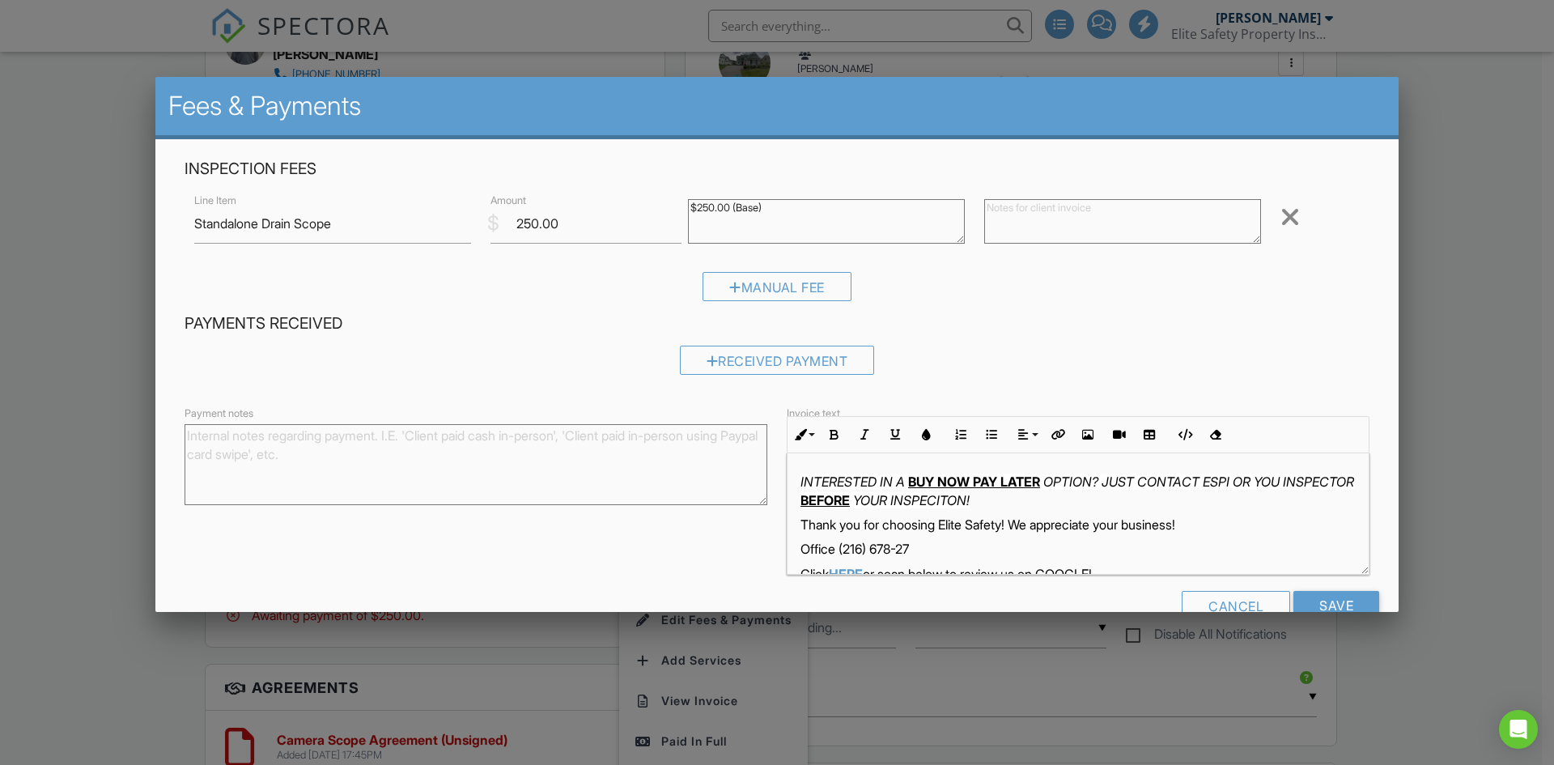
click at [1064, 230] on textarea at bounding box center [1122, 221] width 277 height 45
click at [1071, 232] on textarea at bounding box center [1122, 221] width 277 height 45
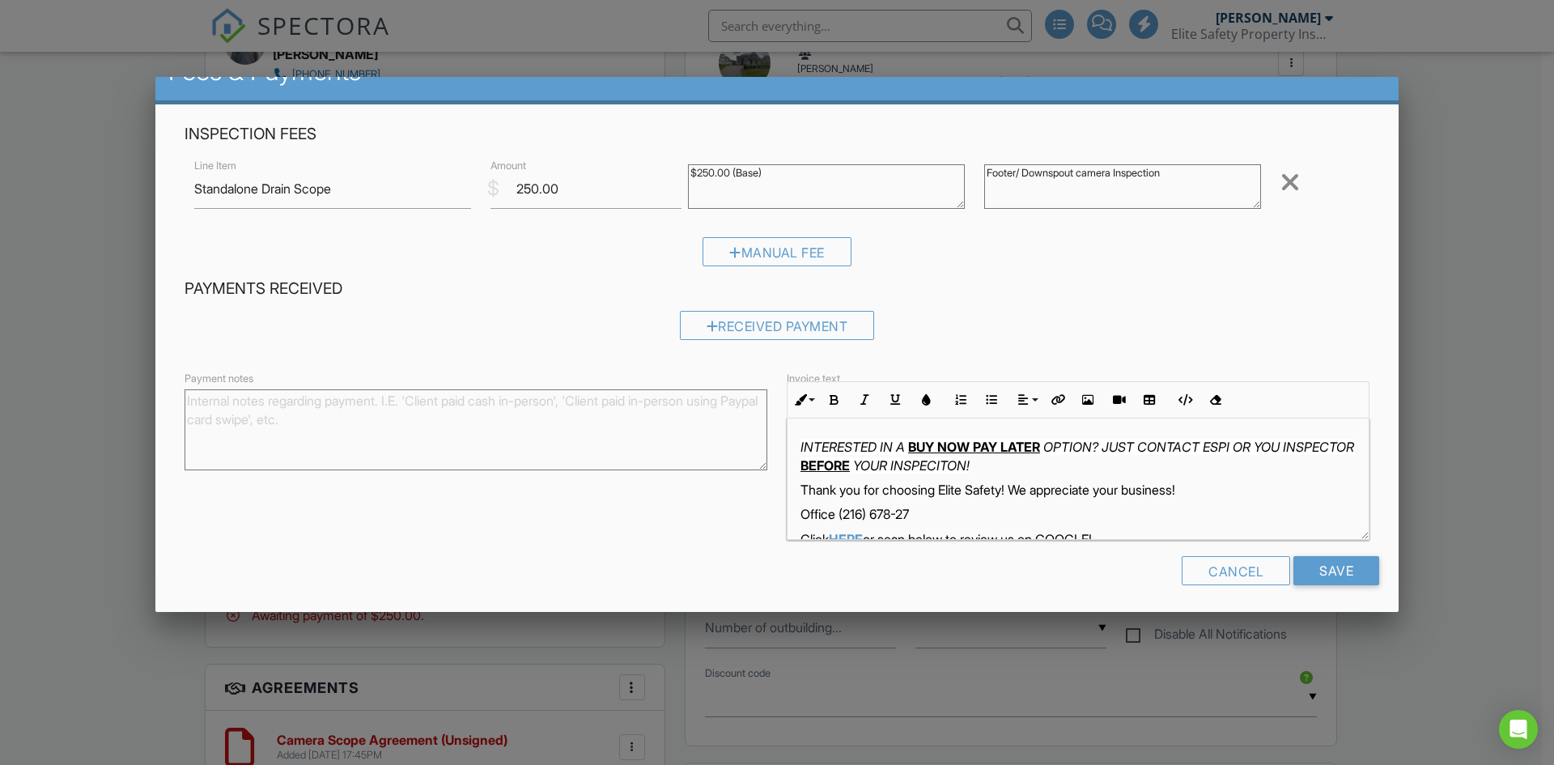
scroll to position [40, 0]
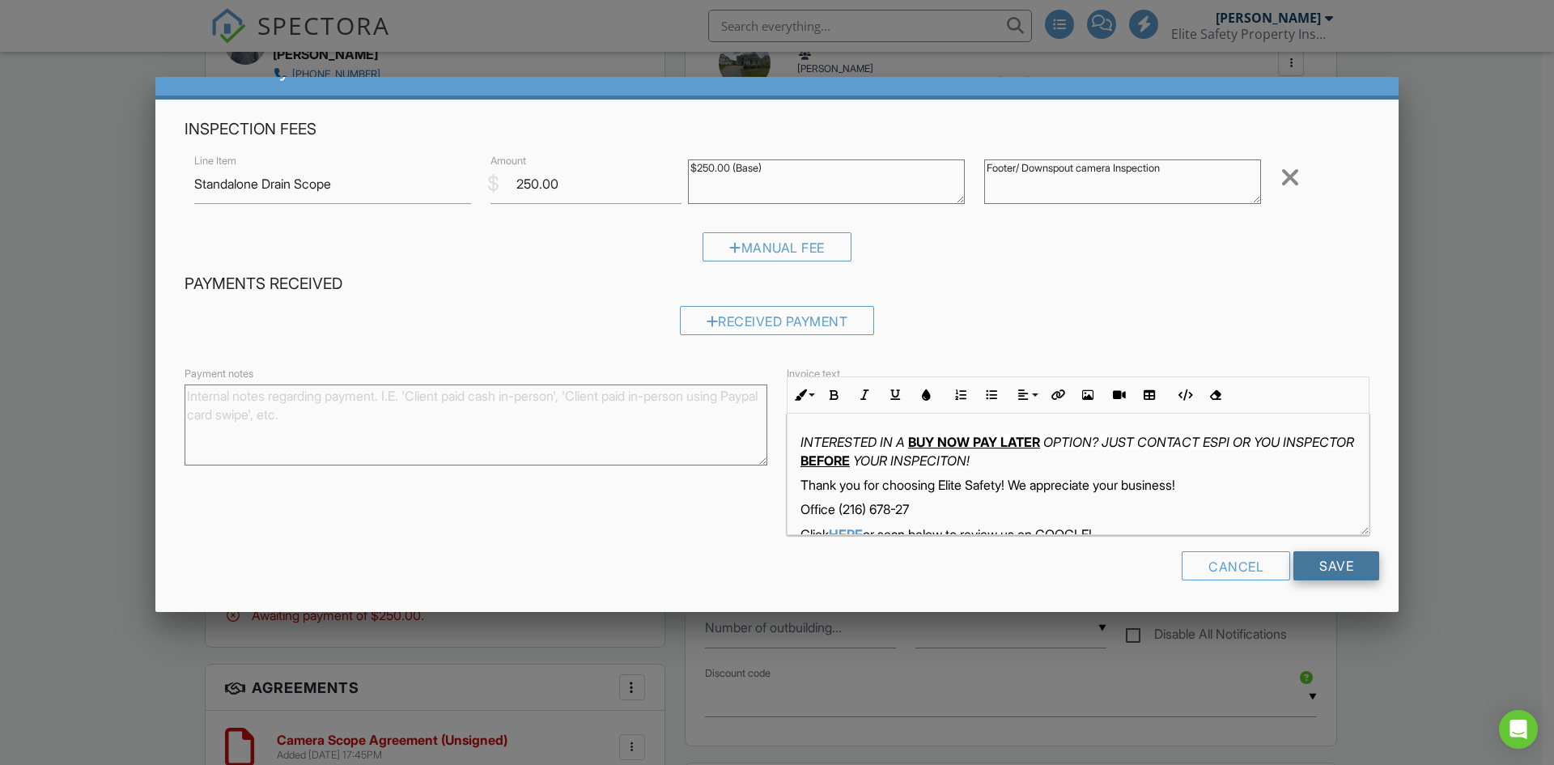
type textarea "Footer/ Downspout camera Inspection"
click at [1331, 570] on input "Save" at bounding box center [1337, 565] width 86 height 29
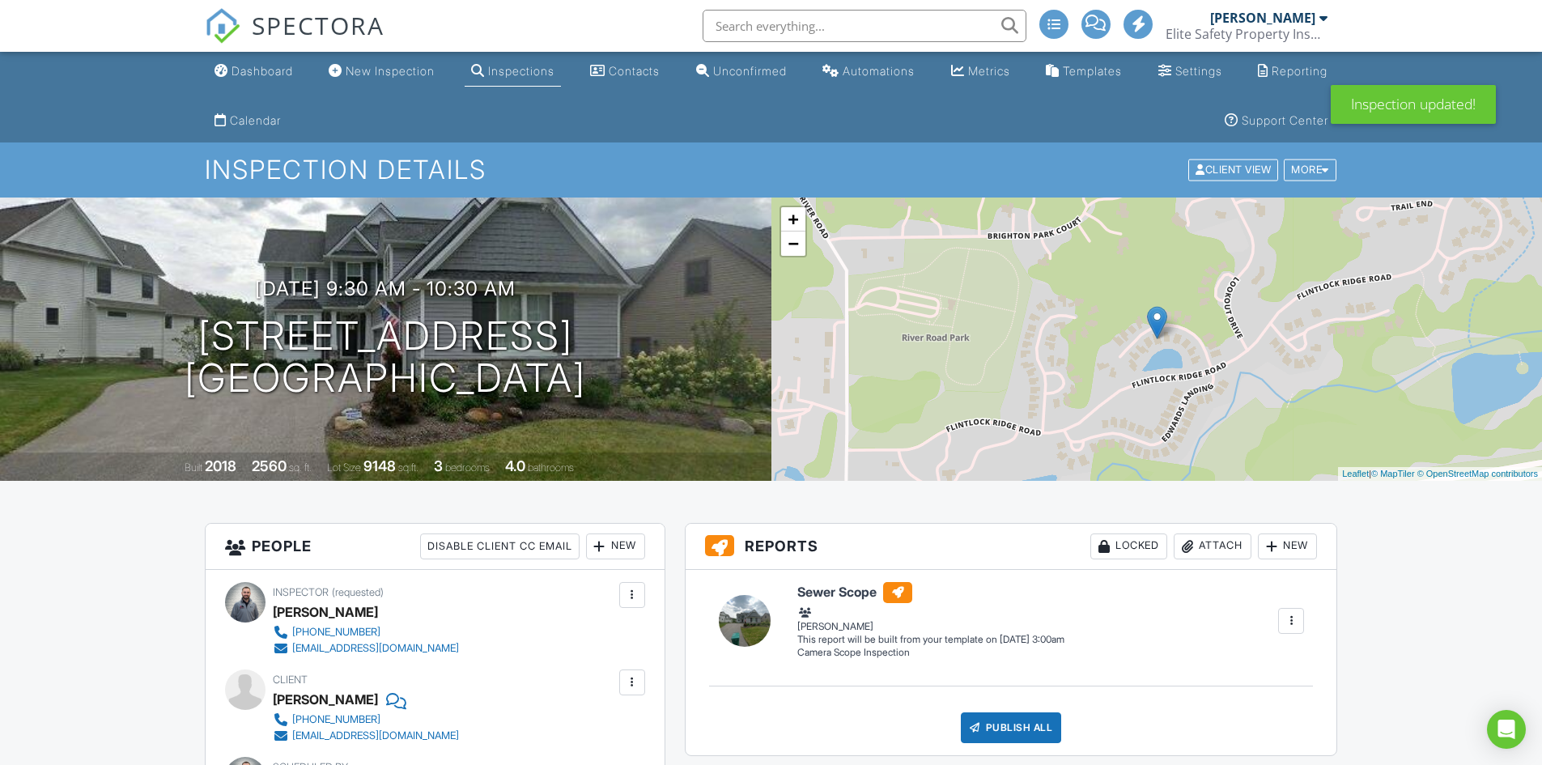
scroll to position [162, 0]
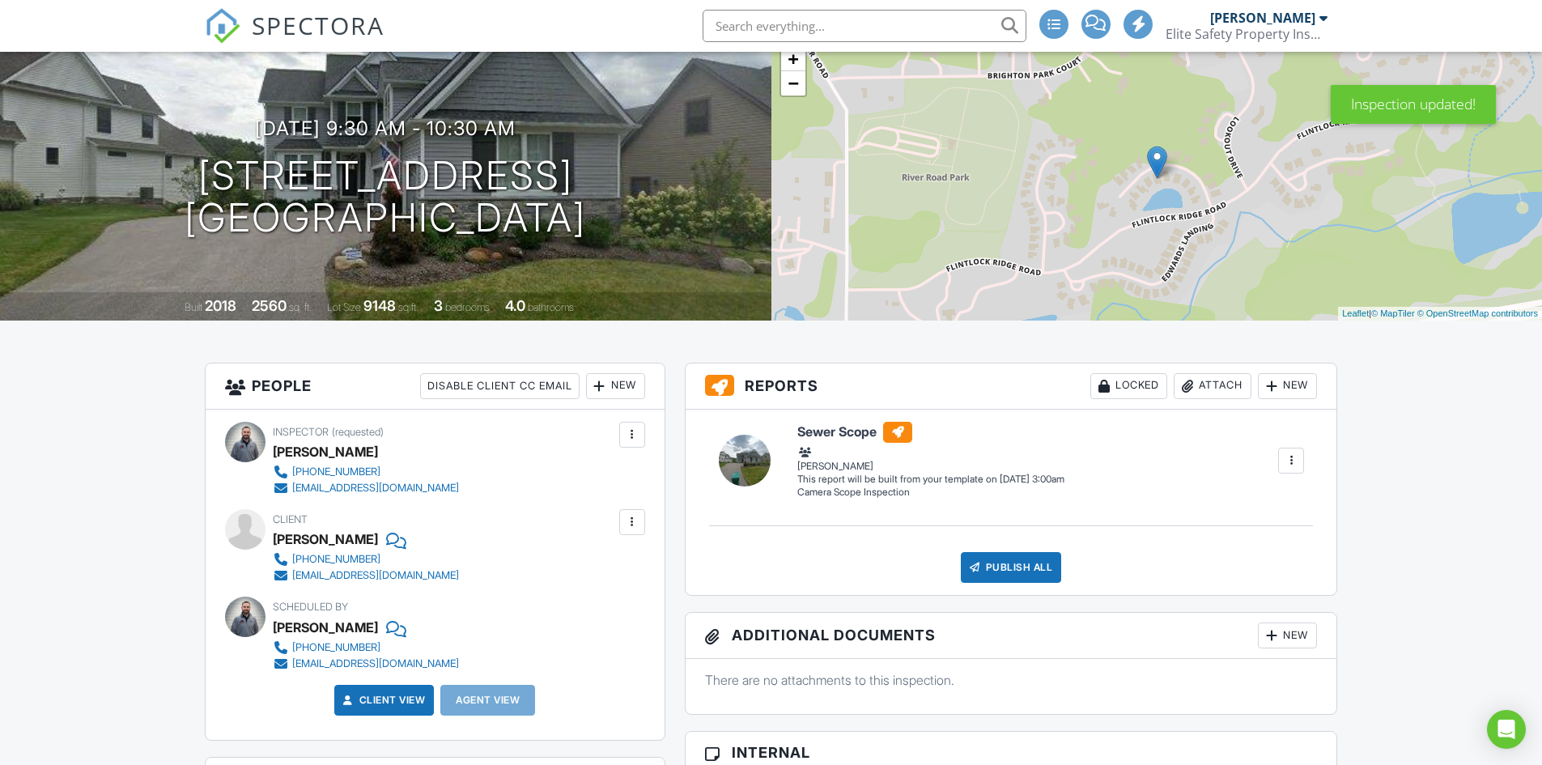
click at [1285, 458] on div at bounding box center [1291, 461] width 16 height 16
click at [1228, 487] on div "Build Now" at bounding box center [1233, 491] width 130 height 19
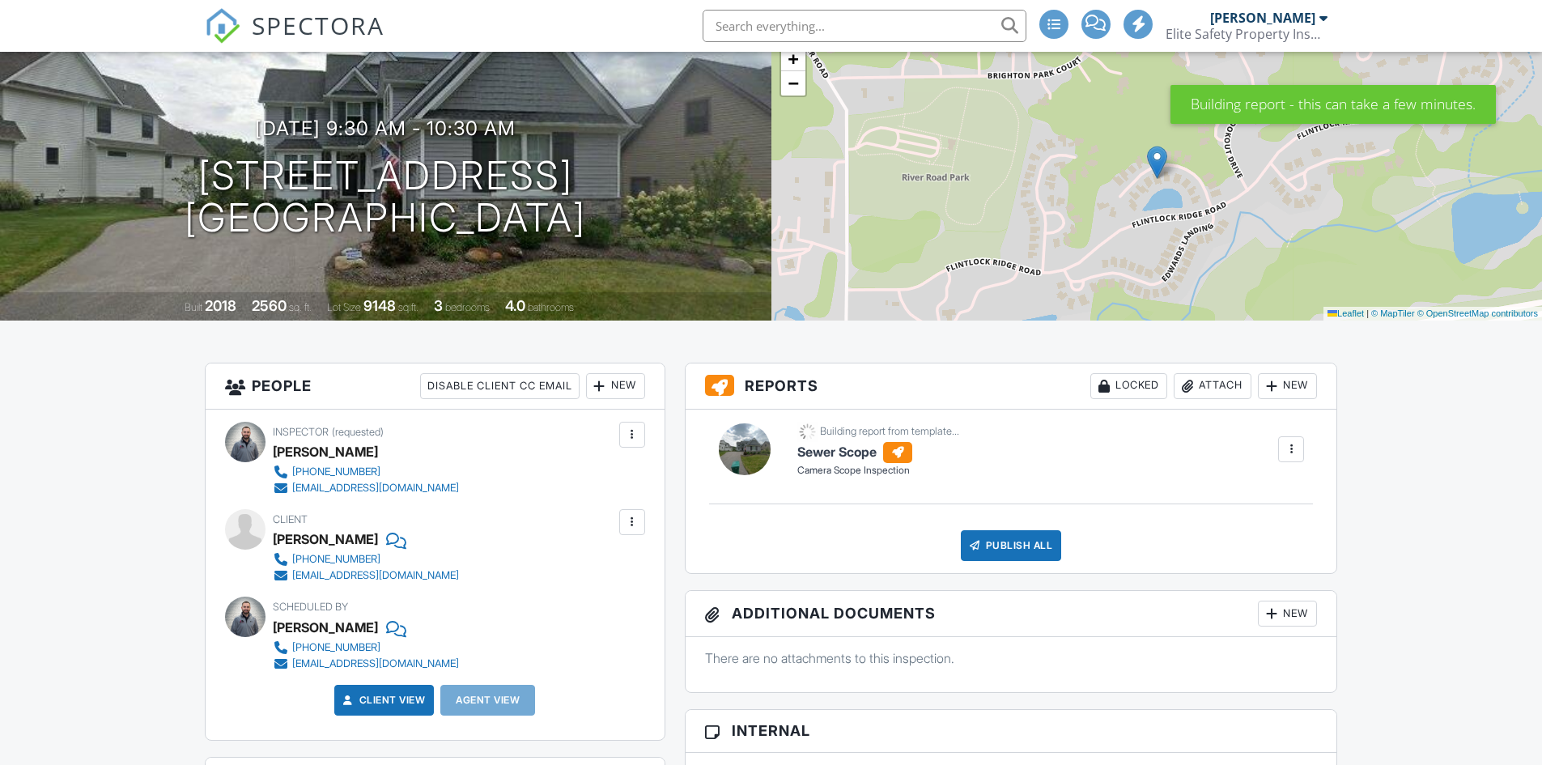
click at [1291, 450] on div at bounding box center [1291, 449] width 16 height 16
click at [1299, 440] on div at bounding box center [1291, 449] width 26 height 26
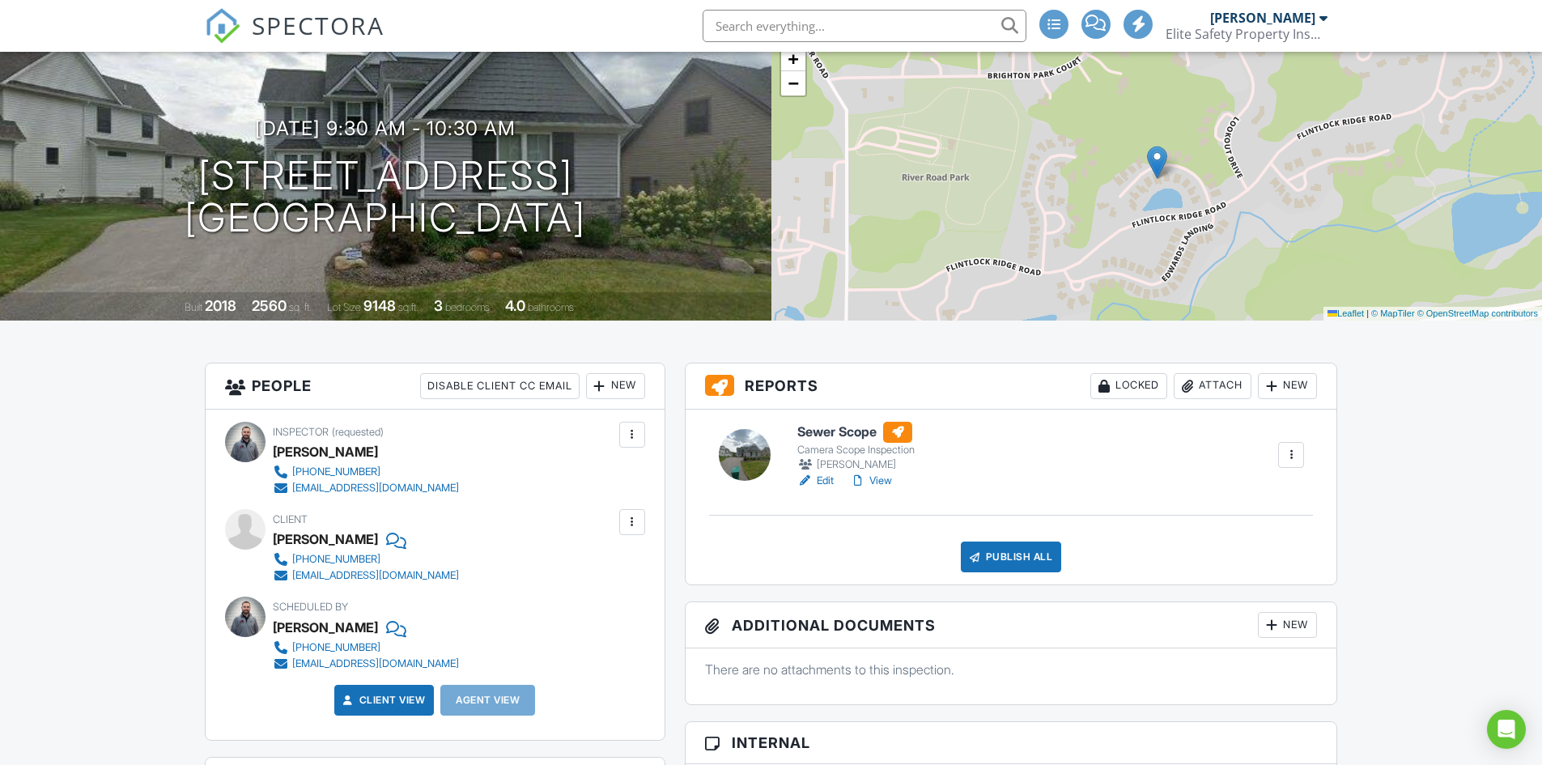
click at [1289, 457] on div at bounding box center [1291, 455] width 16 height 16
click at [1264, 540] on link "Assign Inspectors" at bounding box center [1238, 533] width 120 height 18
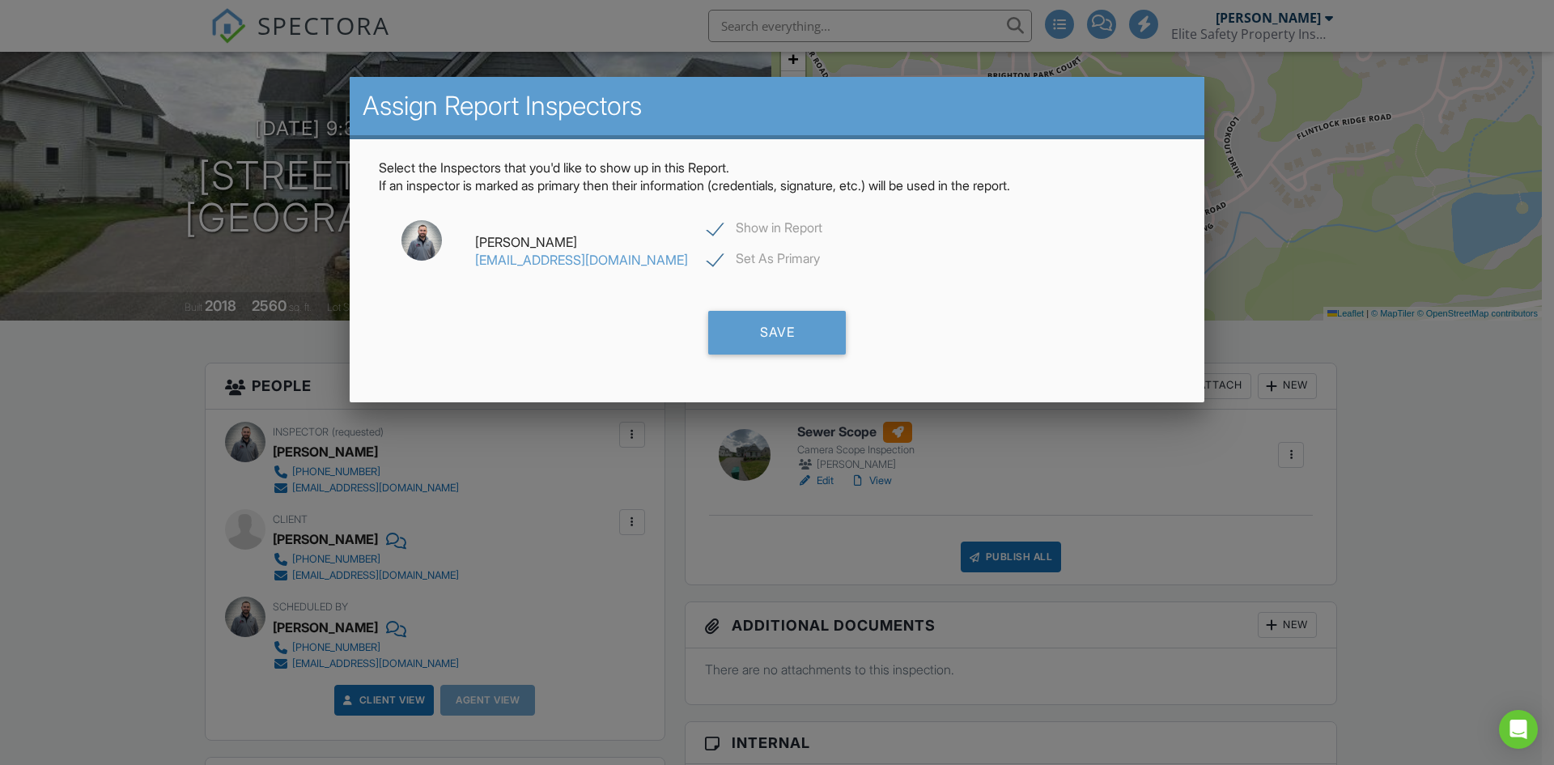
click at [1461, 373] on div at bounding box center [777, 397] width 1554 height 956
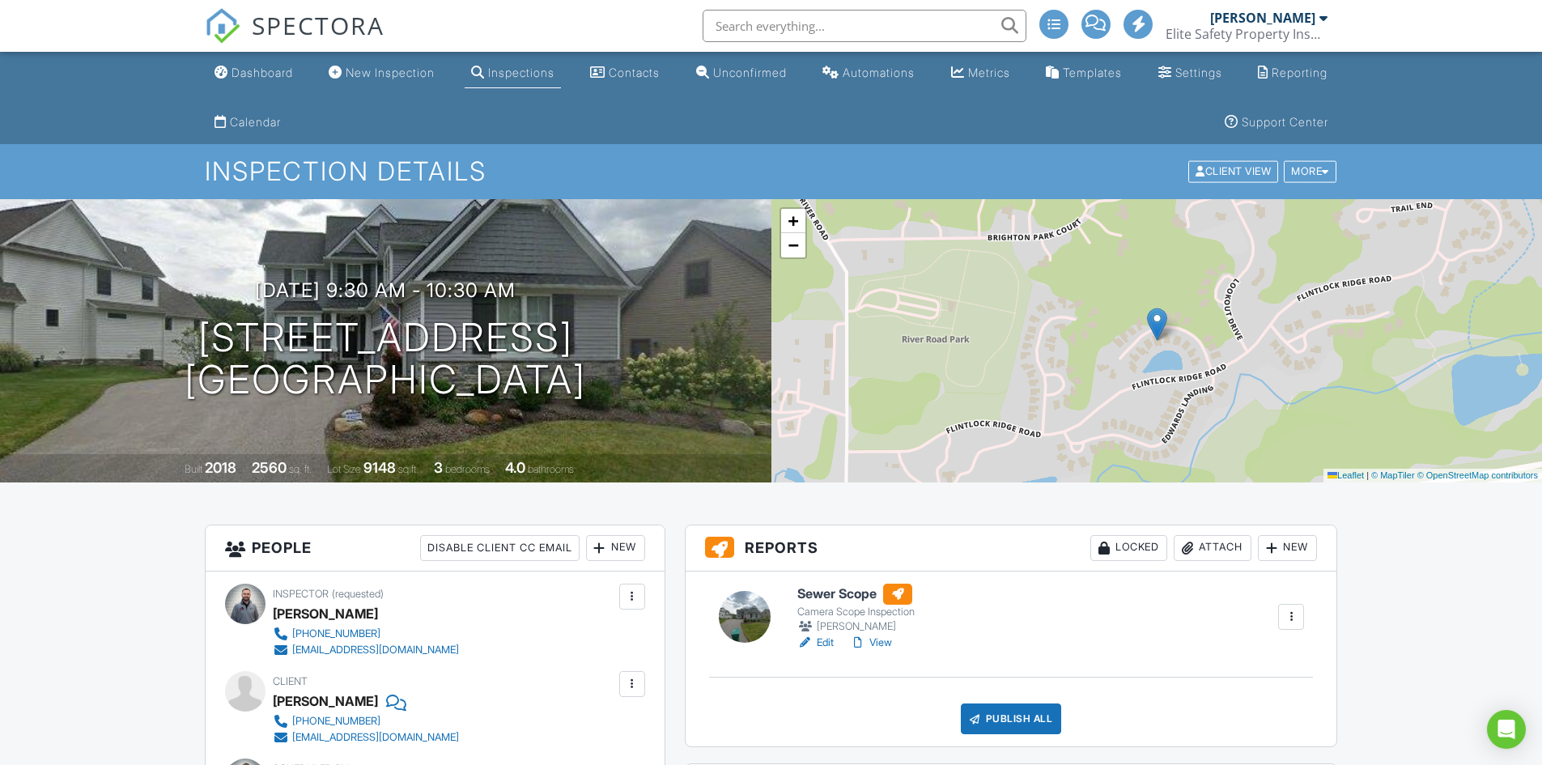
click at [511, 85] on link "Inspections" at bounding box center [513, 73] width 96 height 30
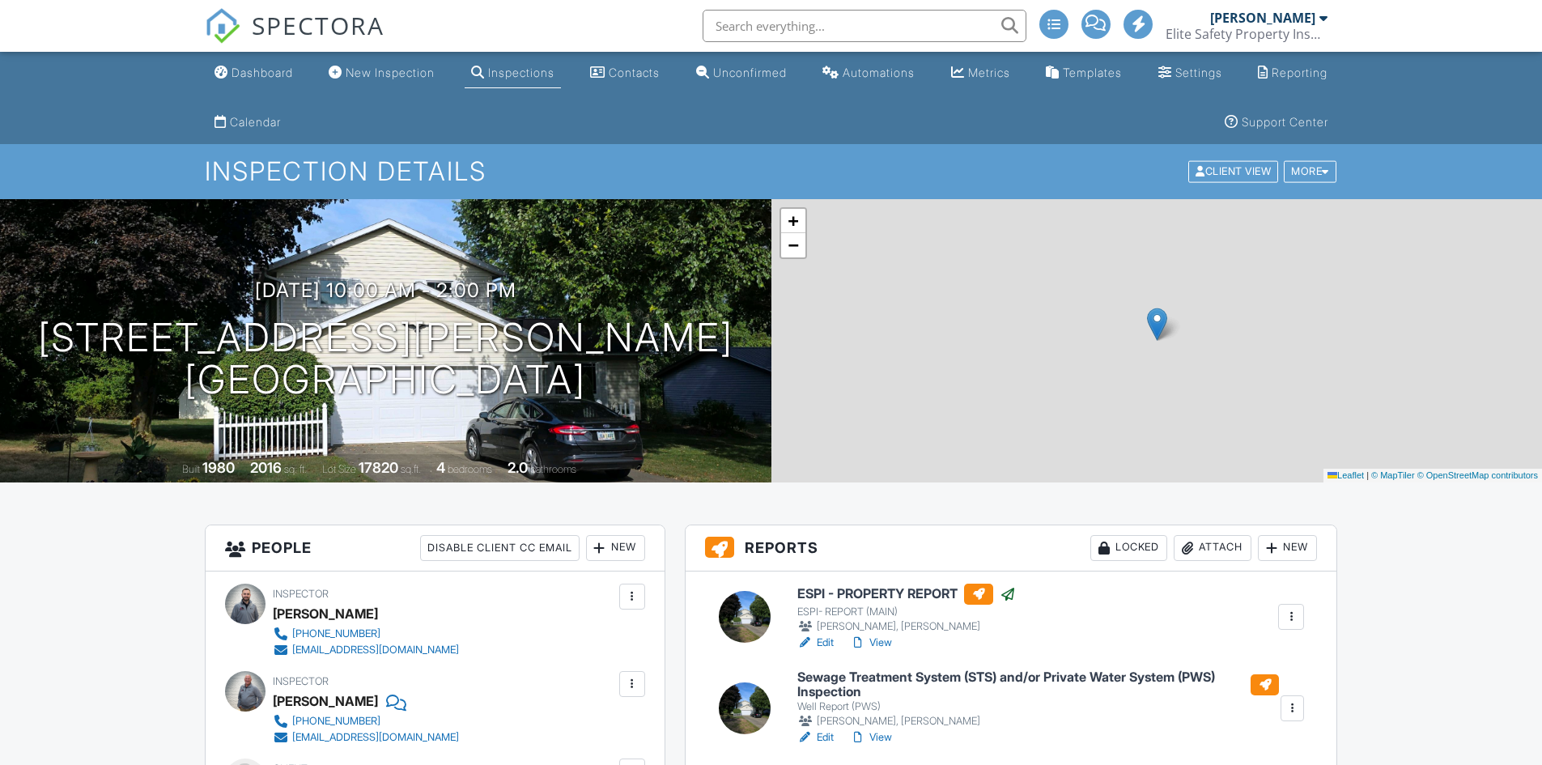
scroll to position [243, 0]
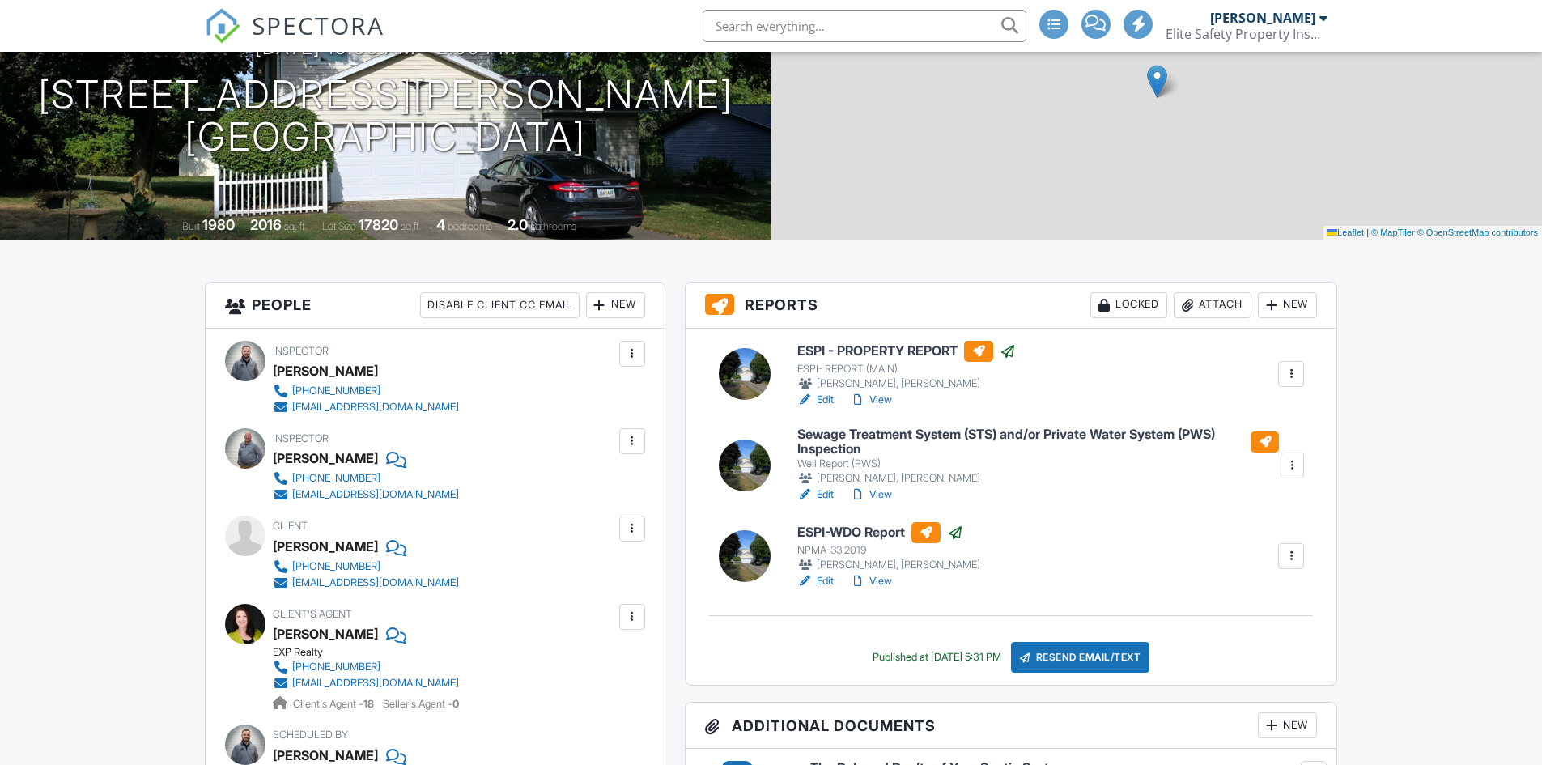
click at [1302, 466] on div at bounding box center [1293, 466] width 24 height 26
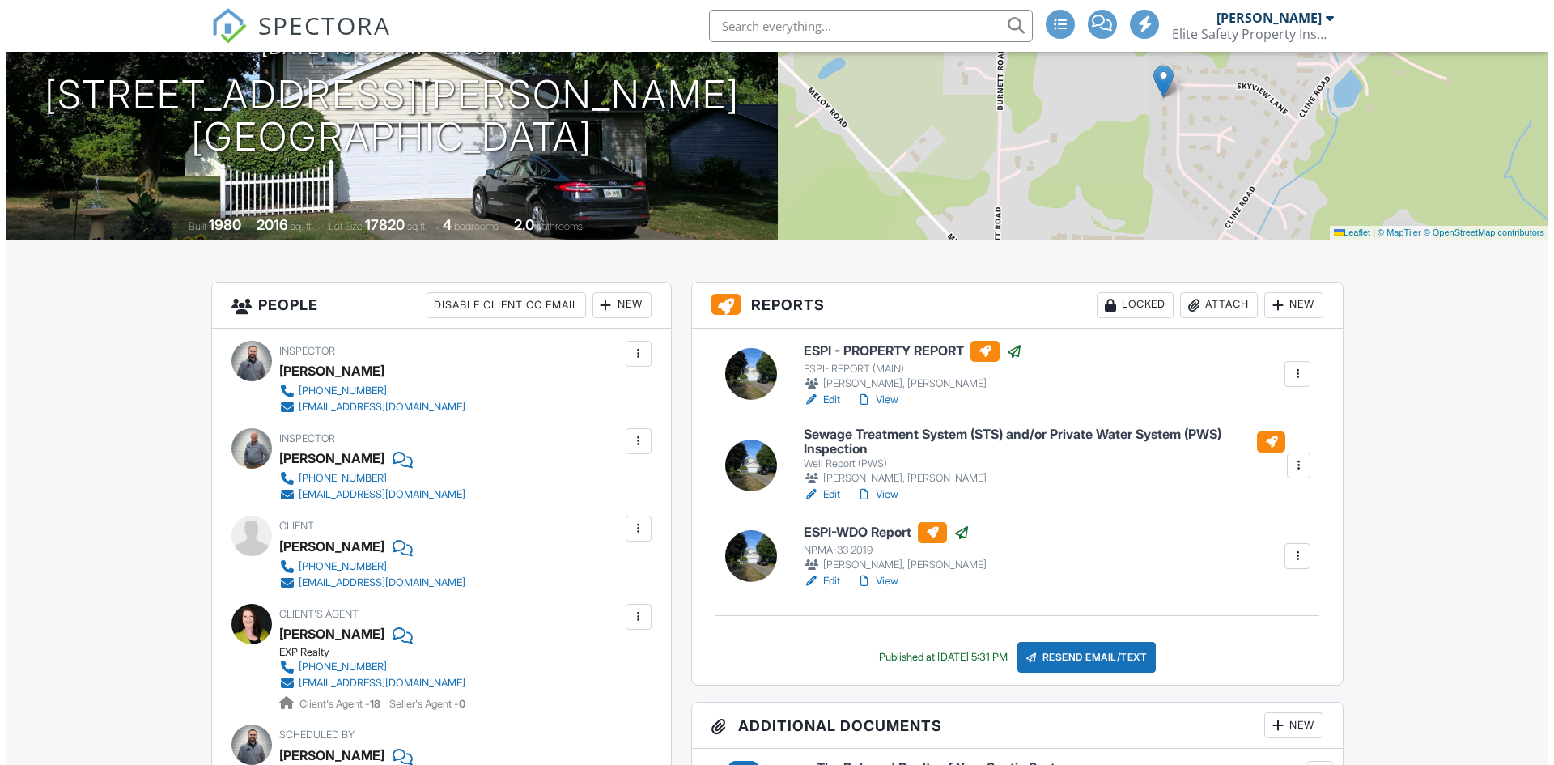
scroll to position [0, 0]
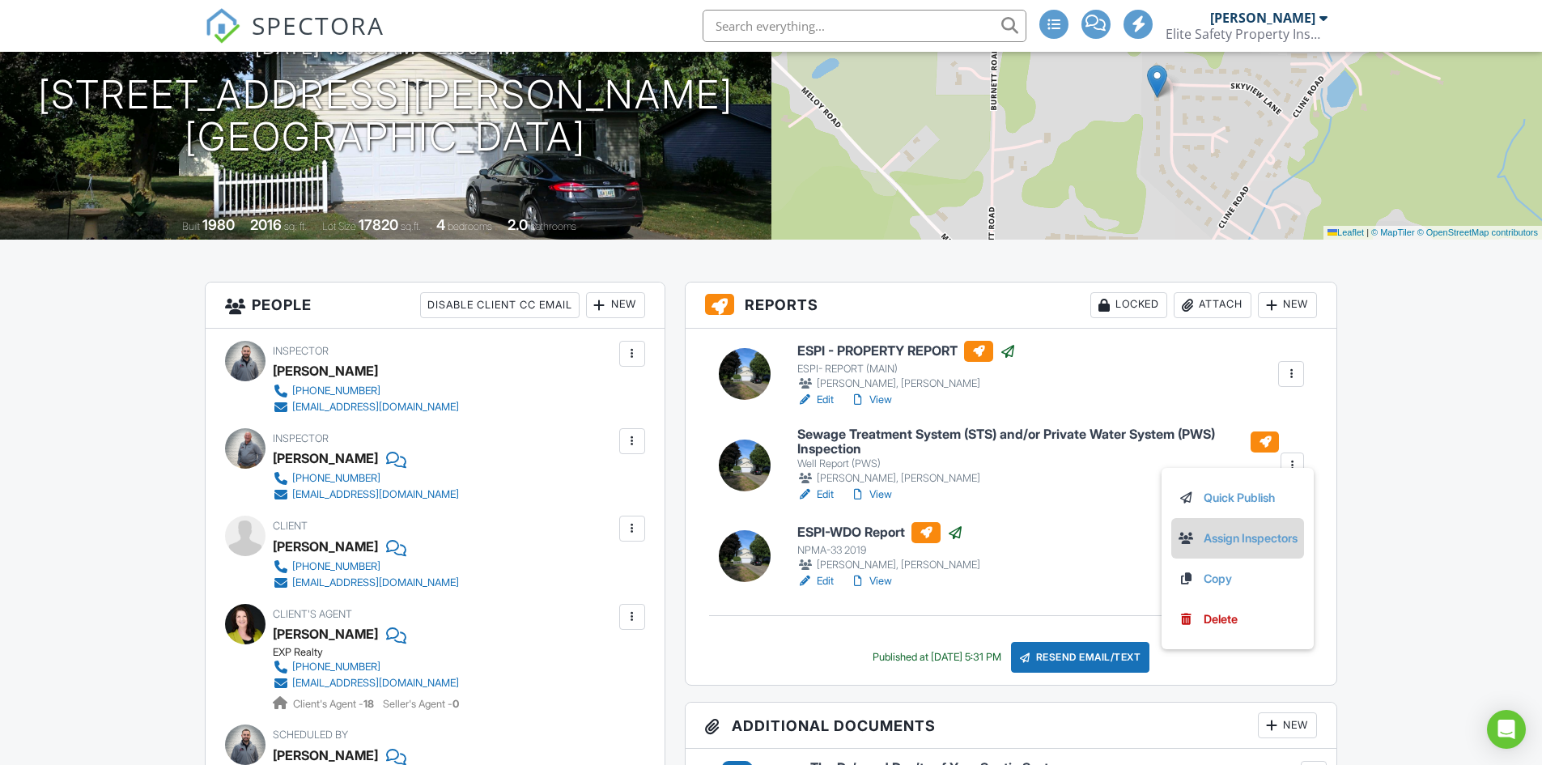
click at [1265, 542] on link "Assign Inspectors" at bounding box center [1238, 538] width 120 height 18
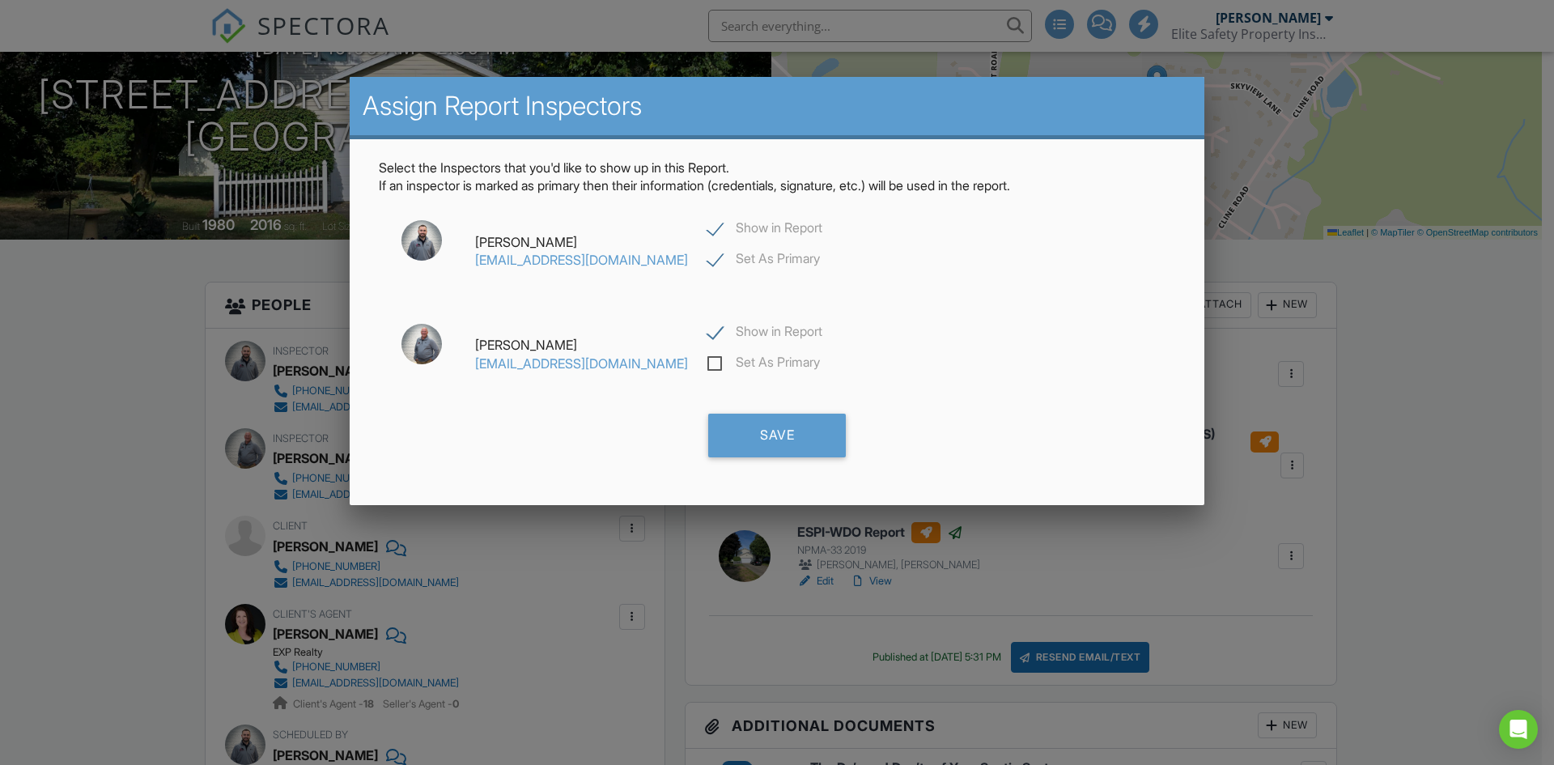
click at [707, 232] on label "Show in Report" at bounding box center [764, 230] width 115 height 20
checkbox input "false"
checkbox input "true"
click at [782, 438] on div "Save" at bounding box center [777, 436] width 138 height 44
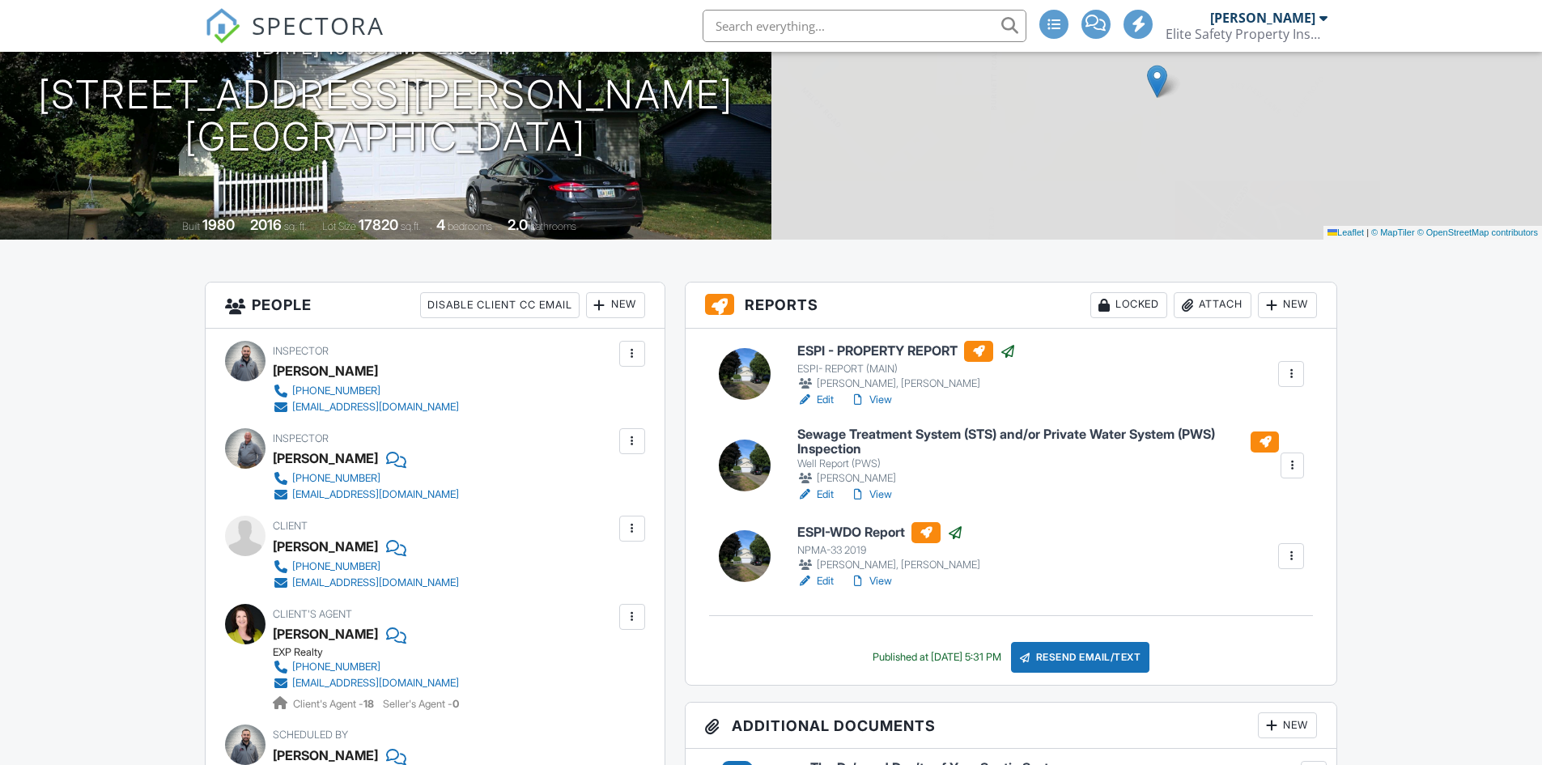
click at [1304, 554] on div at bounding box center [1291, 556] width 26 height 26
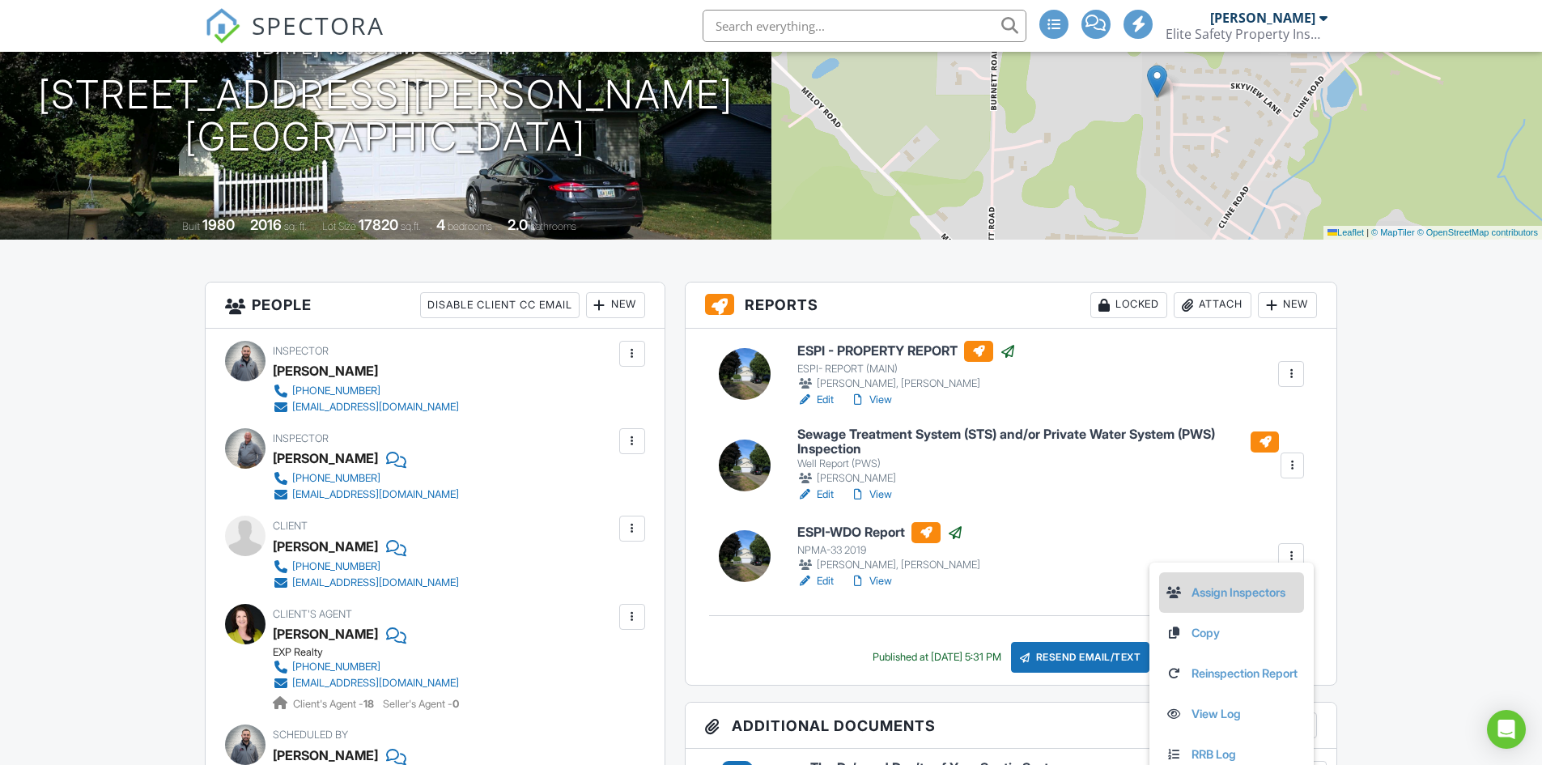
click at [1271, 593] on link "Assign Inspectors" at bounding box center [1232, 593] width 132 height 18
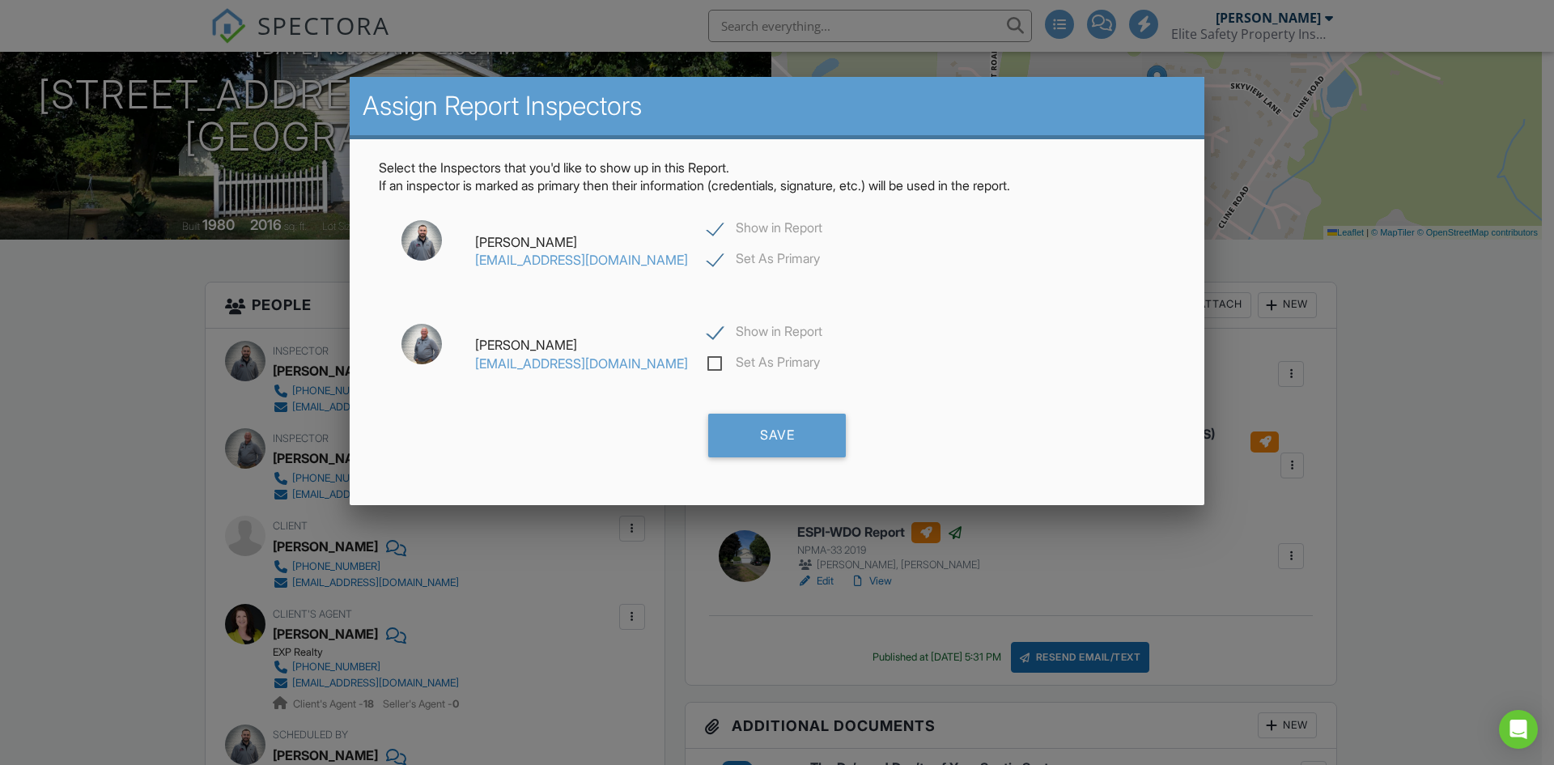
click at [707, 336] on label "Show in Report" at bounding box center [764, 334] width 115 height 20
click at [707, 330] on label "Show in Report" at bounding box center [764, 334] width 115 height 20
checkbox input "true"
click at [822, 436] on div "Save" at bounding box center [777, 436] width 138 height 44
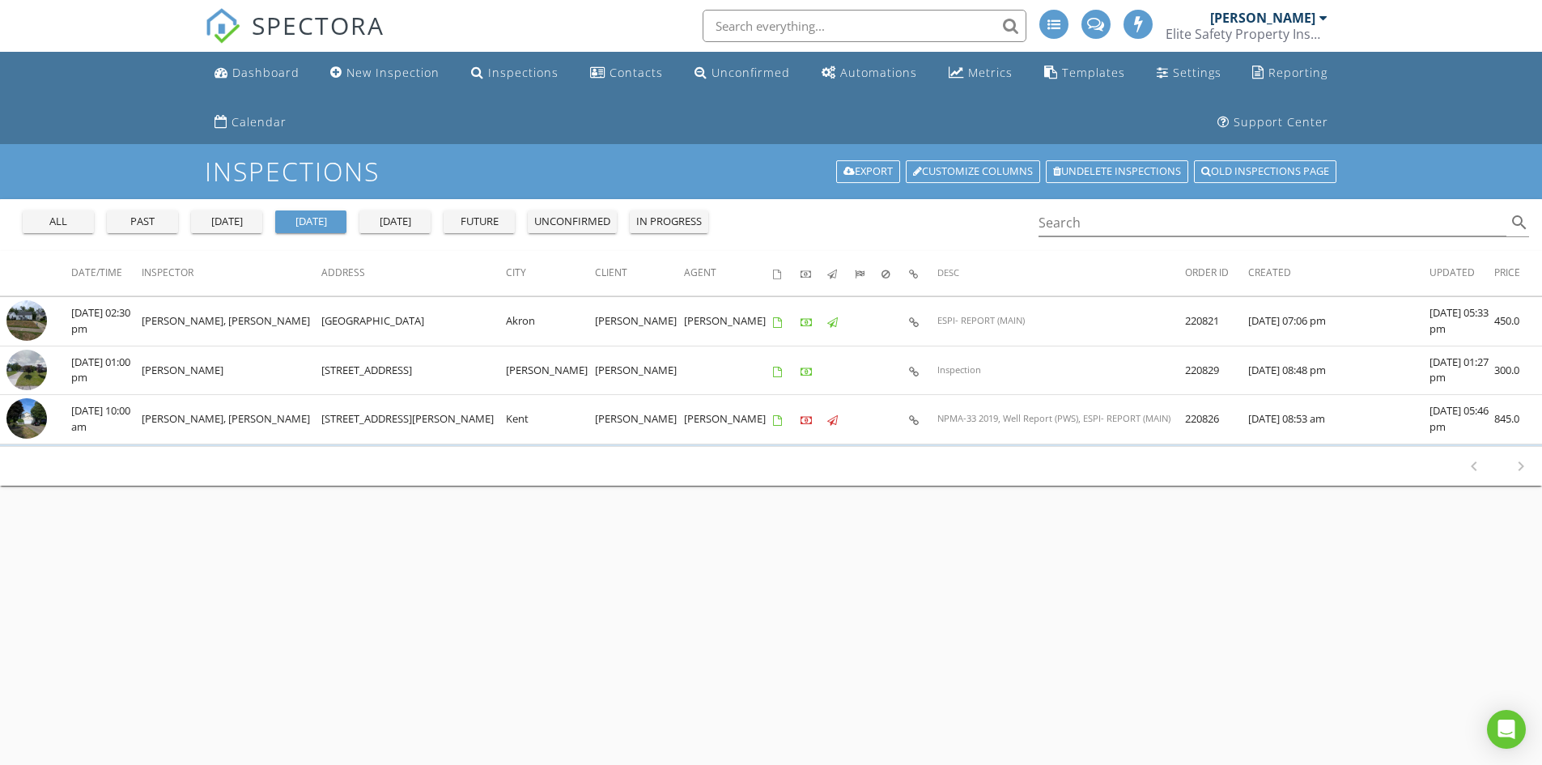
click at [169, 223] on div "past" at bounding box center [142, 222] width 58 height 16
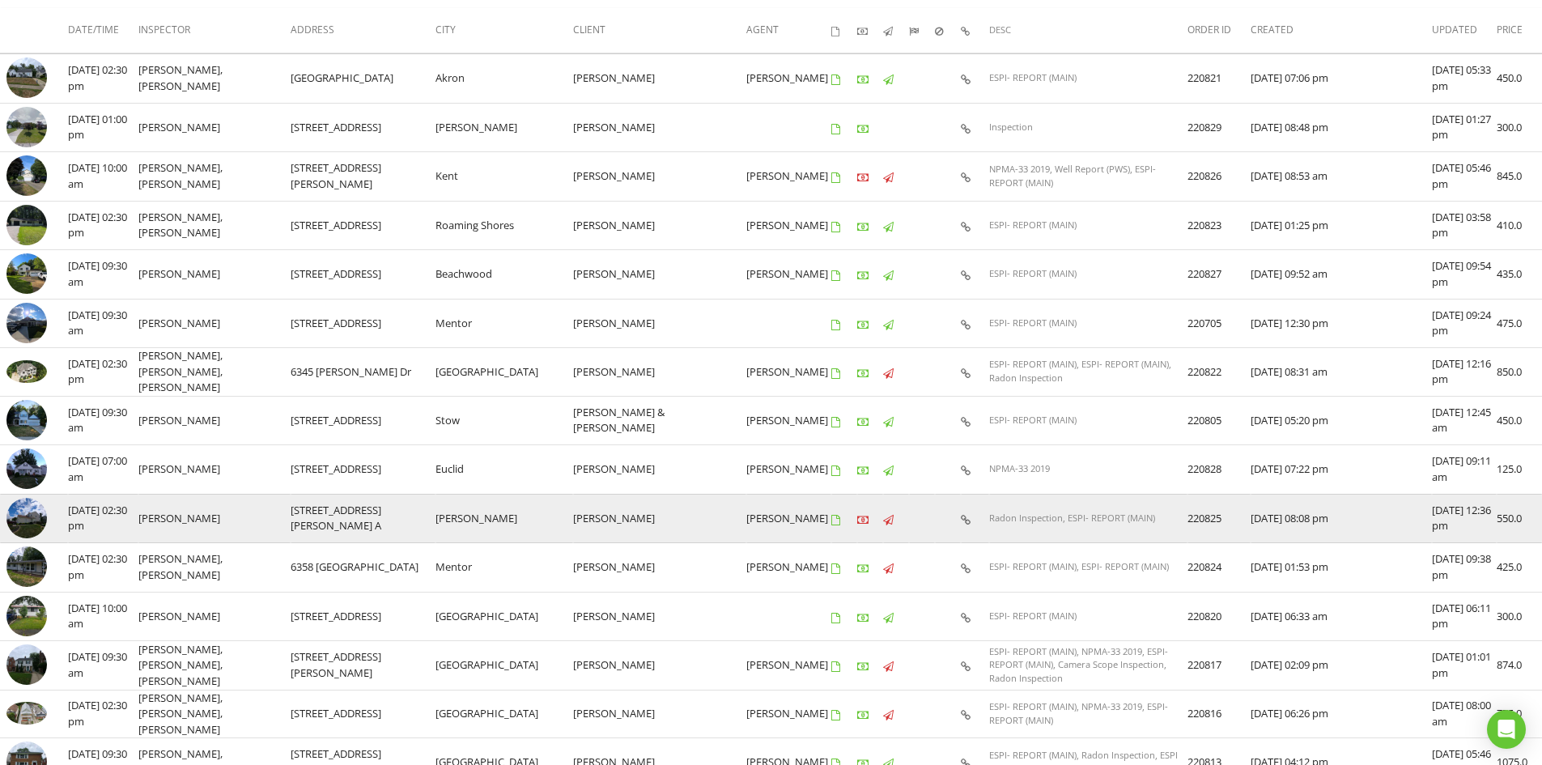
scroll to position [324, 0]
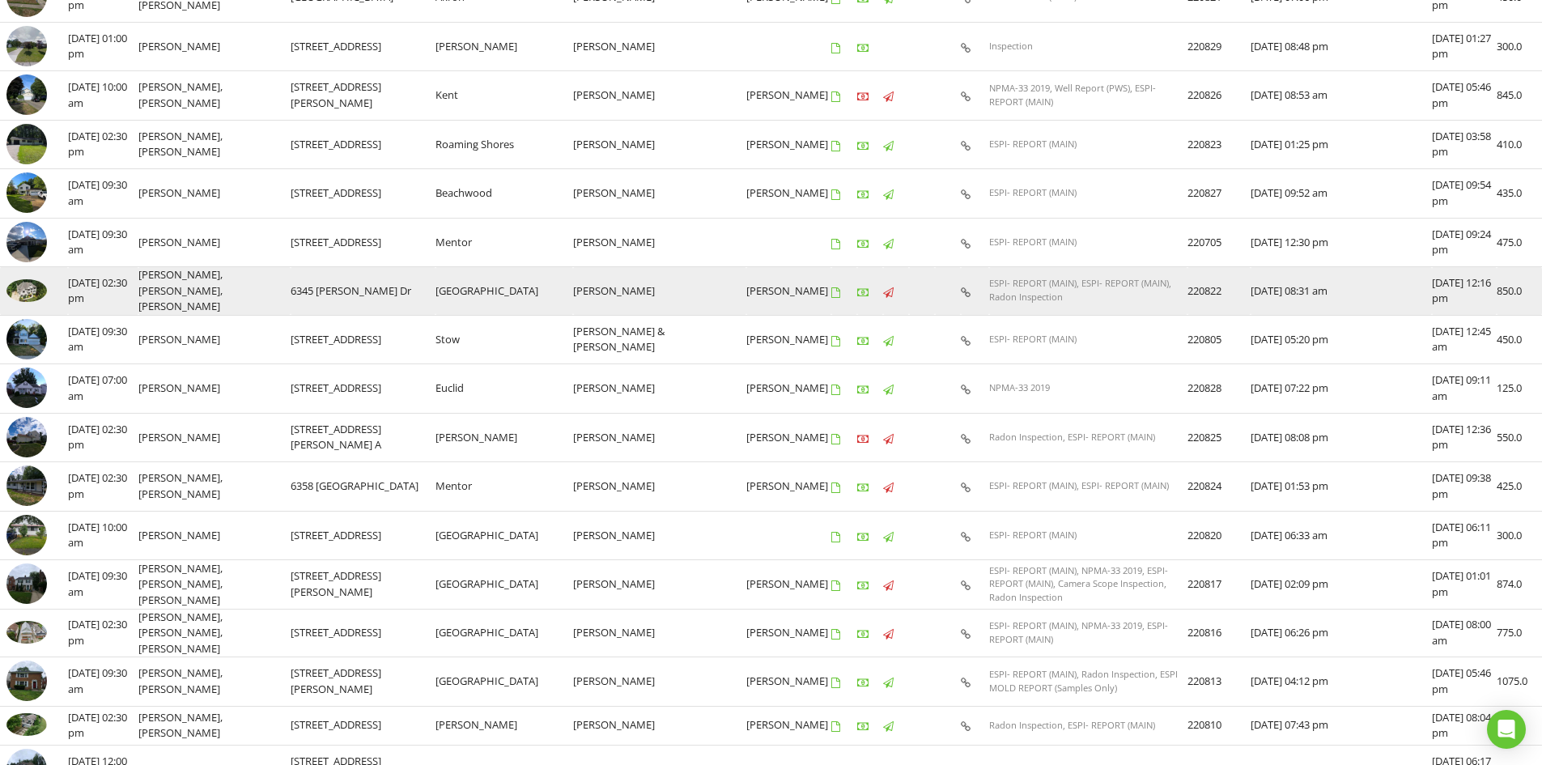
click at [29, 284] on img at bounding box center [26, 290] width 40 height 23
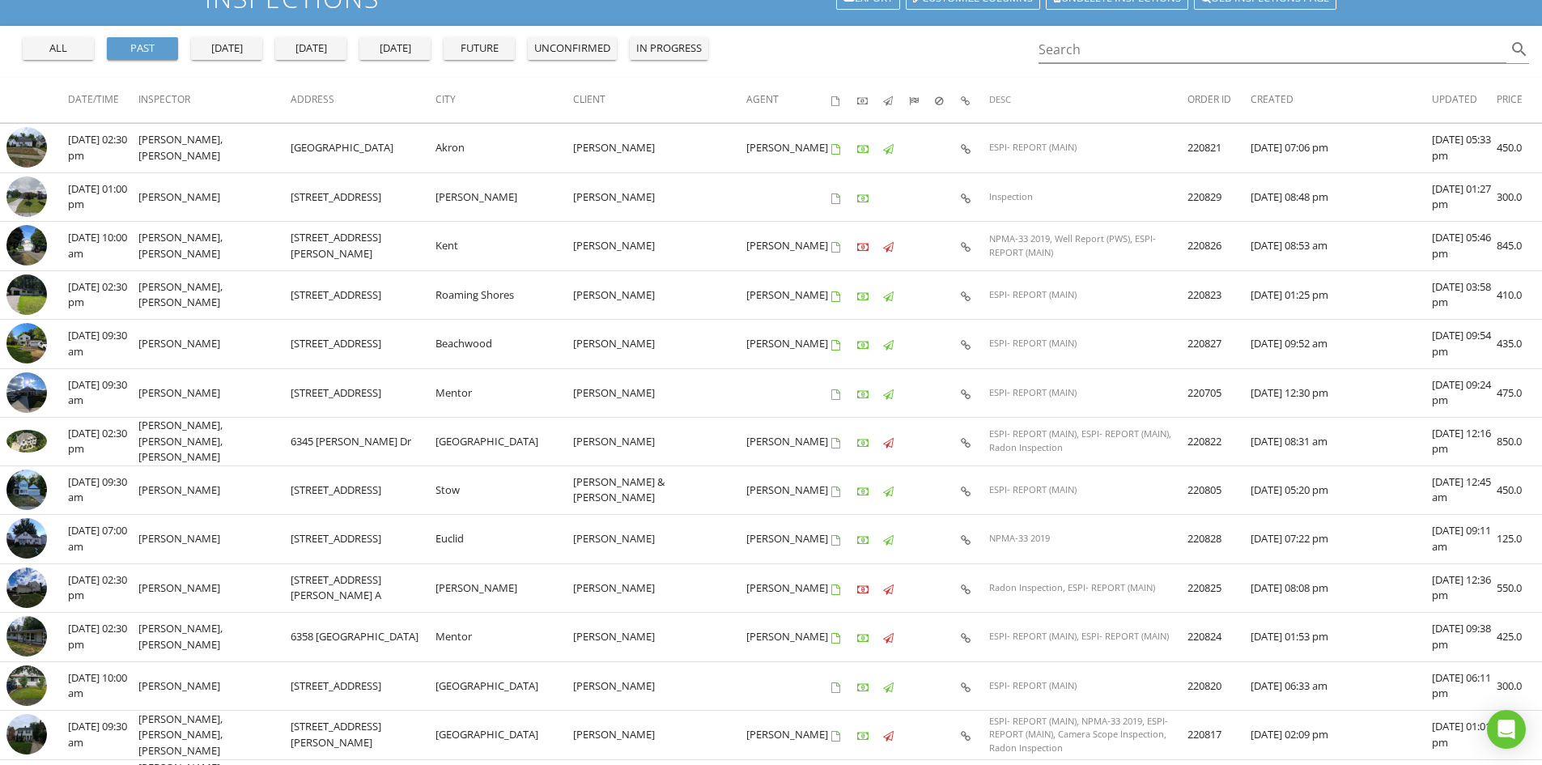
scroll to position [0, 0]
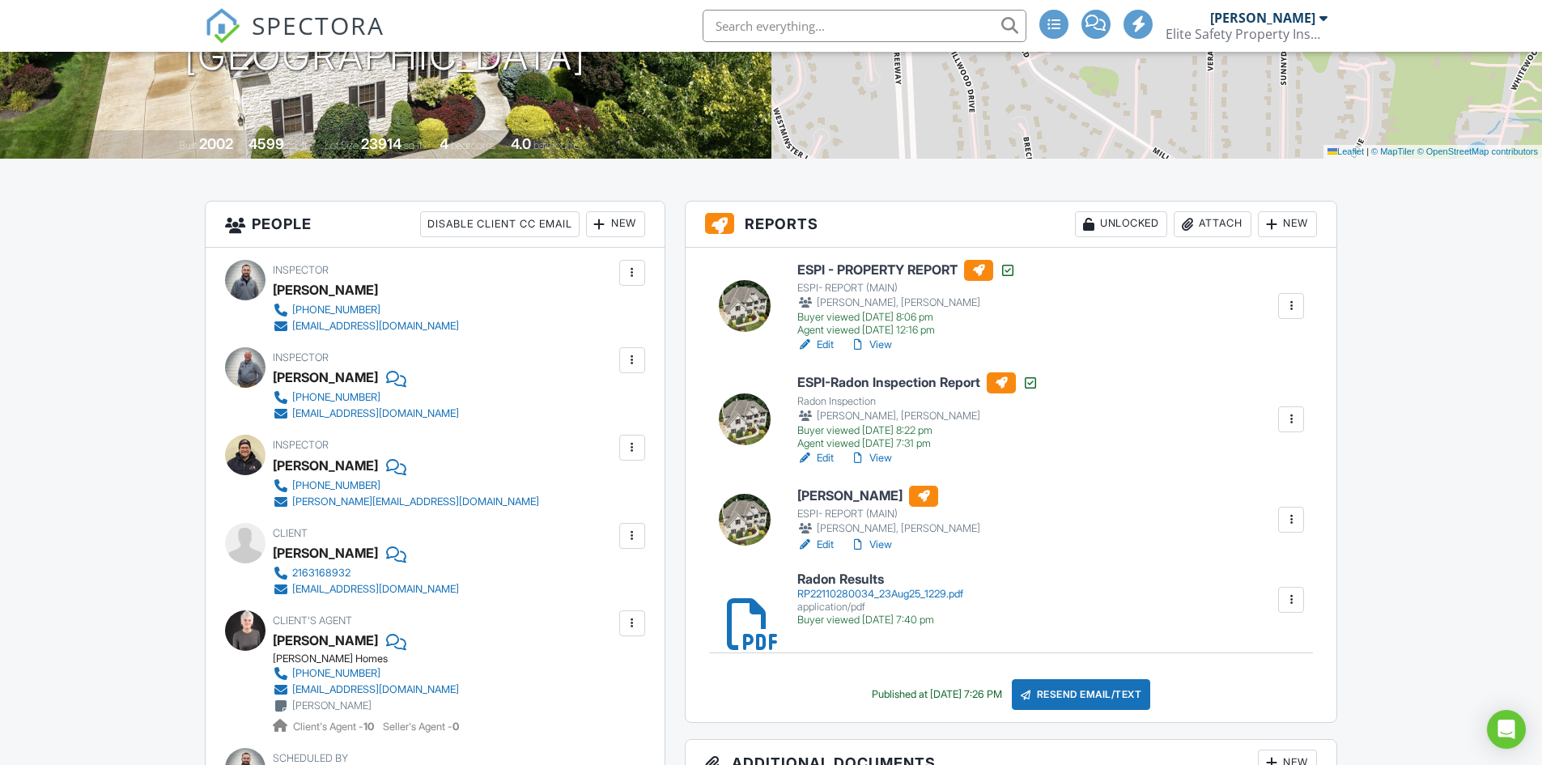
click at [1294, 521] on div at bounding box center [1291, 520] width 16 height 16
click at [1225, 595] on link "Assign Inspectors" at bounding box center [1238, 597] width 120 height 18
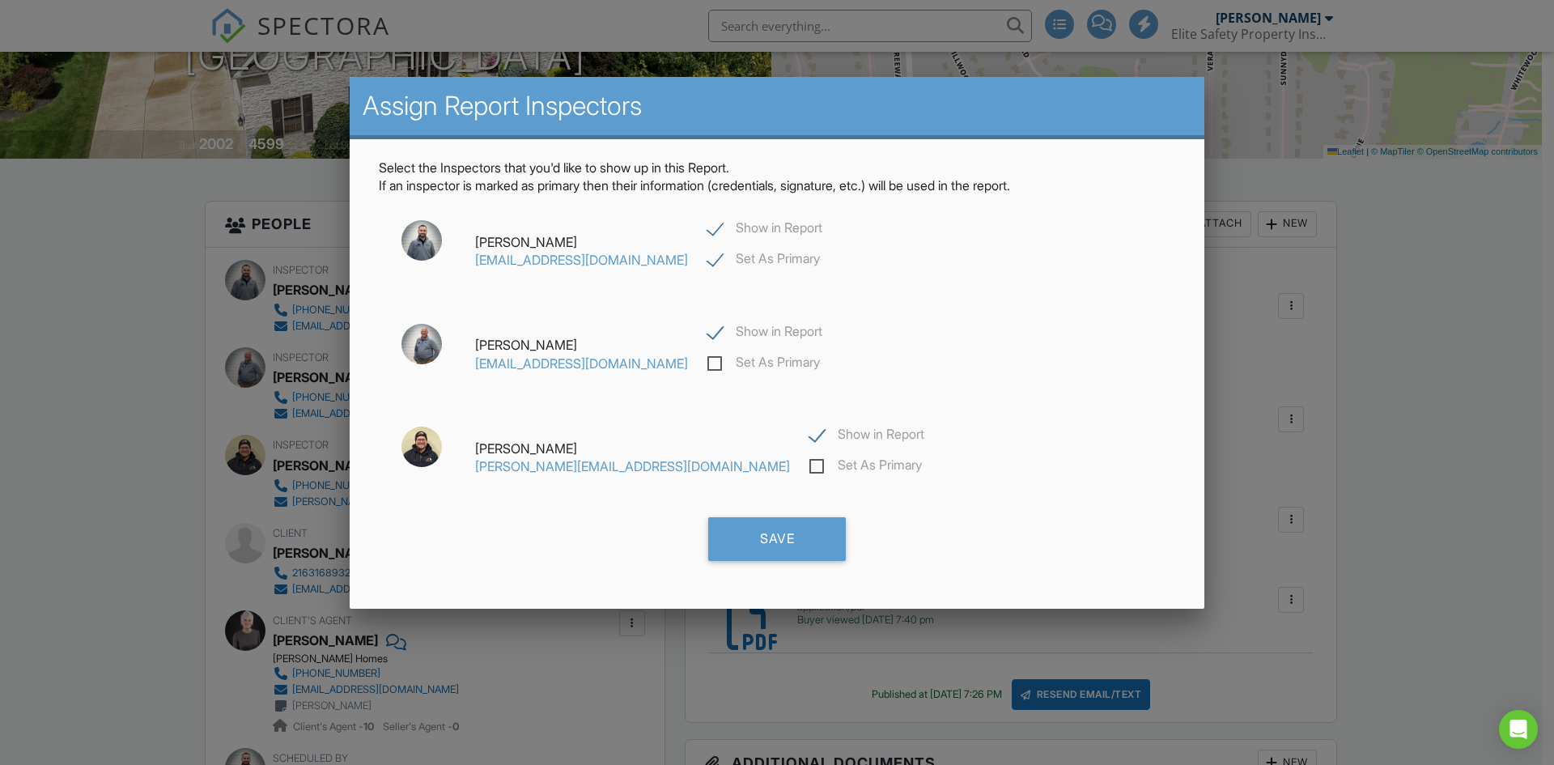
drag, startPoint x: 668, startPoint y: 223, endPoint x: 664, endPoint y: 244, distance: 20.6
click at [707, 224] on label "Show in Report" at bounding box center [764, 230] width 115 height 20
checkbox input "false"
checkbox input "true"
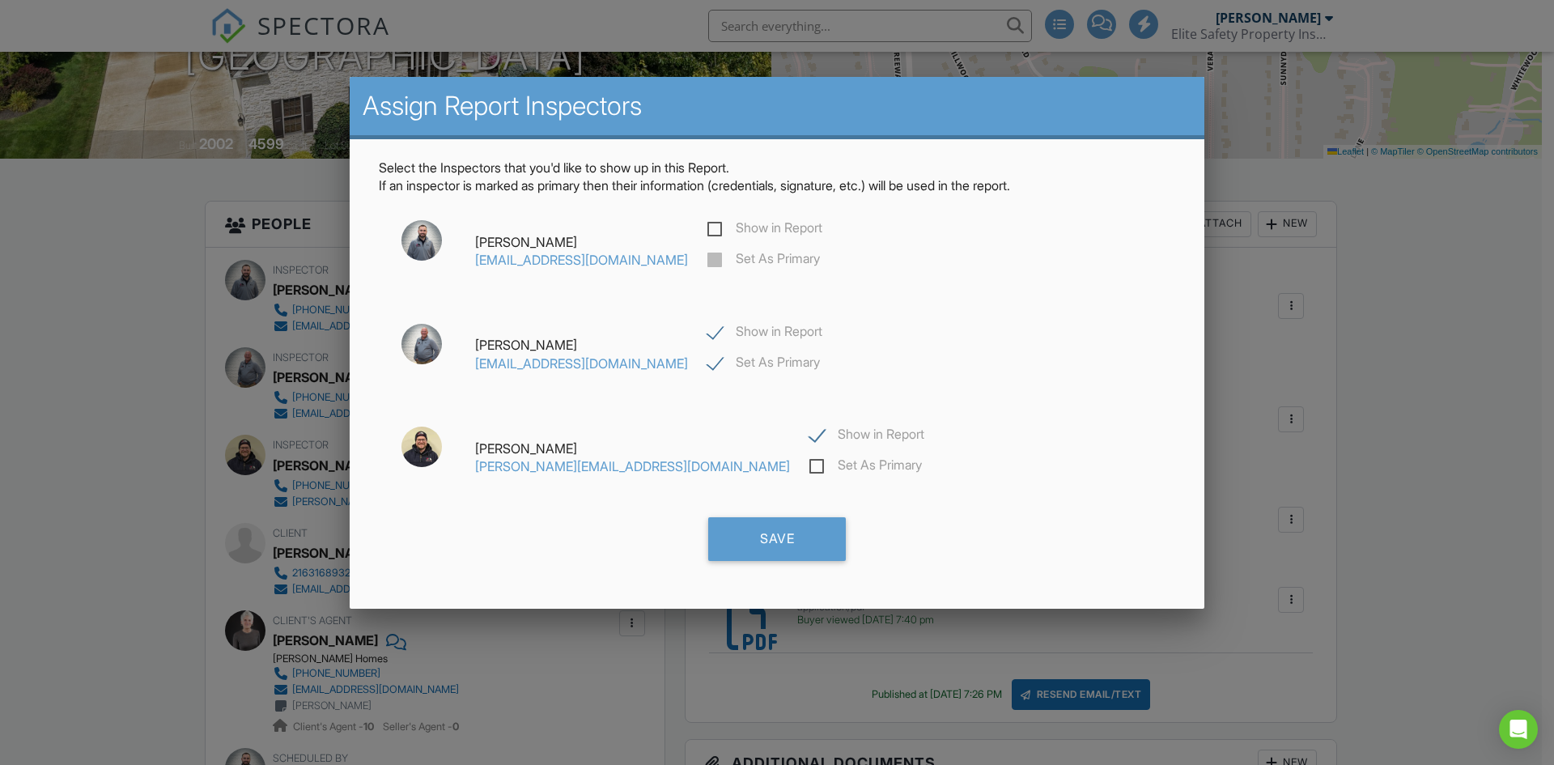
click at [707, 262] on label "Set As Primary" at bounding box center [763, 261] width 113 height 20
click at [707, 343] on label "Show in Report" at bounding box center [764, 334] width 115 height 20
checkbox input "false"
checkbox input "true"
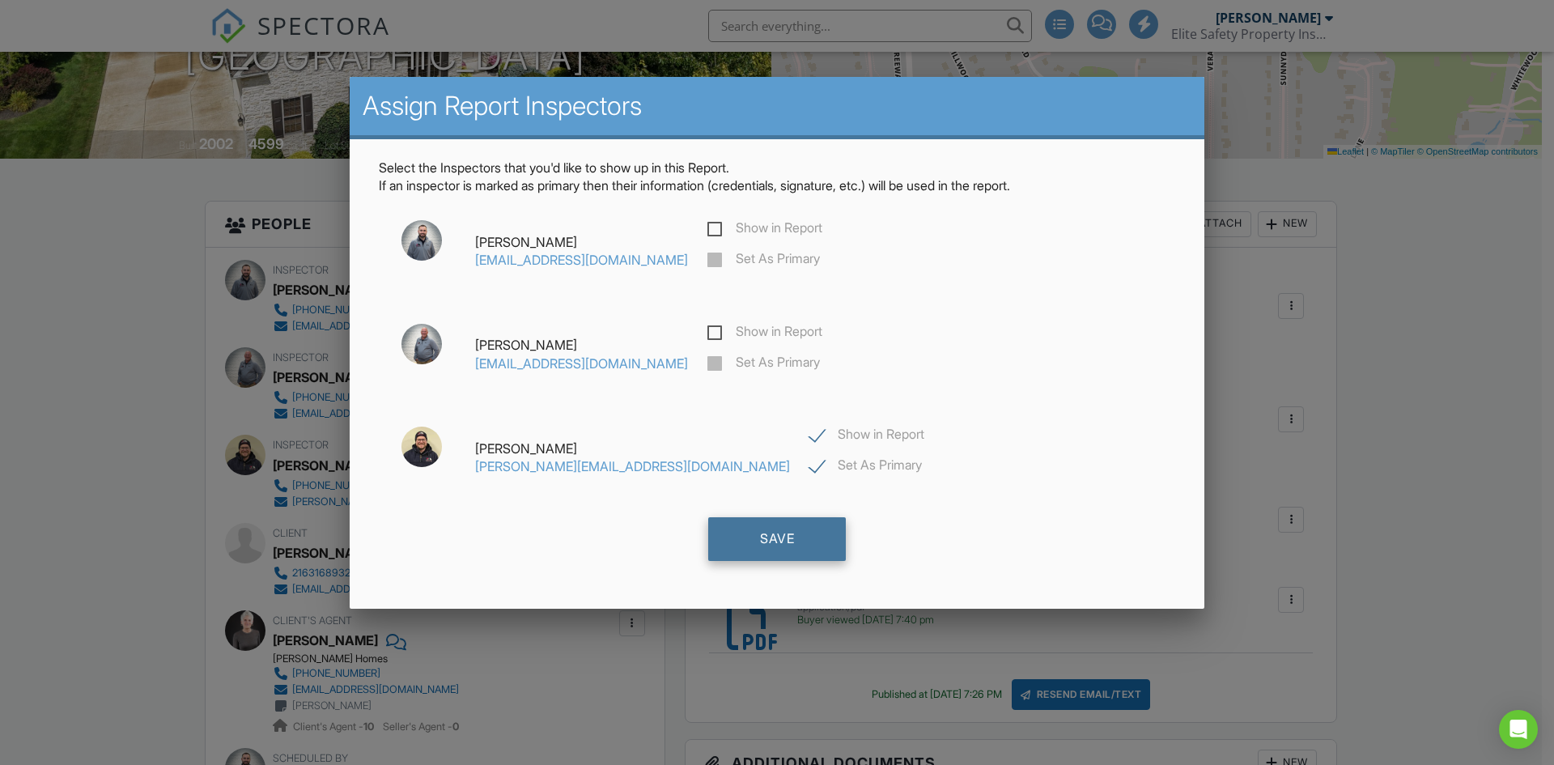
click at [810, 554] on div "Save" at bounding box center [777, 539] width 138 height 44
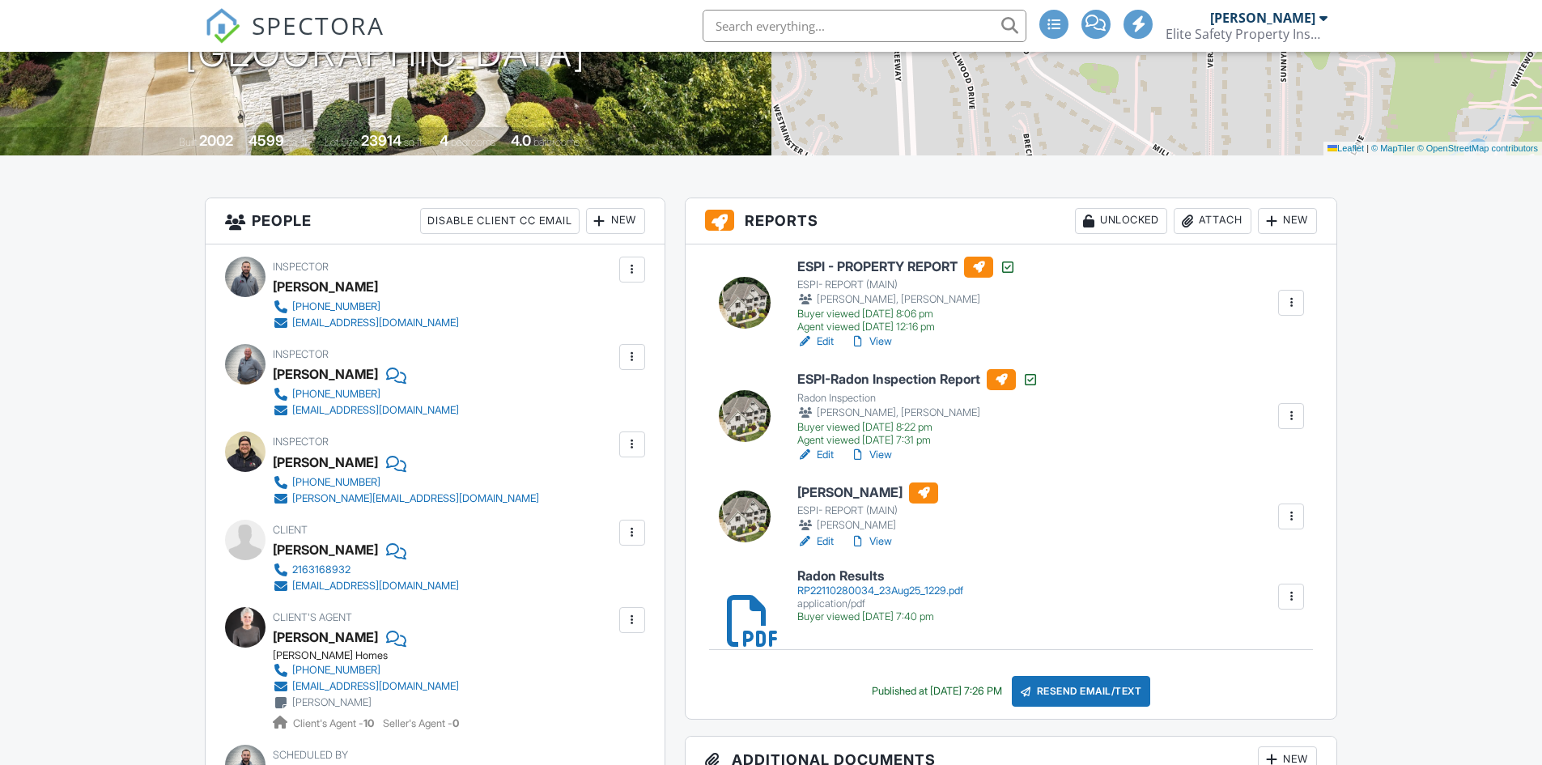
scroll to position [324, 0]
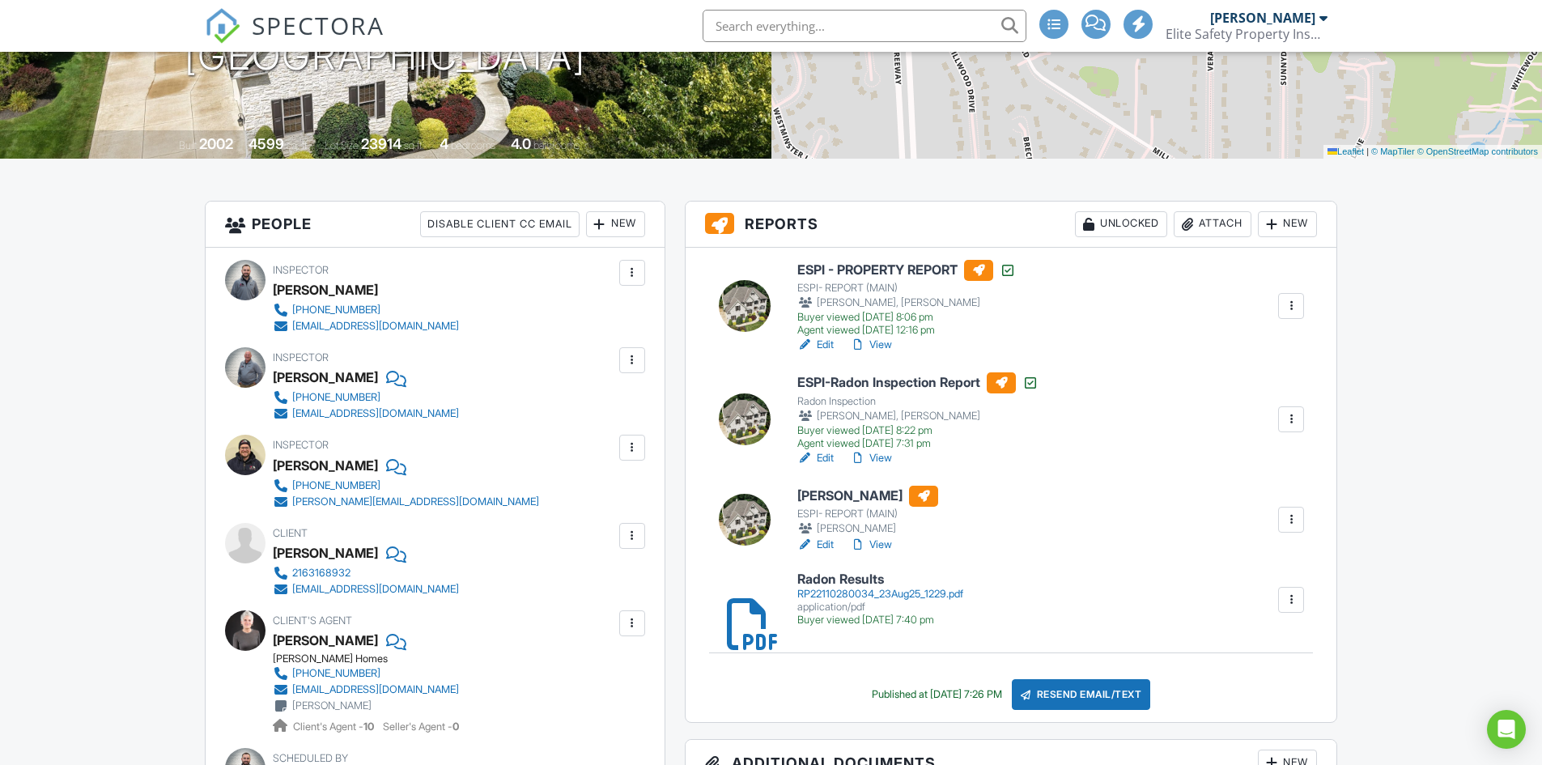
click at [878, 543] on link "View" at bounding box center [871, 545] width 42 height 16
